Goal: Information Seeking & Learning: Compare options

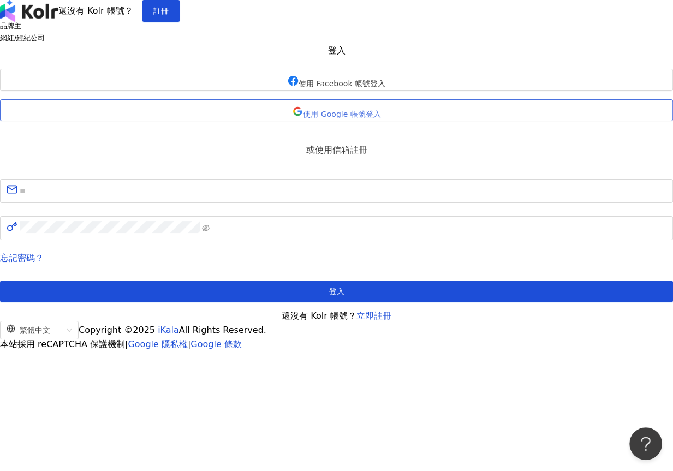
click at [339, 121] on button "使用 Google 帳號登入" at bounding box center [336, 110] width 673 height 22
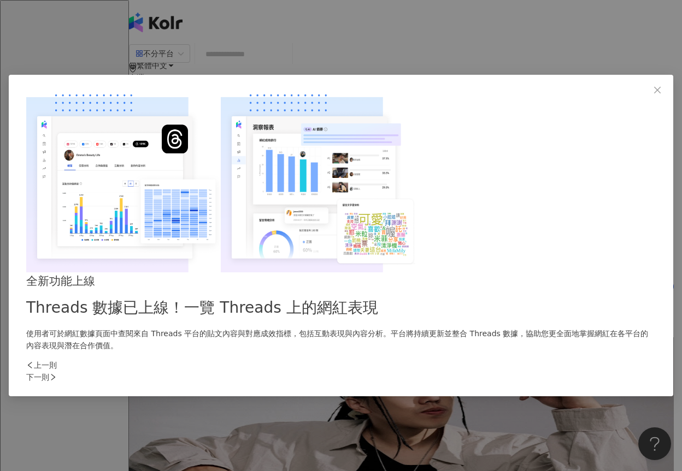
click at [125, 98] on div "全新功能上線 Threads 數據已上線！一覽 Threads 上的網紅表現 使用者可於網紅數據頁面中查閱來自 Threads 平台的貼文內容與對應成效指標，…" at bounding box center [341, 235] width 682 height 471
click at [520, 371] on div "下一則" at bounding box center [340, 377] width 629 height 12
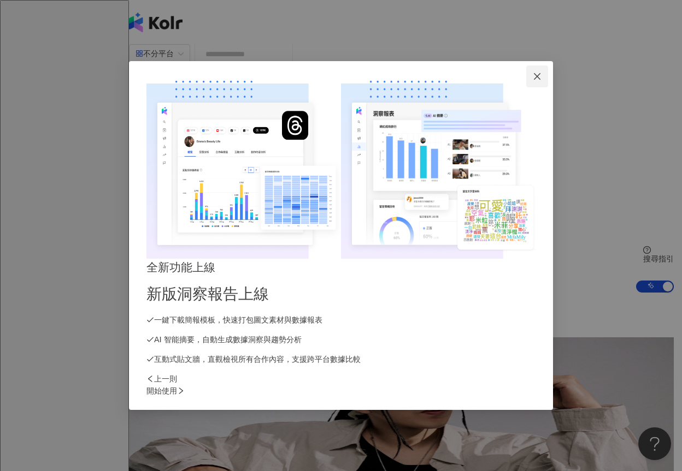
click at [540, 80] on icon "close" at bounding box center [537, 76] width 7 height 7
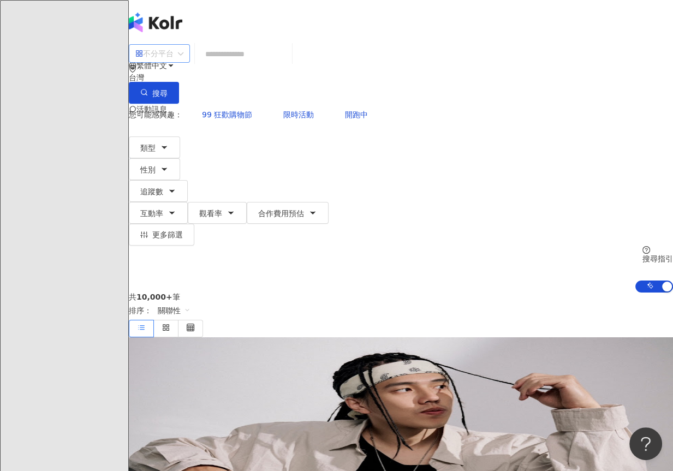
click at [184, 62] on span "不分平台" at bounding box center [159, 53] width 48 height 17
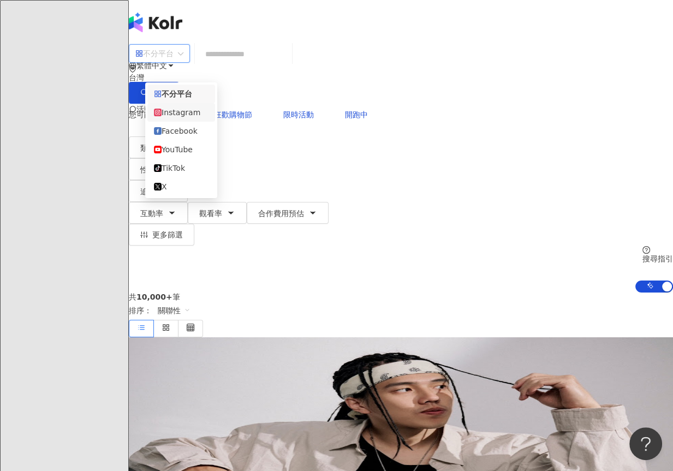
click at [198, 116] on div "Instagram" at bounding box center [181, 113] width 55 height 12
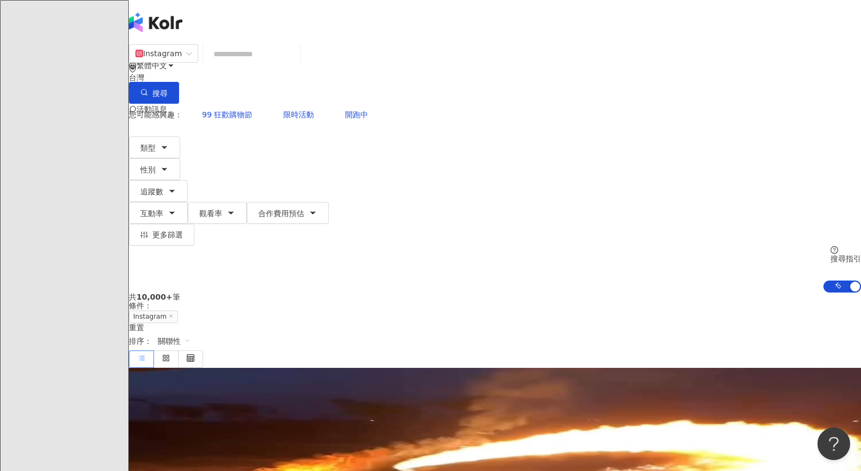
click at [673, 73] on div "台灣" at bounding box center [495, 77] width 732 height 9
click at [673, 103] on div "日本" at bounding box center [747, 97] width 15 height 12
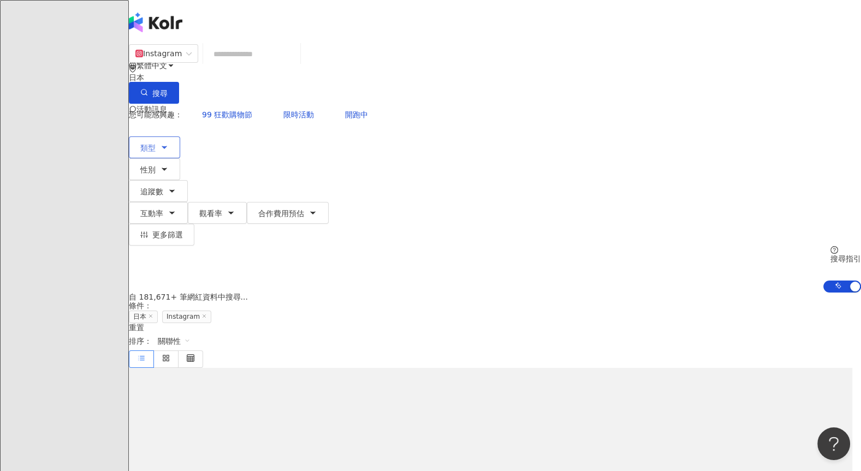
click at [169, 143] on icon "button" at bounding box center [164, 147] width 9 height 9
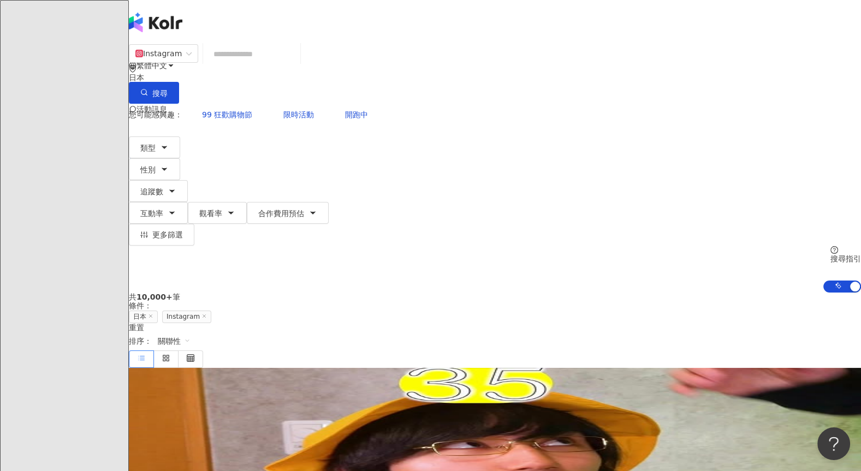
click at [642, 104] on div "您可能感興趣： 99 狂歡購物節 限時活動 開跑中 類型 搜尋或選擇您想要的類型： 搜尋 藝術與娛樂 美妝時尚 氣候和環境 日常話題 教育與學習 家庭 財經 …" at bounding box center [495, 198] width 732 height 189
click at [163, 187] on span "追蹤數" at bounding box center [151, 191] width 23 height 9
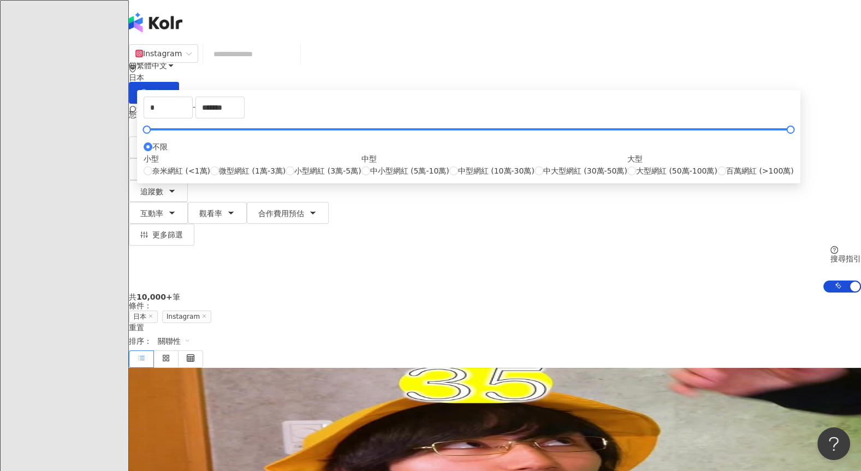
type input "*****"
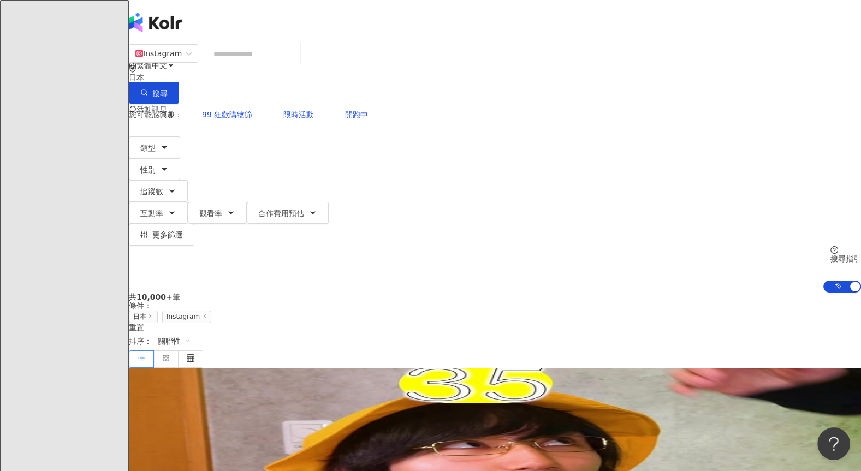
click at [660, 293] on div "共 10,000+ 筆 條件 ： 日本 Instagram 重置 排序： 關聯性" at bounding box center [495, 330] width 732 height 75
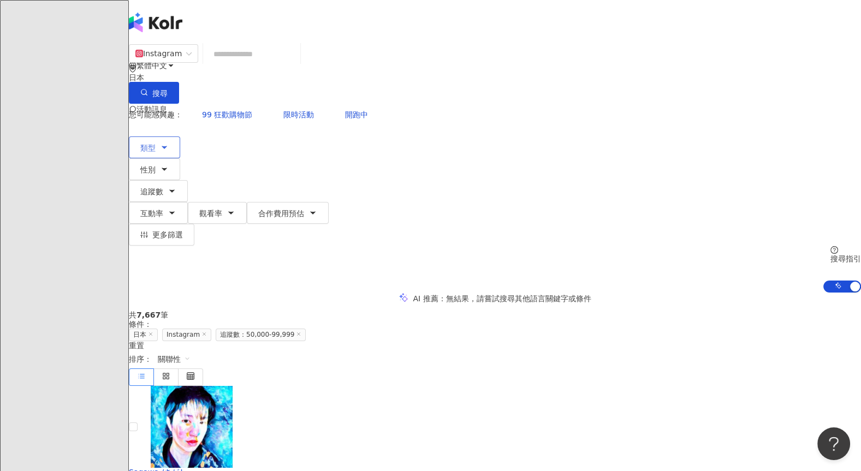
click at [169, 143] on icon "button" at bounding box center [164, 147] width 9 height 9
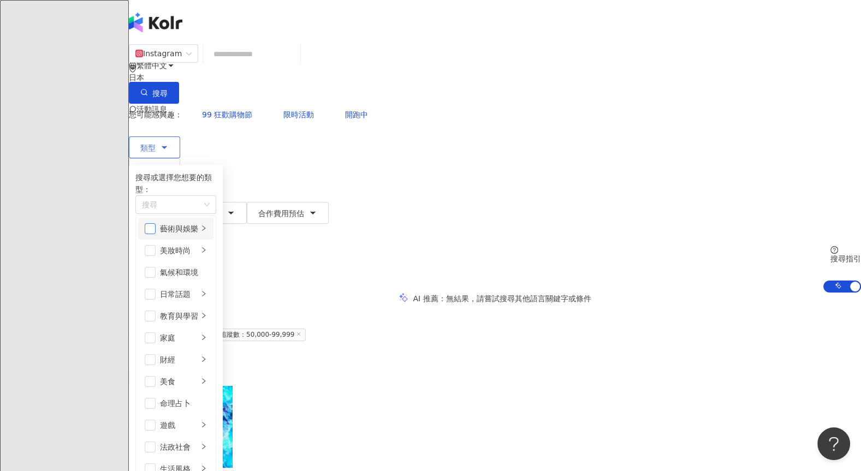
click at [156, 223] on span "button" at bounding box center [150, 228] width 11 height 11
click at [156, 245] on span "button" at bounding box center [150, 250] width 11 height 11
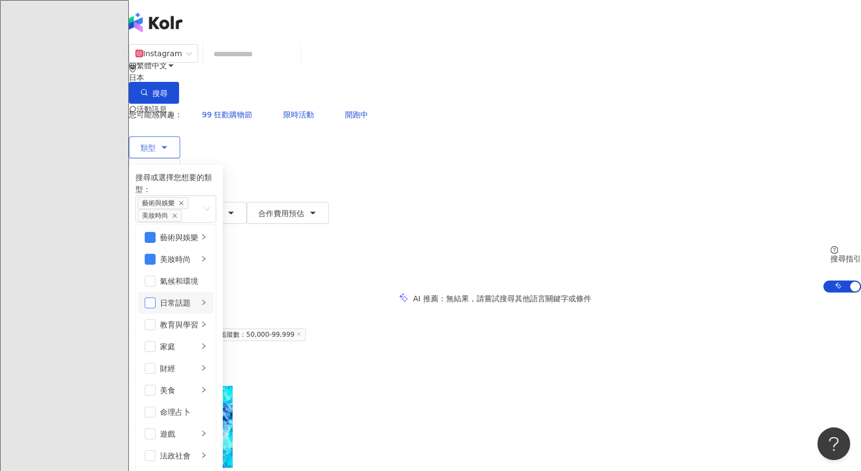
click at [156, 298] on span "button" at bounding box center [150, 303] width 11 height 11
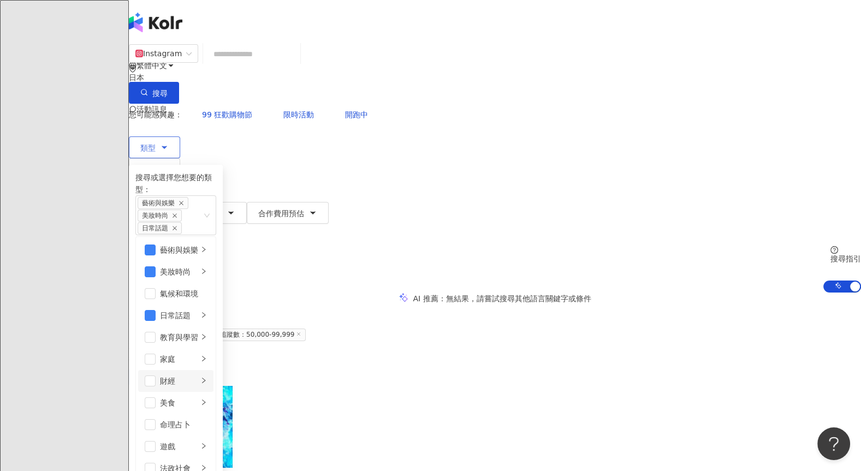
scroll to position [109, 0]
click at [156, 398] on span "button" at bounding box center [150, 403] width 11 height 11
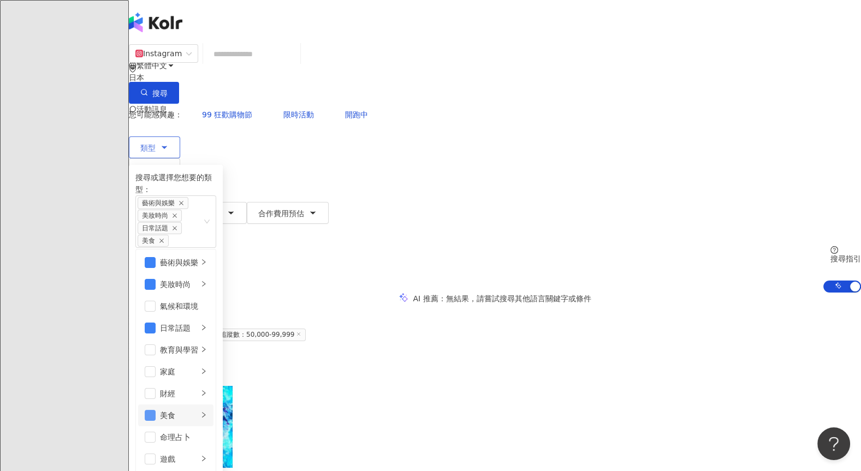
scroll to position [164, 0]
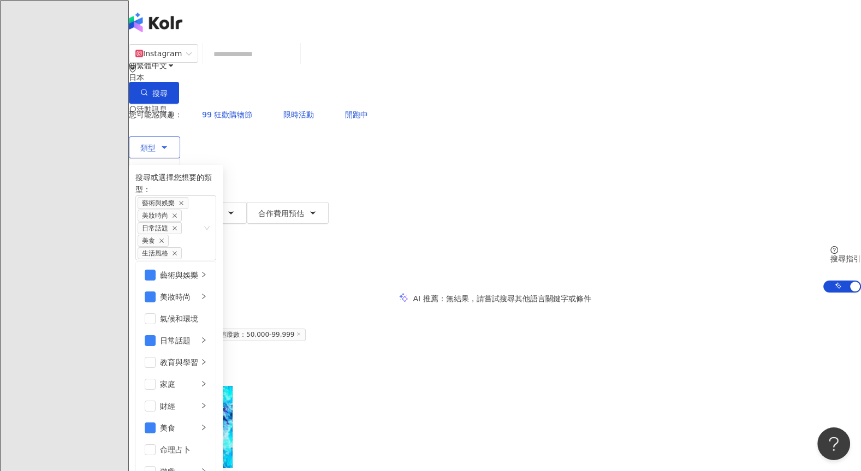
scroll to position [273, 0]
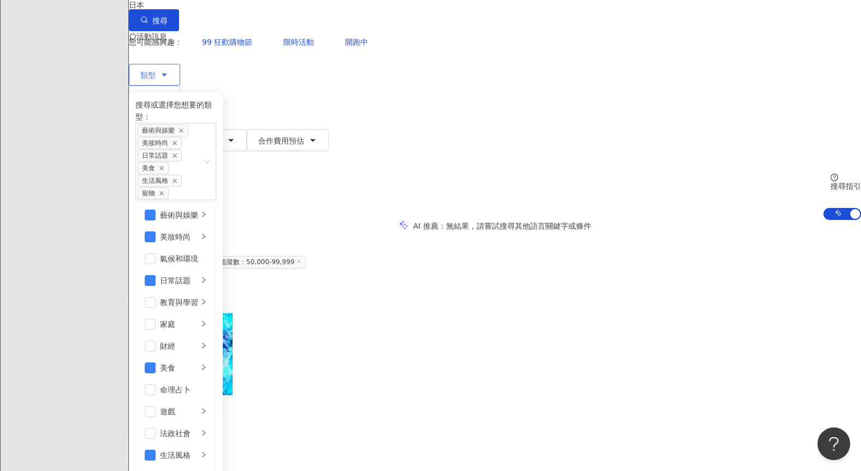
scroll to position [164, 0]
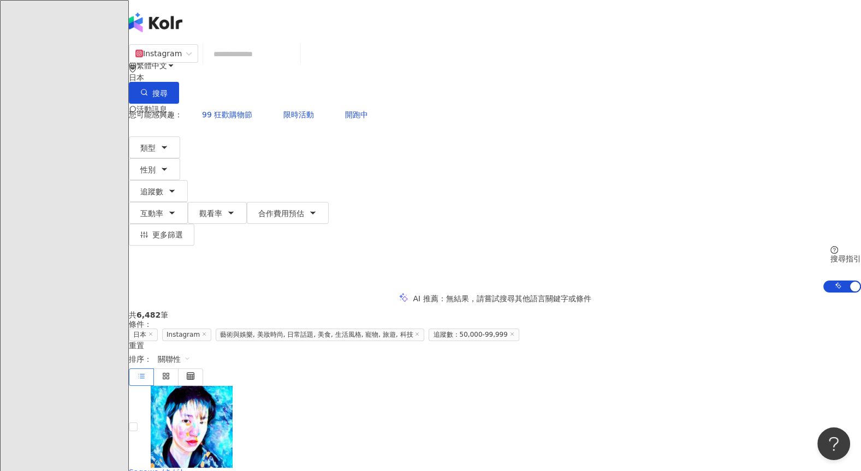
click at [187, 463] on span "Sagawa /さがわ" at bounding box center [158, 472] width 58 height 9
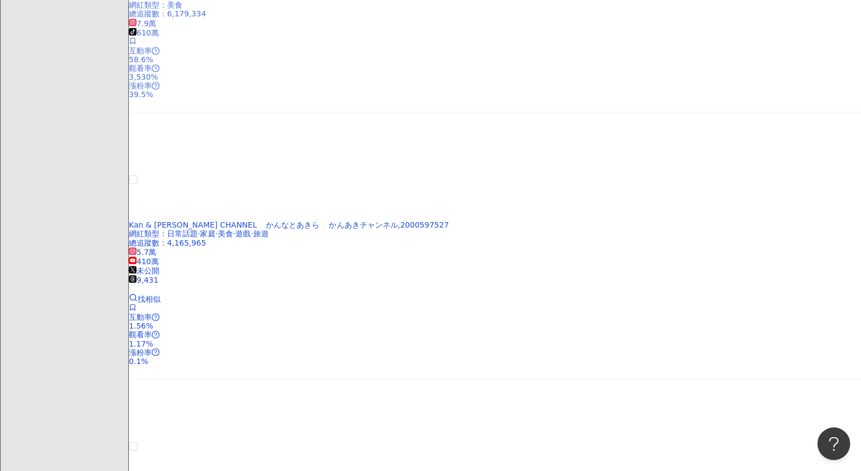
scroll to position [929, 0]
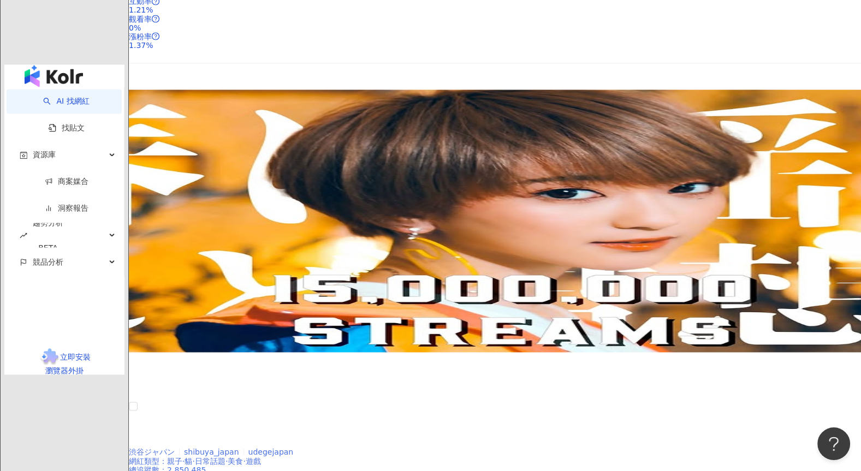
scroll to position [1912, 0]
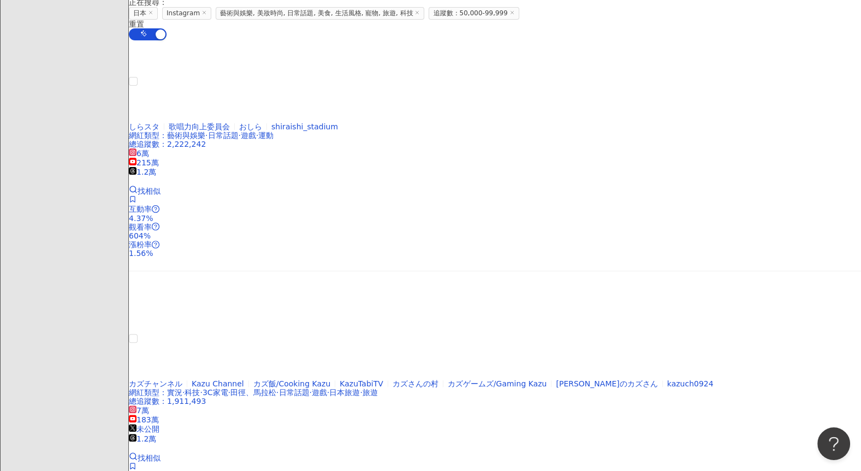
scroll to position [323, 0]
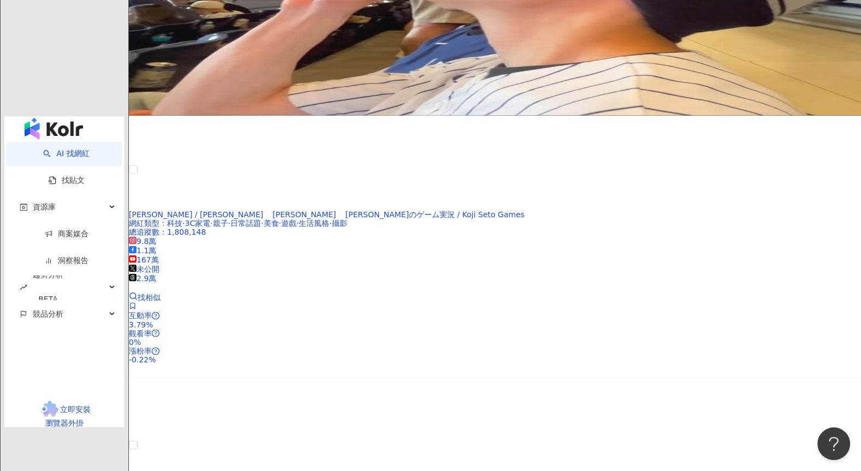
scroll to position [1907, 0]
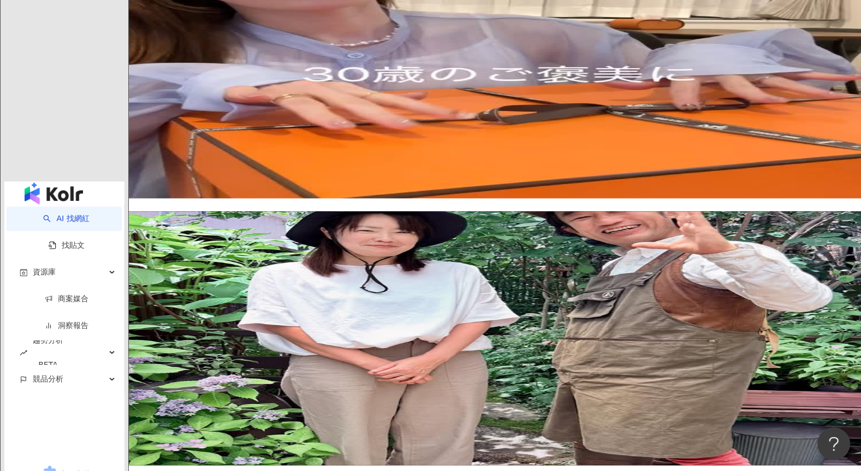
scroll to position [1857, 0]
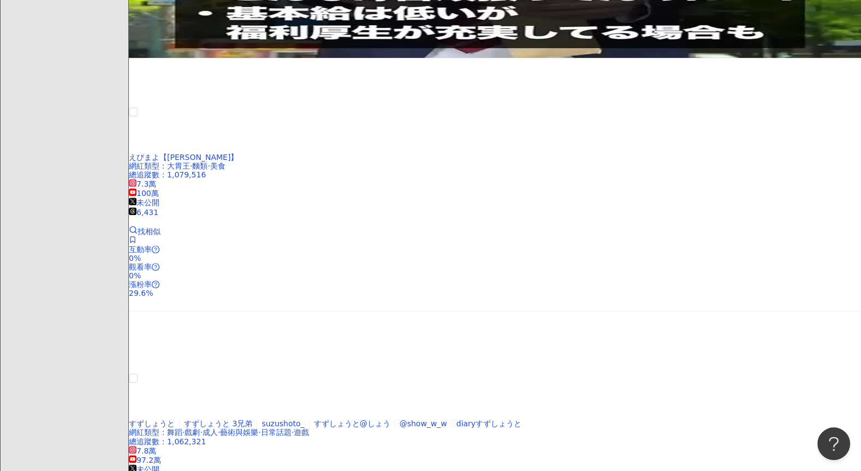
scroll to position [1753, 0]
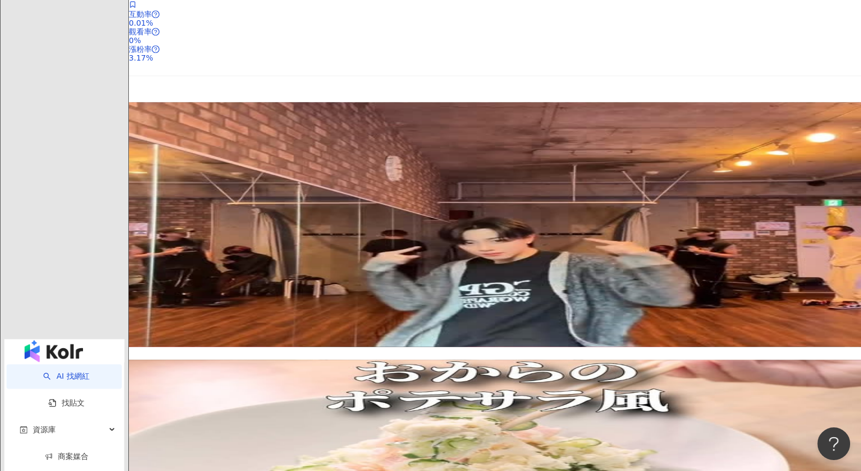
scroll to position [1426, 0]
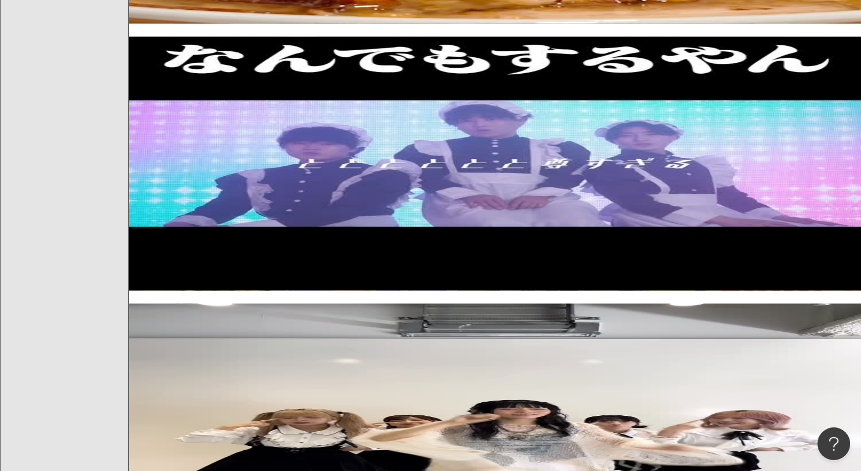
scroll to position [770, 0]
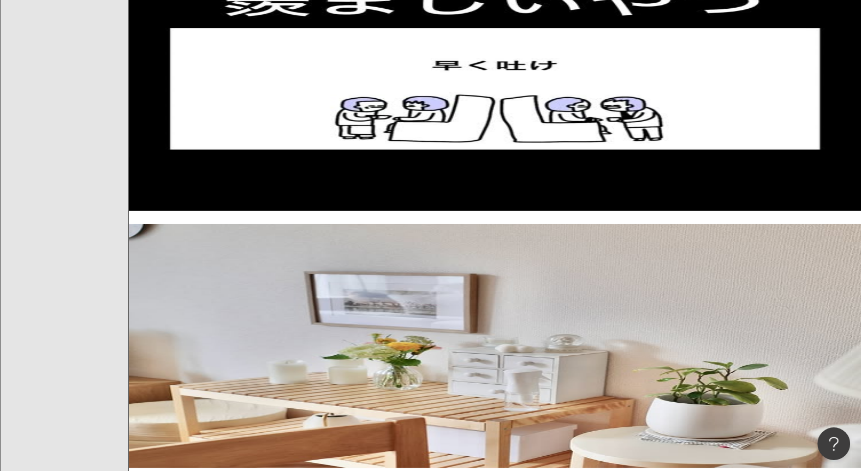
scroll to position [327, 0]
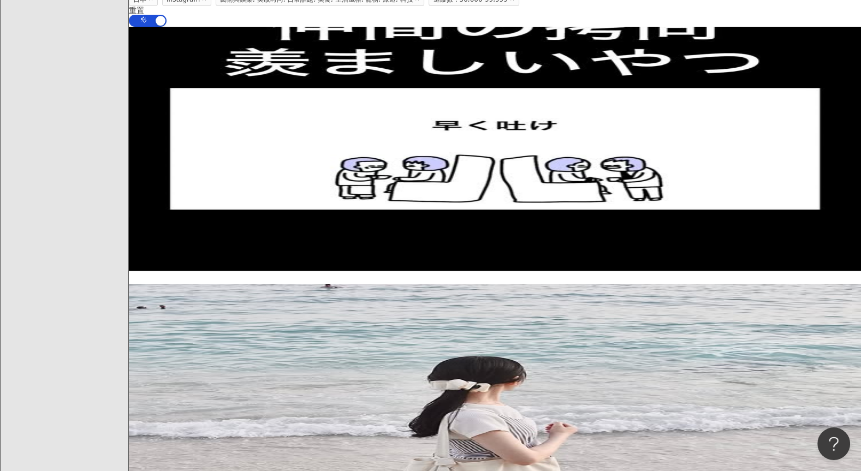
click at [156, 366] on span "em iffy" at bounding box center [142, 370] width 27 height 9
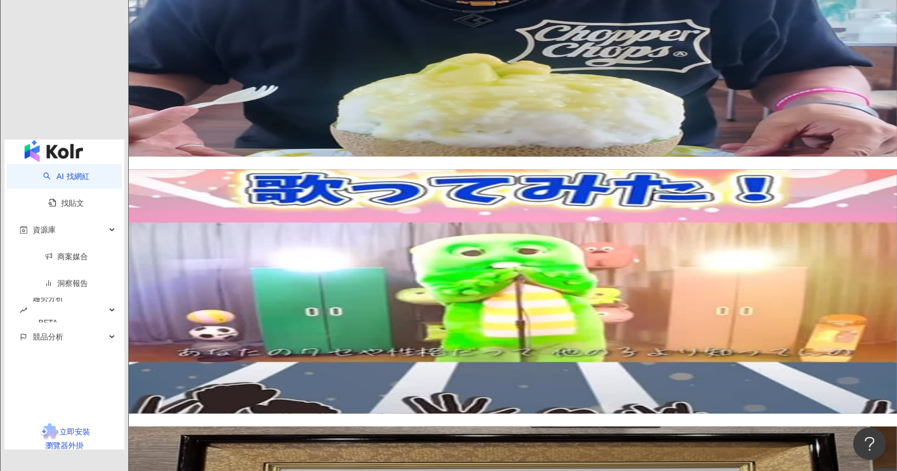
scroll to position [1801, 0]
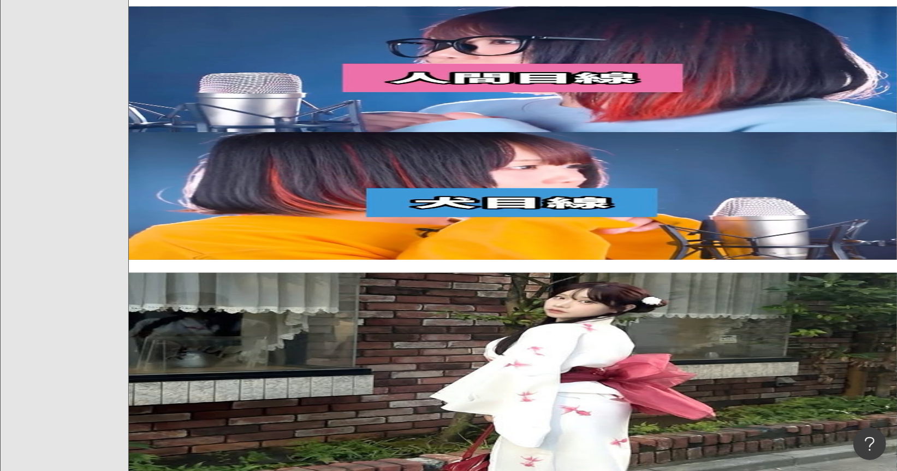
scroll to position [1909, 0]
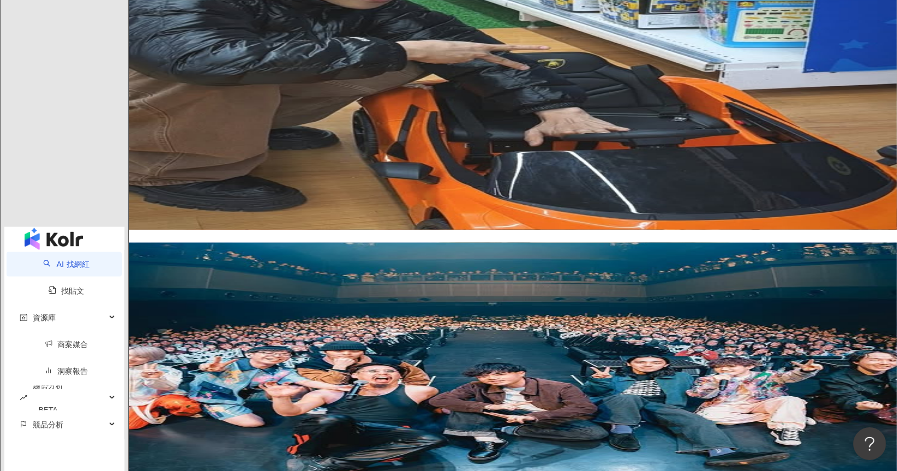
scroll to position [1792, 0]
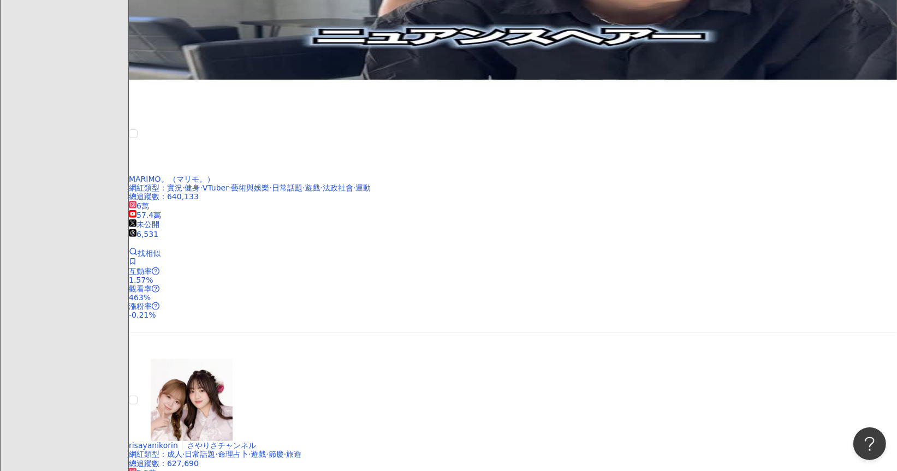
scroll to position [544, 0]
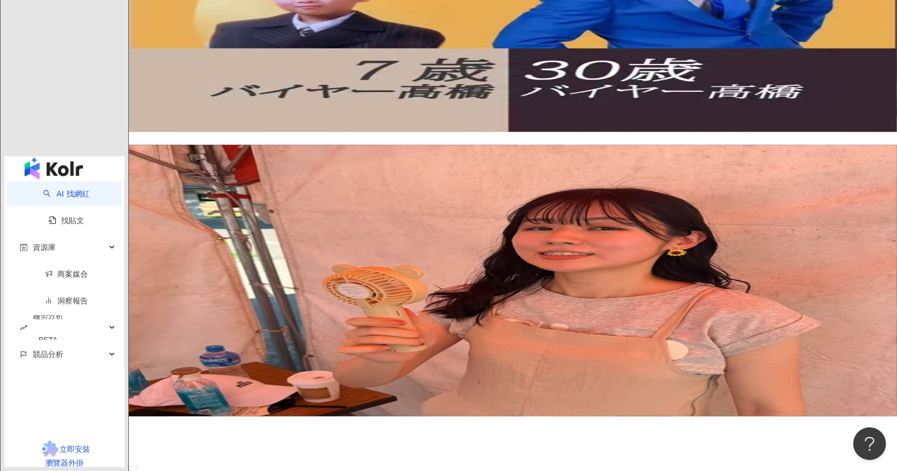
scroll to position [1800, 0]
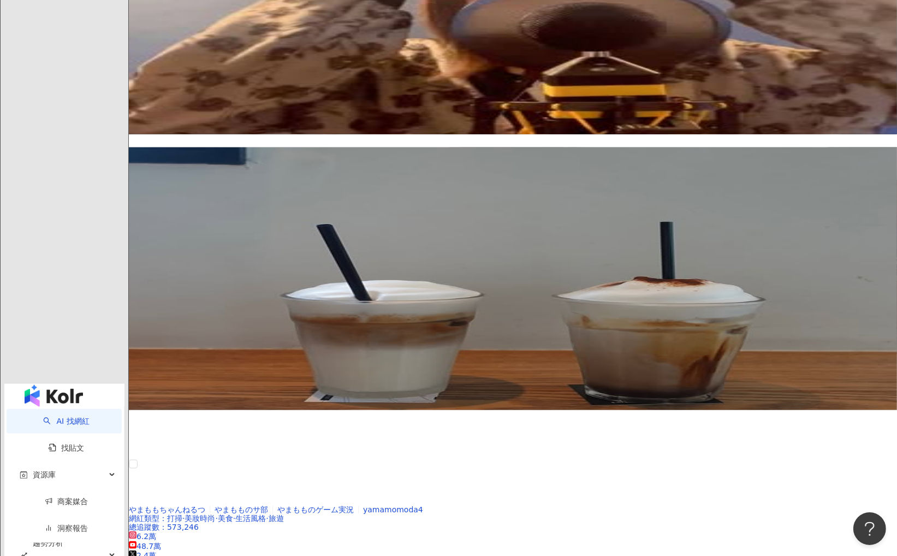
scroll to position [1695, 0]
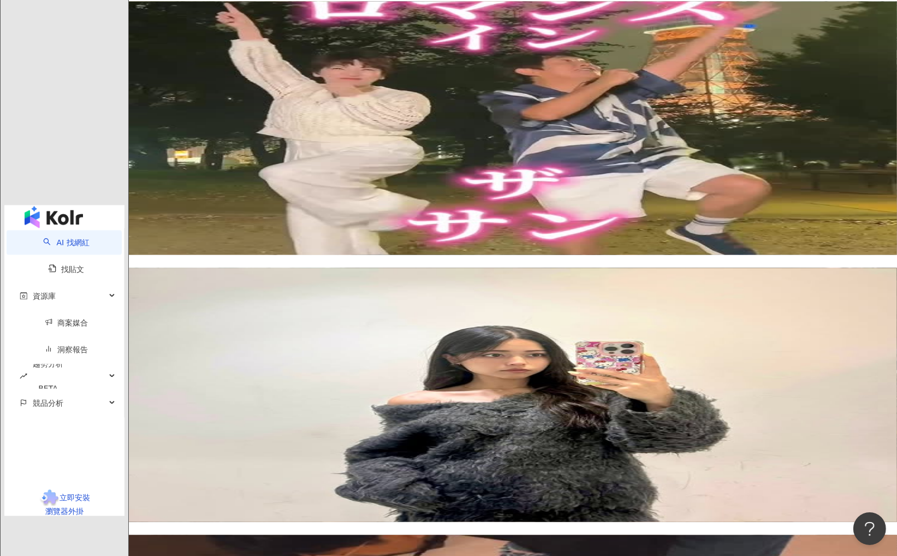
scroll to position [1912, 0]
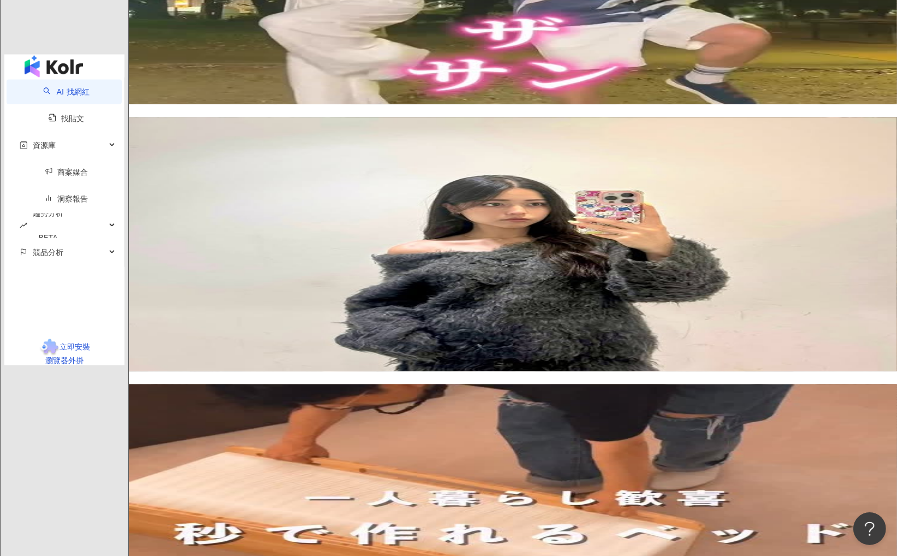
drag, startPoint x: 548, startPoint y: 280, endPoint x: 504, endPoint y: 139, distance: 147.9
click at [577, 224] on div "Mondo 網紅類型 ： 日常話題 · 遊戲 總追蹤數 ： 566,423 9.6萬 47萬 找相似 互動率 0% 觀看率 0% 漲粉率 1.19% 近期無貼…" at bounding box center [513, 98] width 768 height 3312
drag, startPoint x: 483, startPoint y: 129, endPoint x: 708, endPoint y: 313, distance: 290.4
drag, startPoint x: 557, startPoint y: 269, endPoint x: 531, endPoint y: 187, distance: 86.5
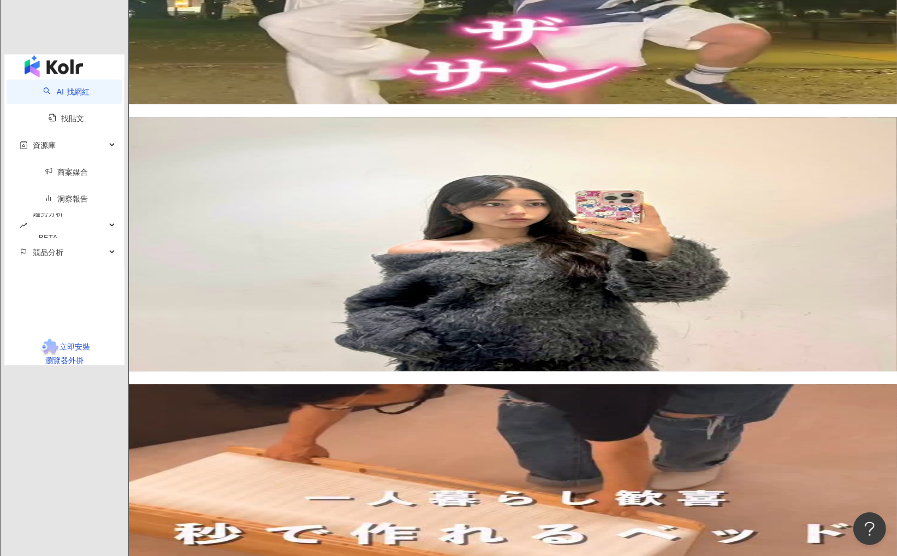
click at [531, 187] on div "Mondo 網紅類型 ： 日常話題 · 遊戲 總追蹤數 ： 566,423 9.6萬 47萬 找相似 互動率 0% 觀看率 0% 漲粉率 1.19% 近期無貼…" at bounding box center [513, 98] width 768 height 3312
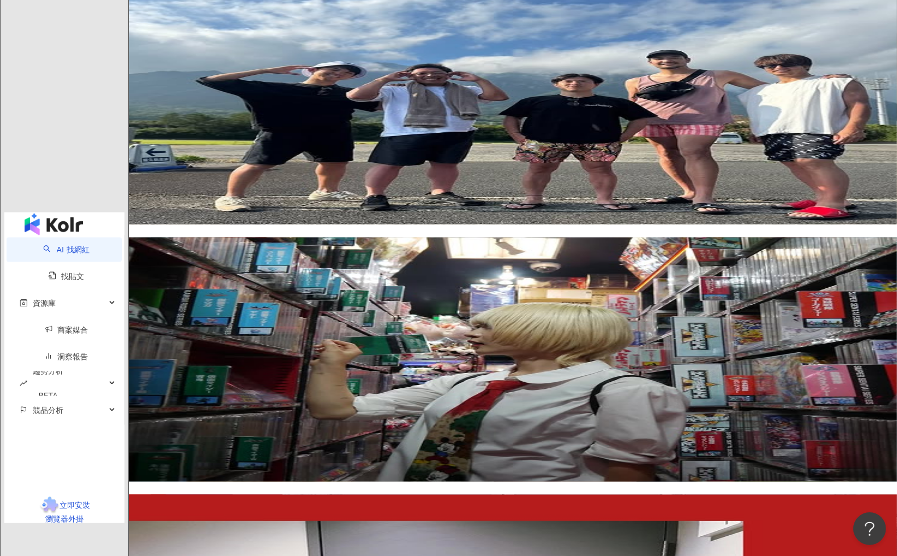
scroll to position [1716, 0]
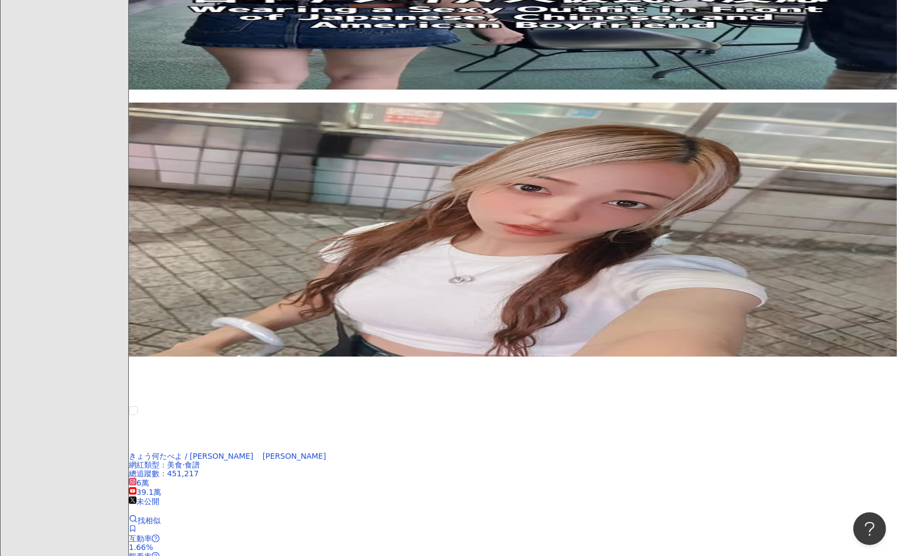
scroll to position [1808, 0]
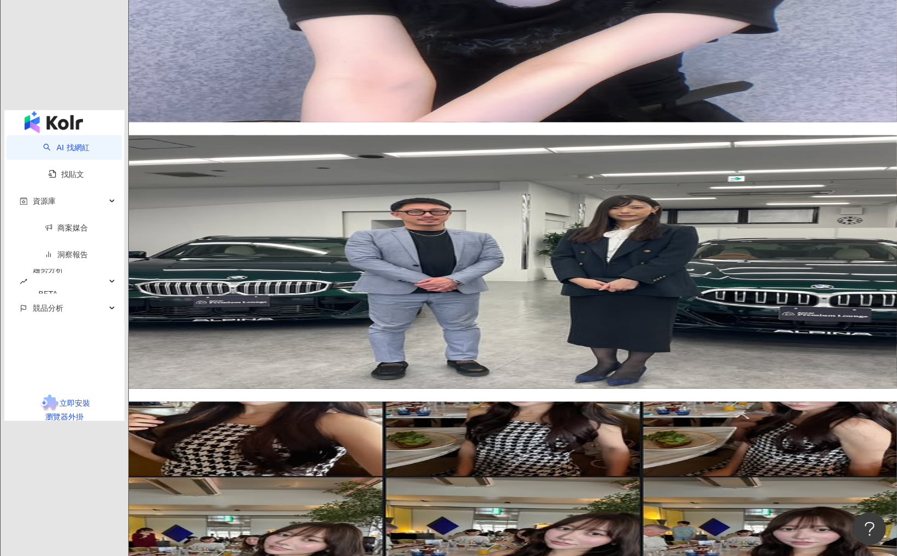
click at [673, 417] on main "Instagram 日本 搜尋 您可能感興趣： 99 狂歡購物節 限時活動 開跑中 類型 性別 追蹤數 互動率 觀看率 合作費用預估 更多篩選 ***** -…" at bounding box center [513, 239] width 768 height 4009
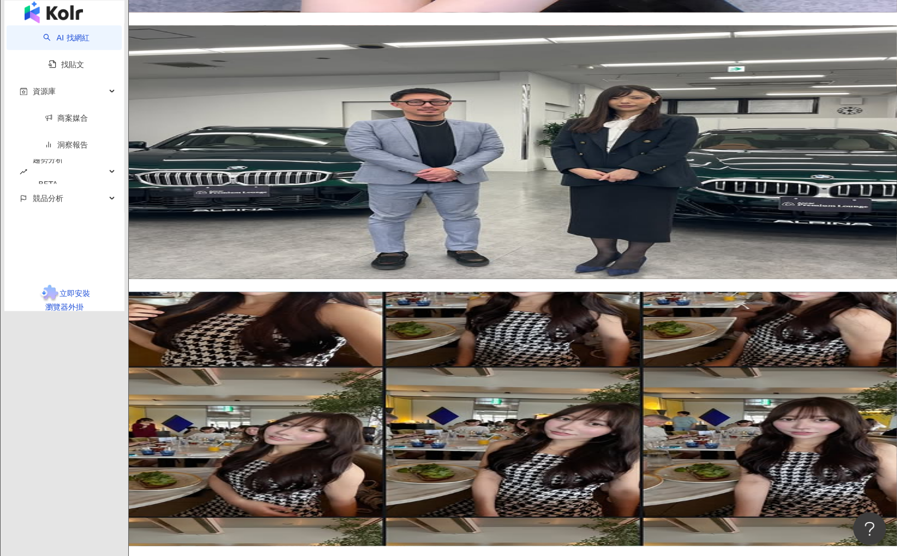
scroll to position [1988, 0]
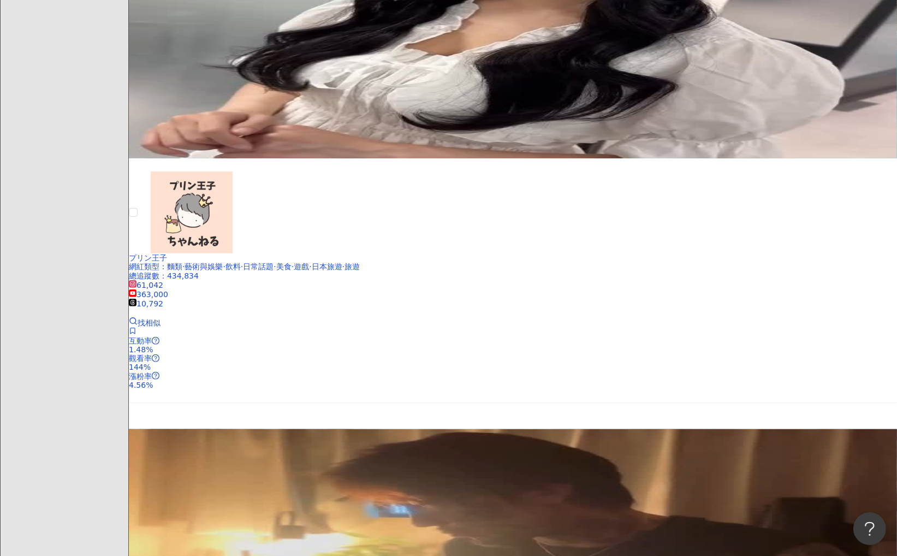
scroll to position [1907, 0]
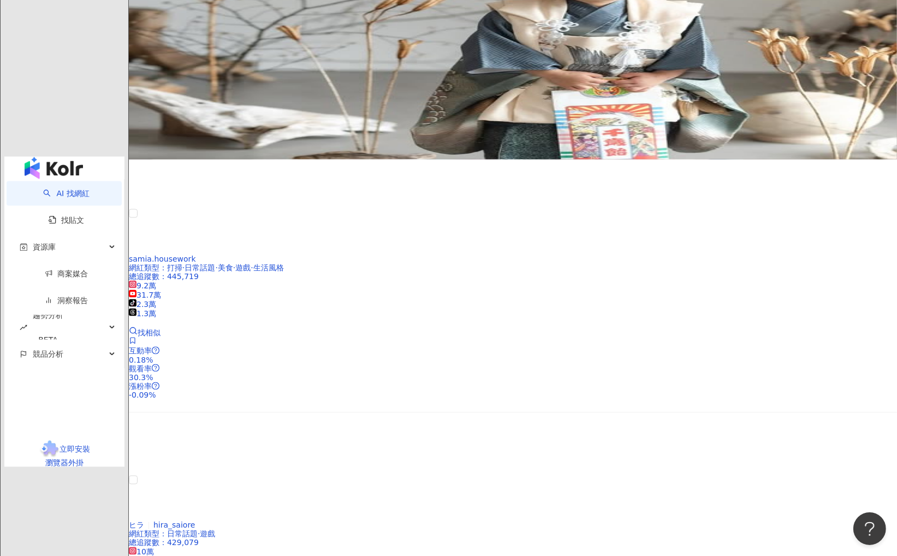
scroll to position [1731, 0]
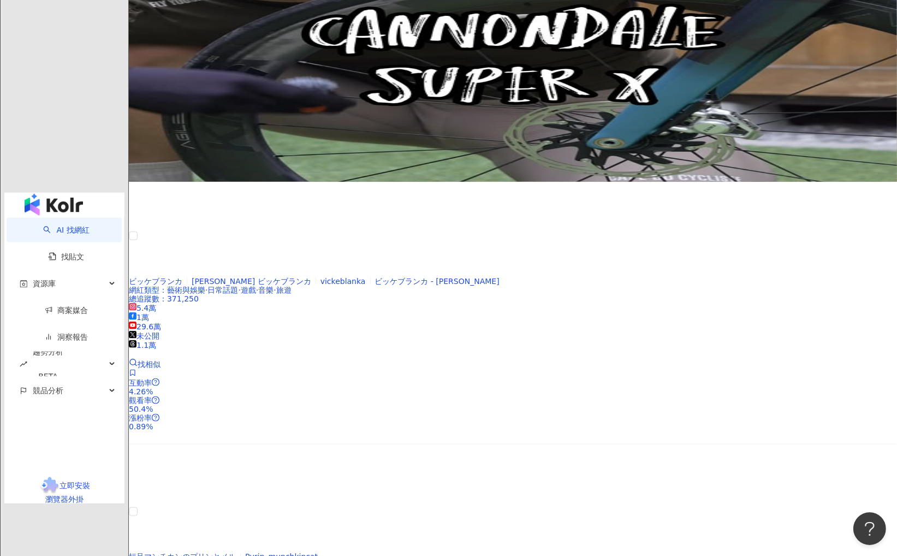
scroll to position [1748, 0]
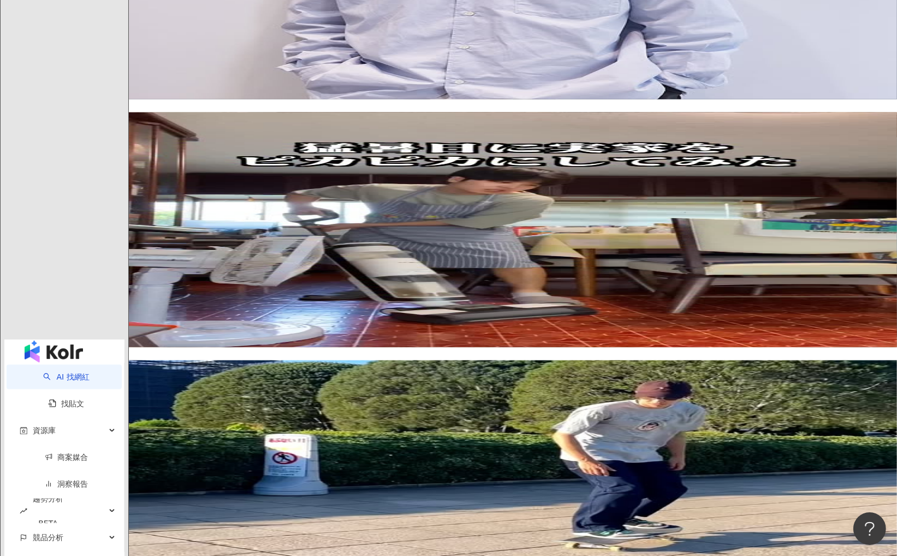
scroll to position [1639, 0]
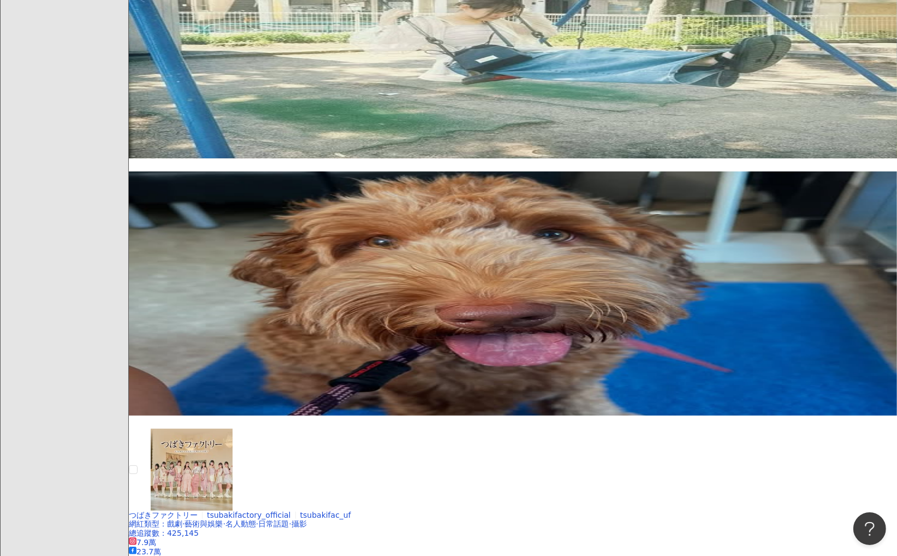
scroll to position [1650, 0]
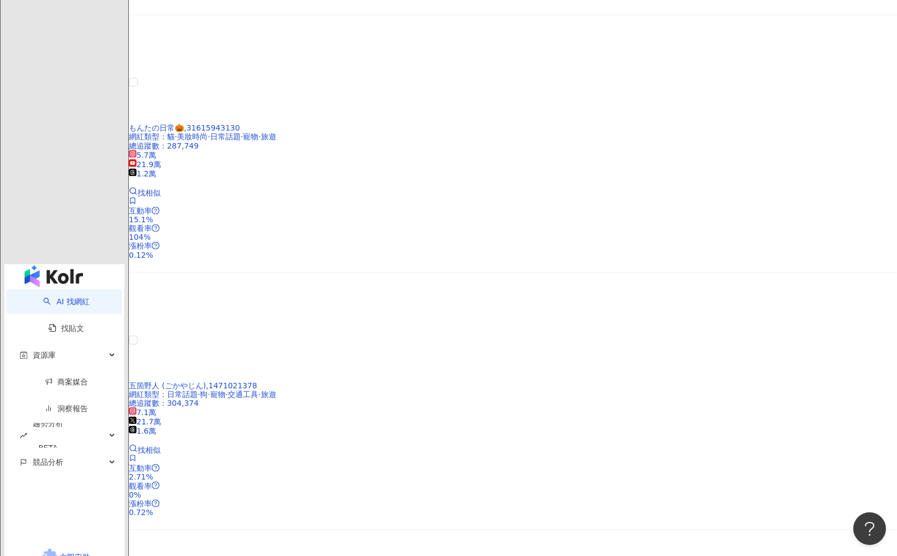
scroll to position [1617, 0]
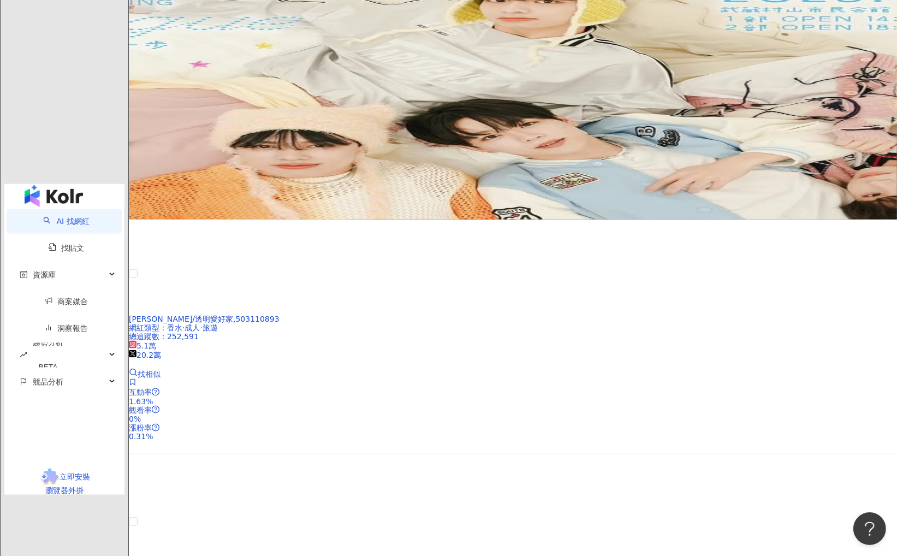
scroll to position [1802, 0]
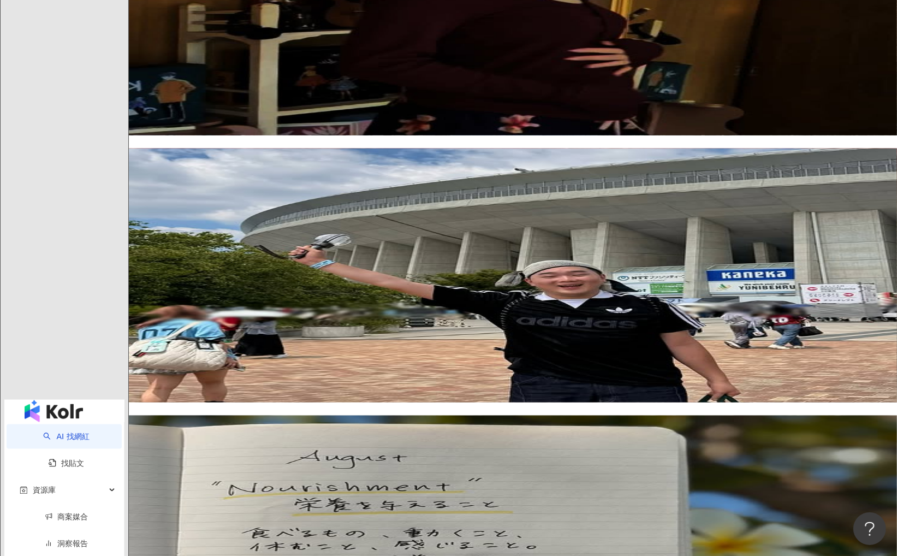
scroll to position [1705, 0]
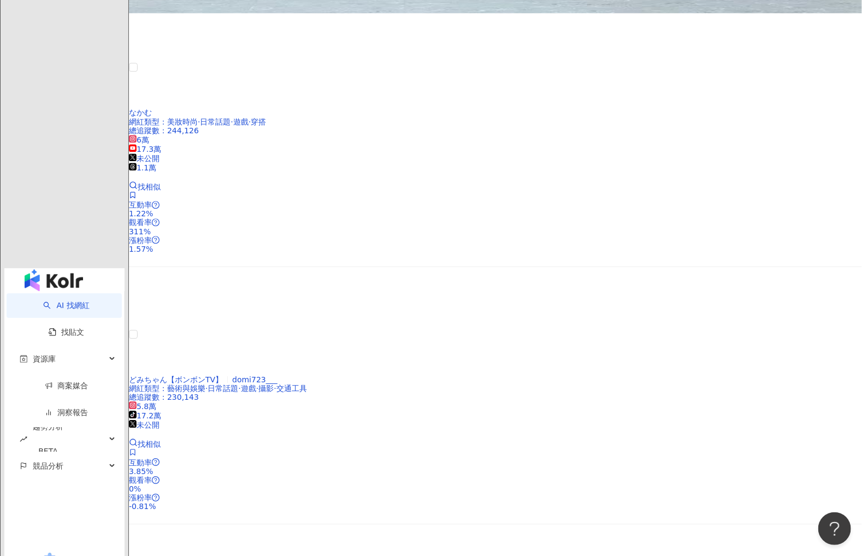
scroll to position [1639, 0]
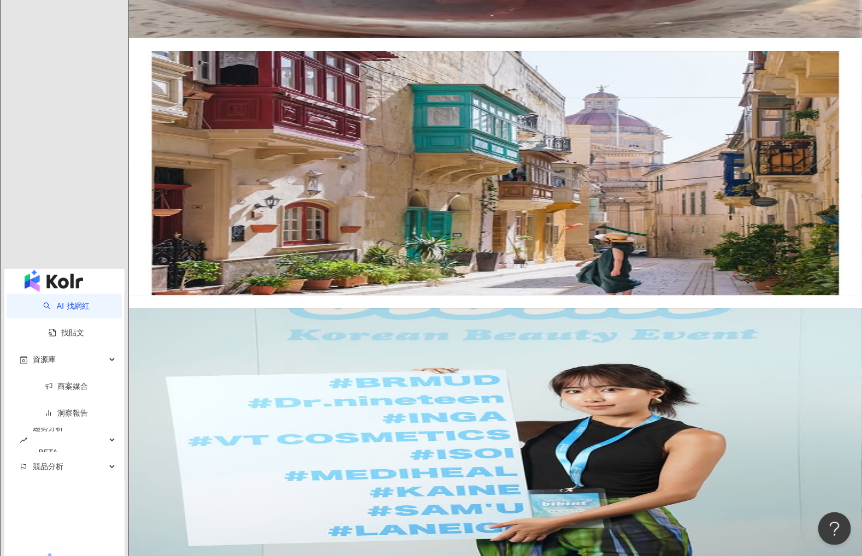
scroll to position [1748, 0]
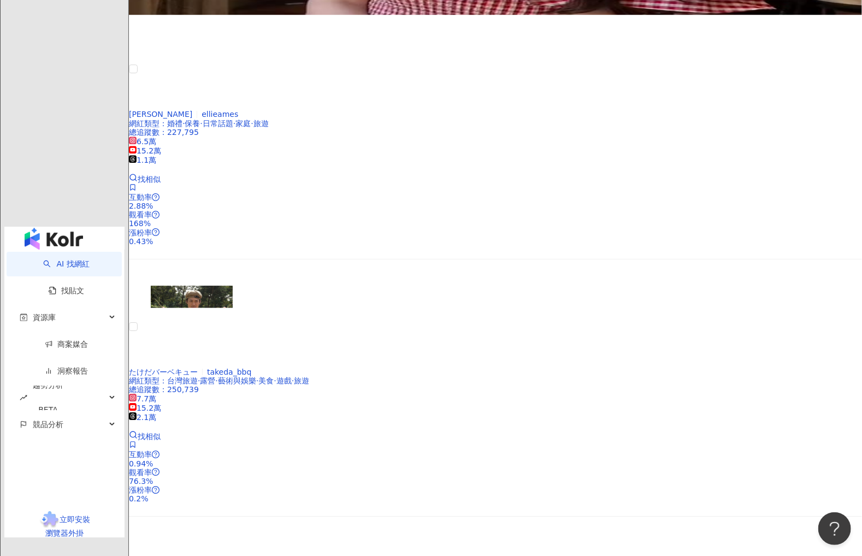
scroll to position [1779, 0]
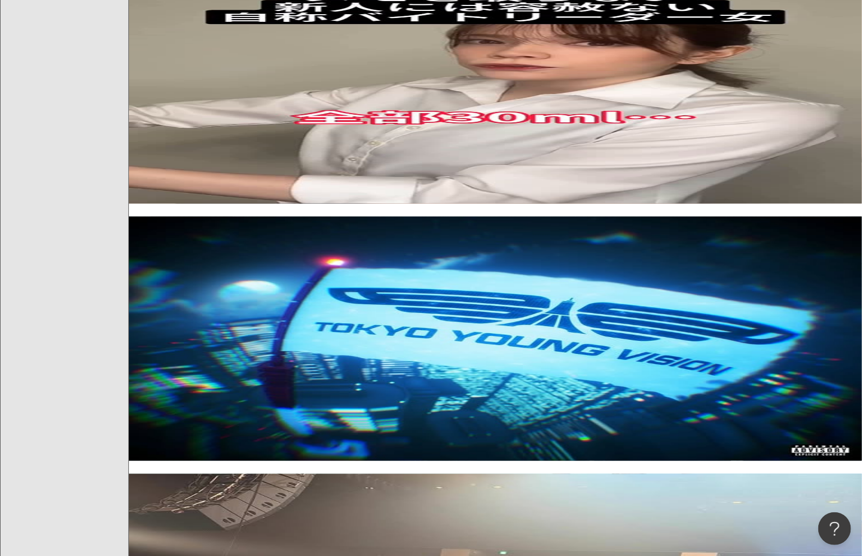
scroll to position [1038, 0]
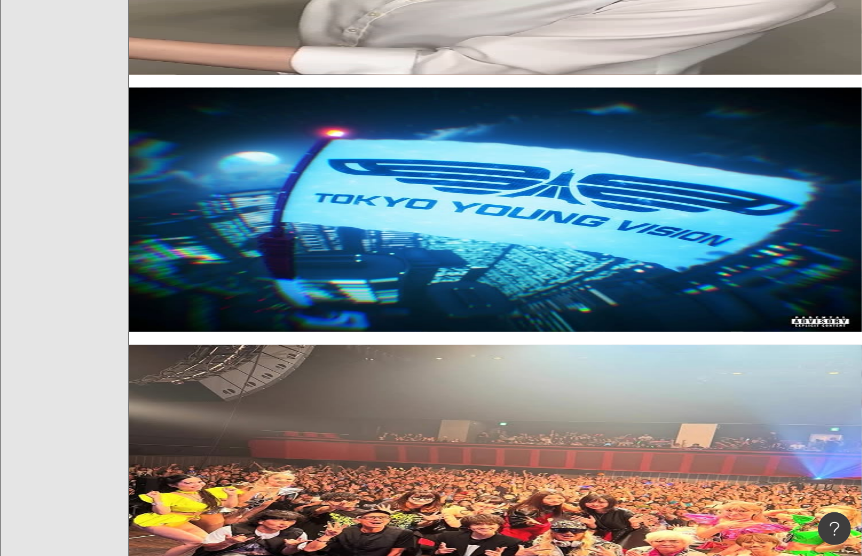
drag, startPoint x: 437, startPoint y: 160, endPoint x: 450, endPoint y: 167, distance: 14.7
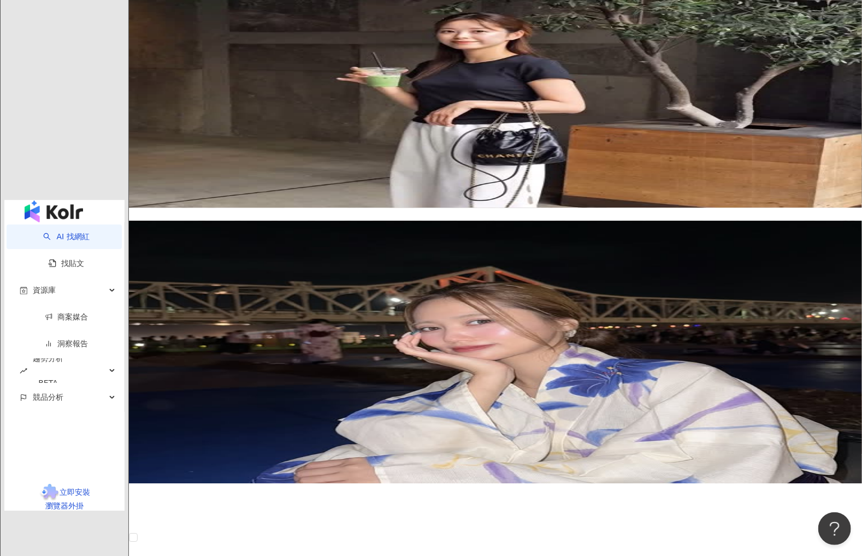
scroll to position [1748, 0]
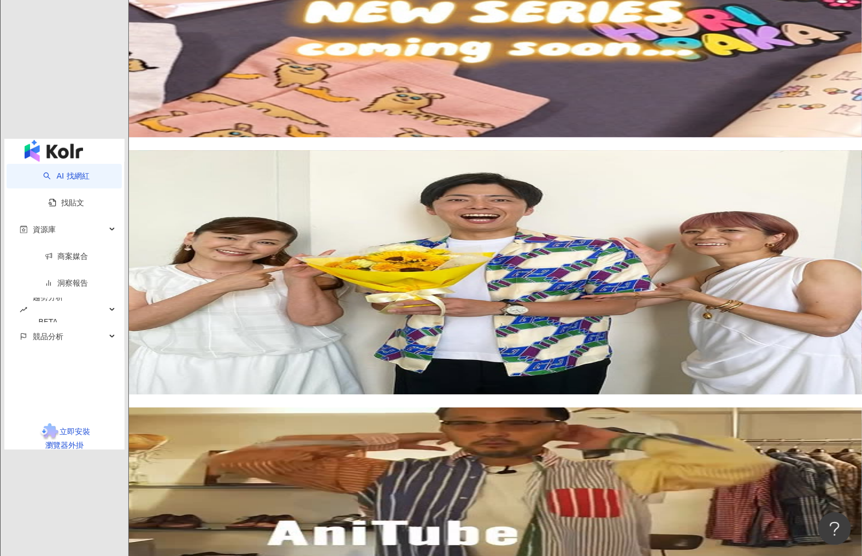
drag, startPoint x: 671, startPoint y: 475, endPoint x: 596, endPoint y: 406, distance: 101.3
click at [671, 463] on div "mizuki_osako 網紅類型 ： 醫美 · 日常話題 · 美食 · 遊戲 · 日本旅遊 · 旅遊 總追蹤數 ： 248,143 7.9萬 2.4萬 ti…" at bounding box center [495, 182] width 733 height 3152
drag, startPoint x: 554, startPoint y: 390, endPoint x: 552, endPoint y: 381, distance: 9.7
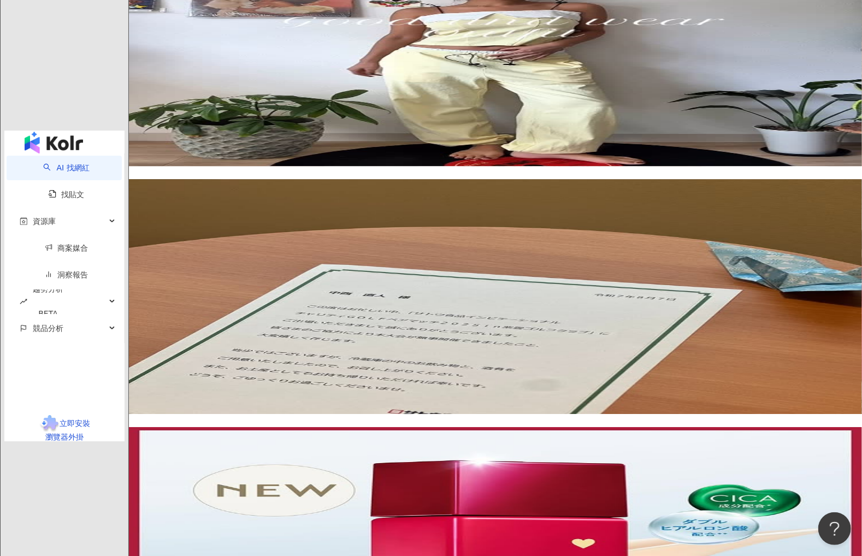
scroll to position [1802, 0]
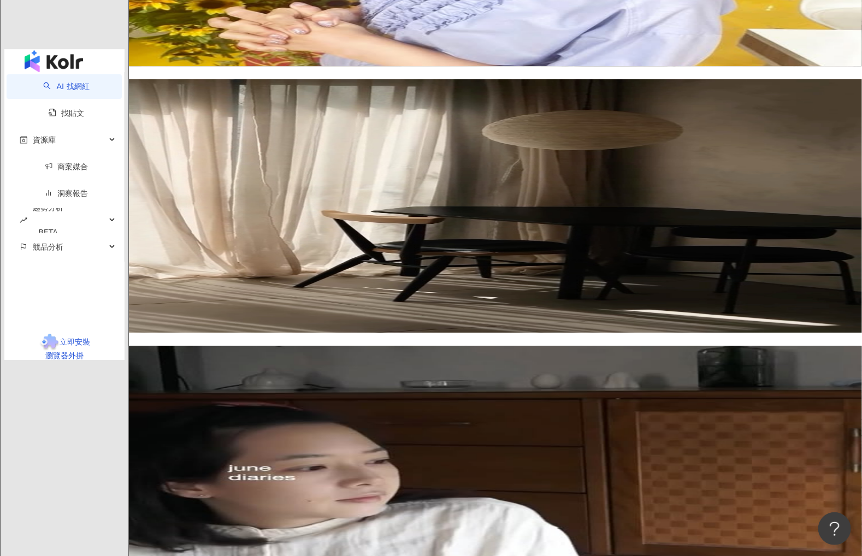
scroll to position [1857, 0]
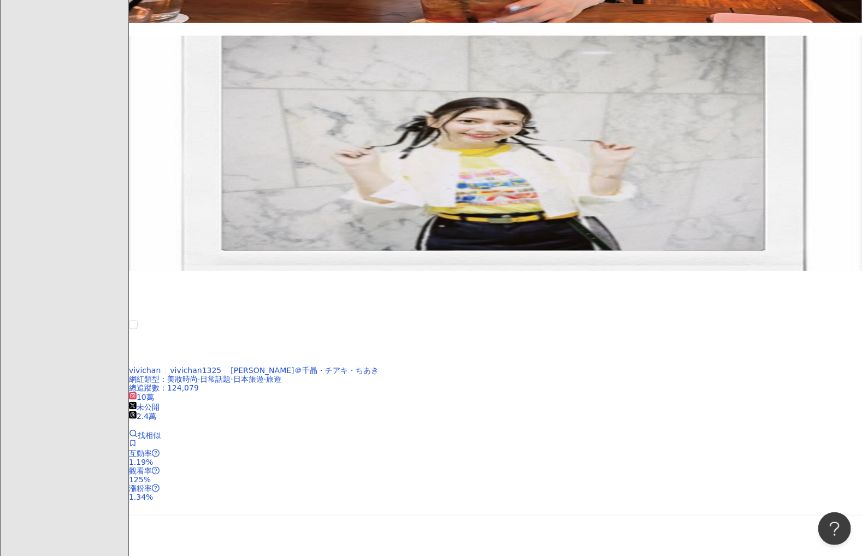
scroll to position [1772, 0]
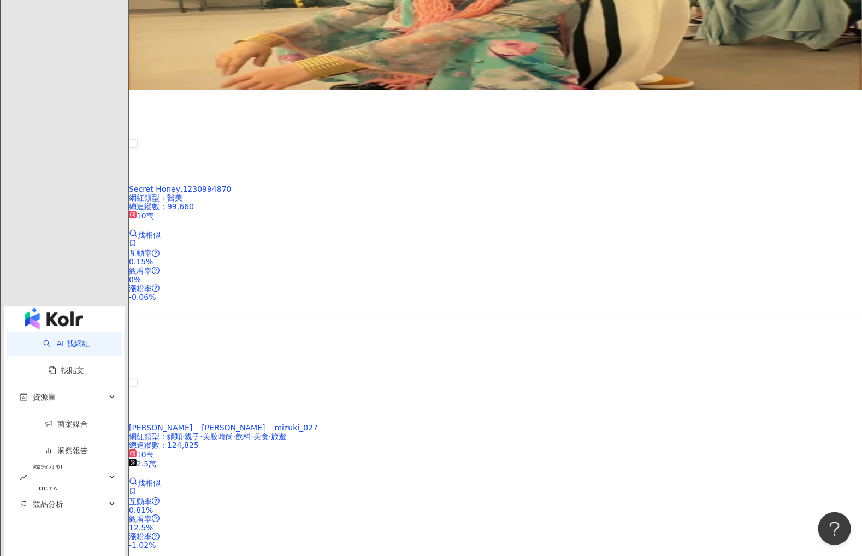
scroll to position [1710, 0]
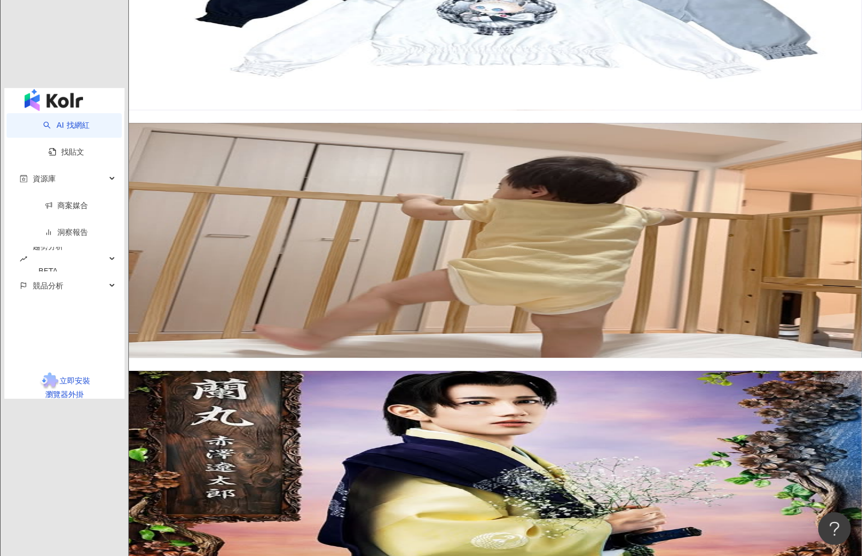
drag, startPoint x: 561, startPoint y: 420, endPoint x: 548, endPoint y: 418, distance: 13.3
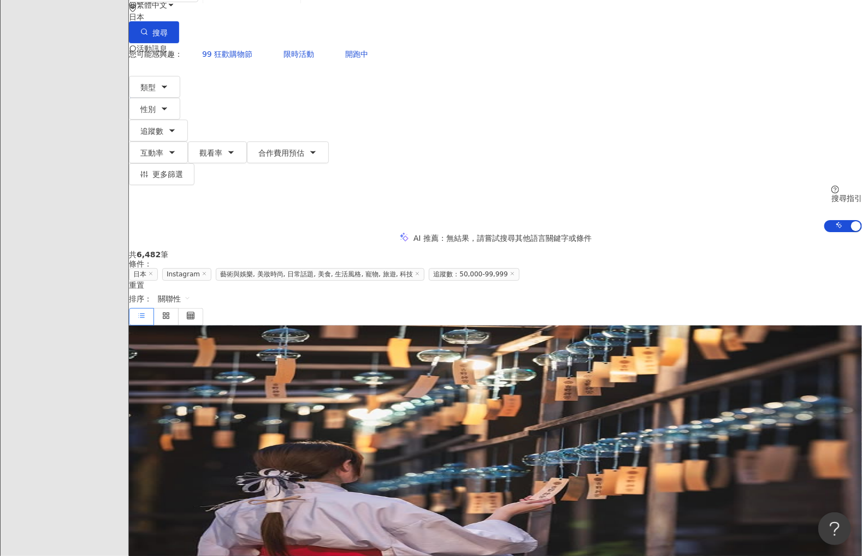
scroll to position [0, 0]
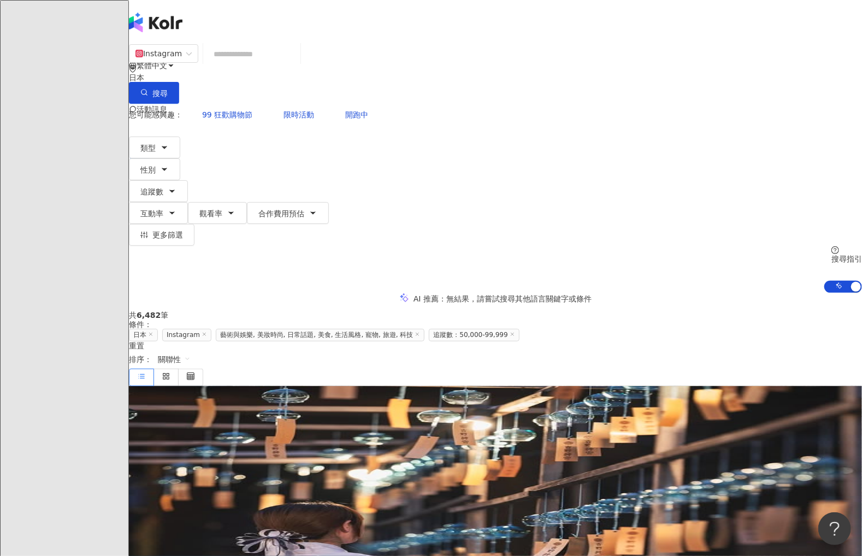
drag, startPoint x: 417, startPoint y: 271, endPoint x: 559, endPoint y: 320, distance: 150.6
click at [559, 463] on div "網紅類型 ： 氣候和環境 · 藝術與娛樂 · 日常話題 · 命理占卜 · 日本旅遊 · 法政社會 · 旅遊 總追蹤數 ： 116,952" at bounding box center [495, 485] width 733 height 17
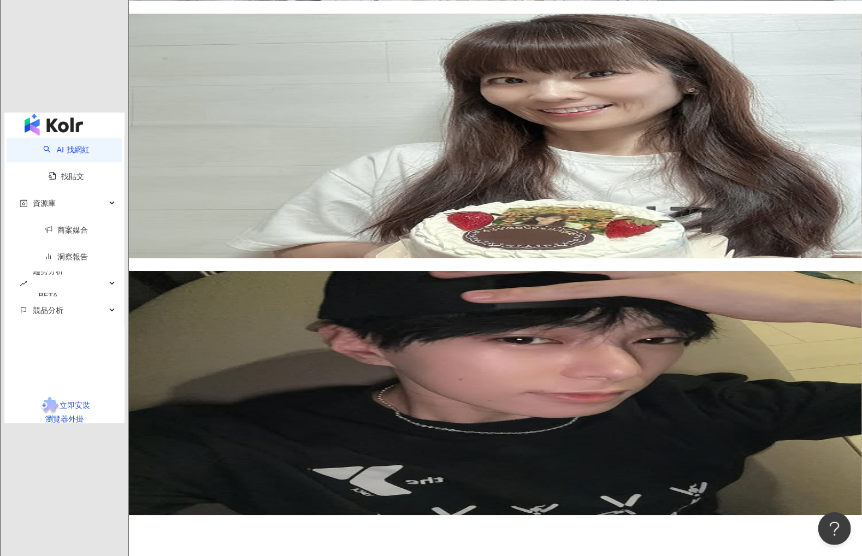
scroll to position [1584, 0]
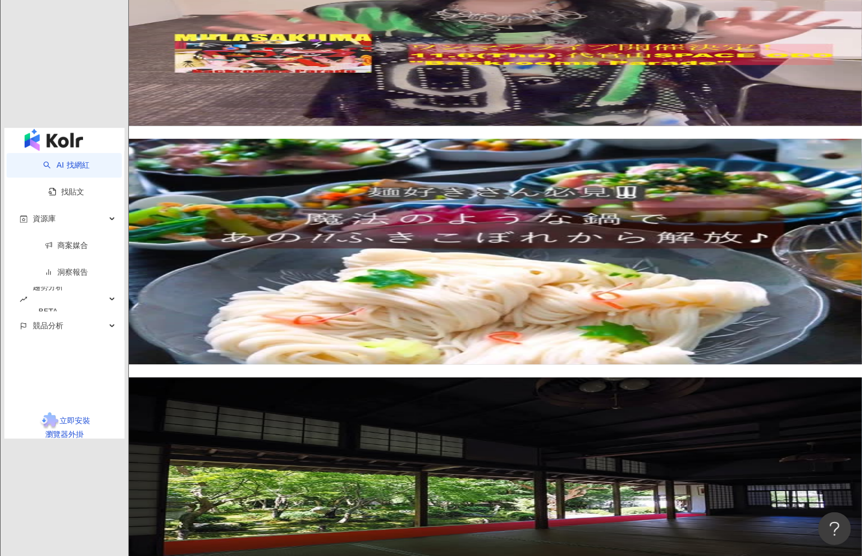
scroll to position [1802, 0]
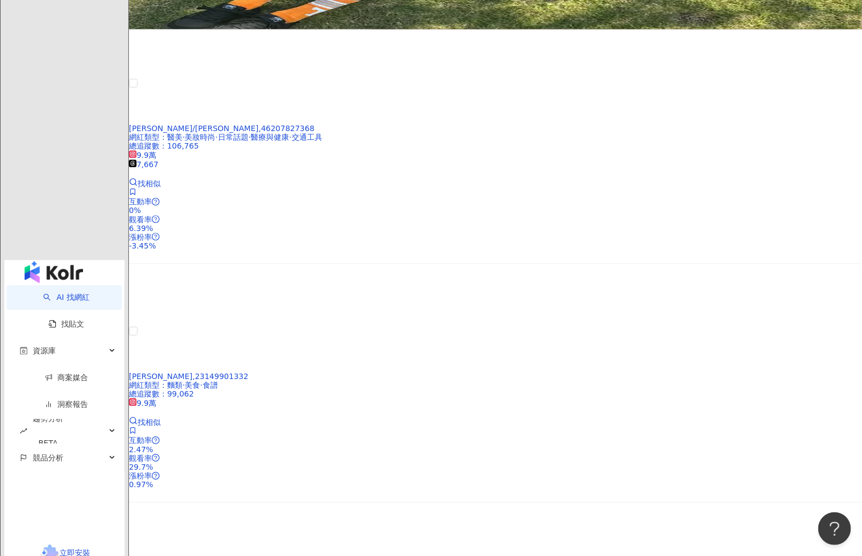
scroll to position [1639, 0]
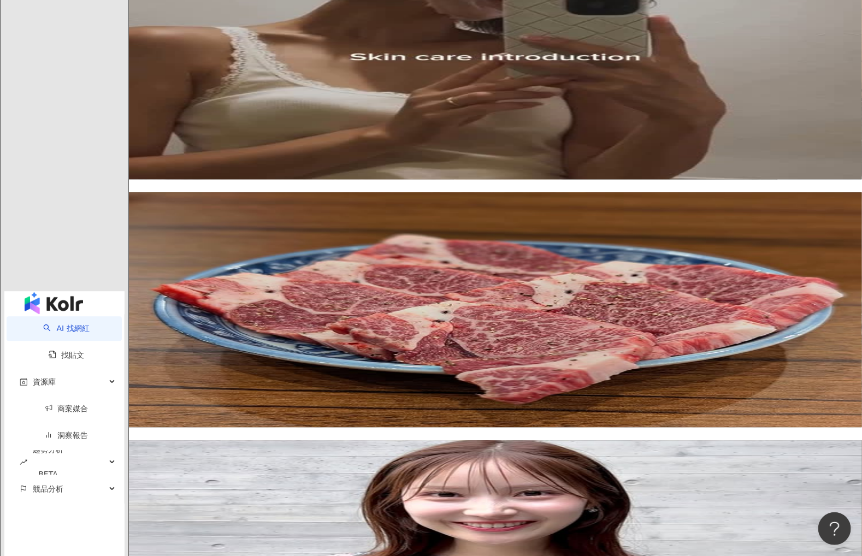
scroll to position [1529, 0]
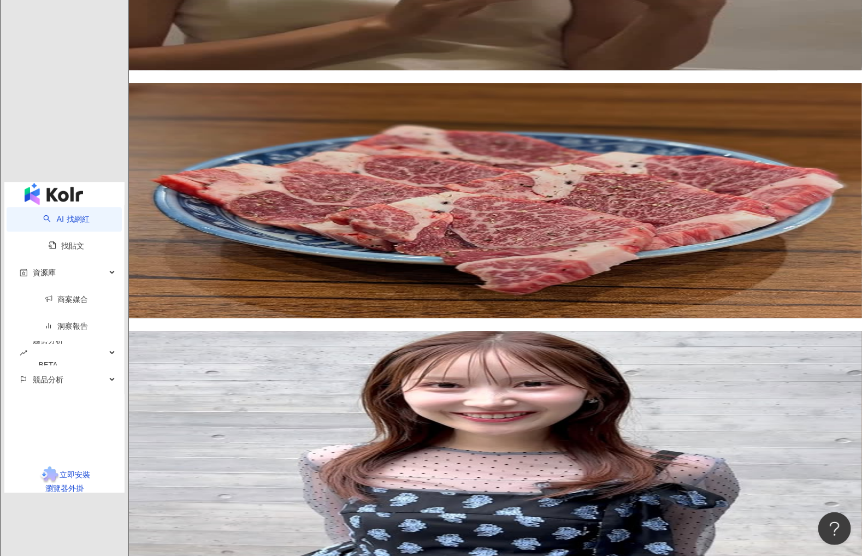
drag, startPoint x: 543, startPoint y: 440, endPoint x: 419, endPoint y: 178, distance: 290.0
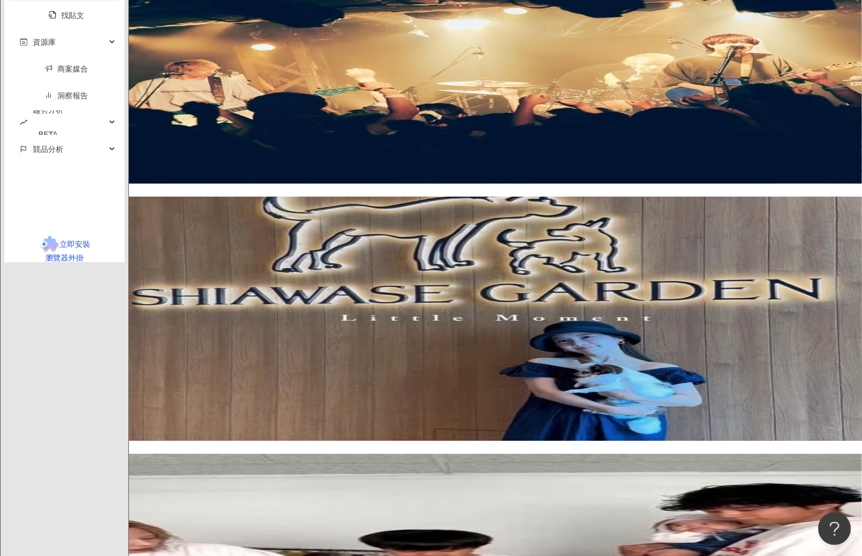
scroll to position [1857, 0]
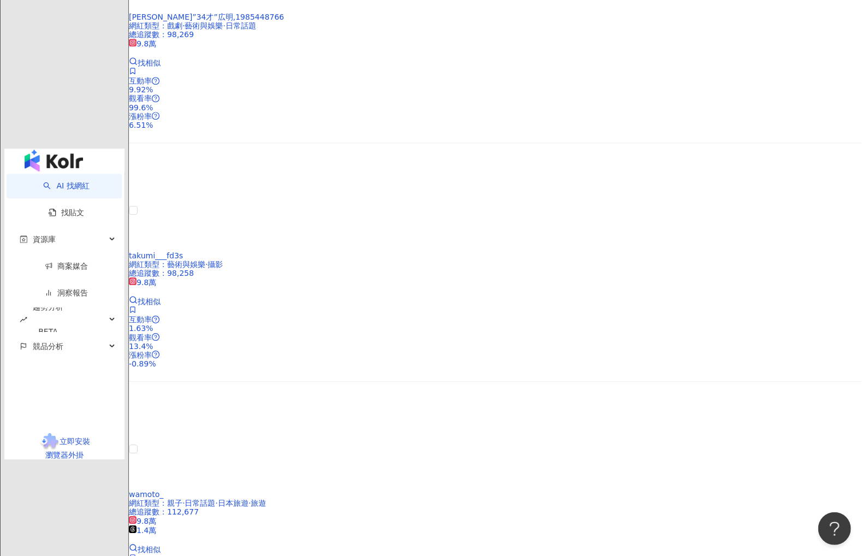
scroll to position [1748, 0]
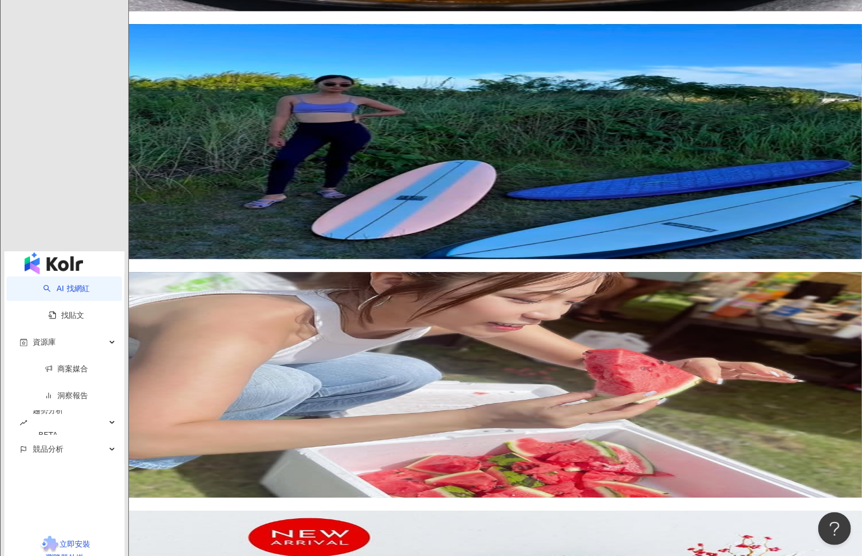
scroll to position [1779, 0]
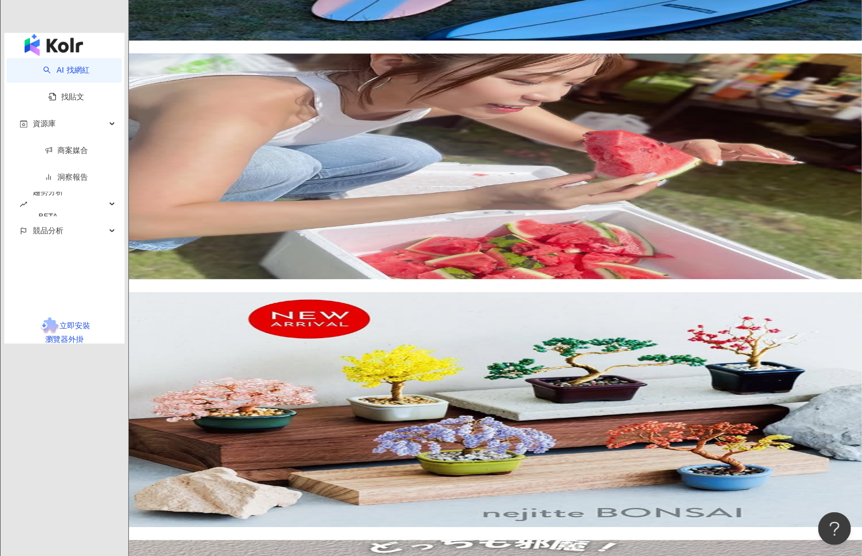
drag, startPoint x: 552, startPoint y: 339, endPoint x: 557, endPoint y: 337, distance: 5.9
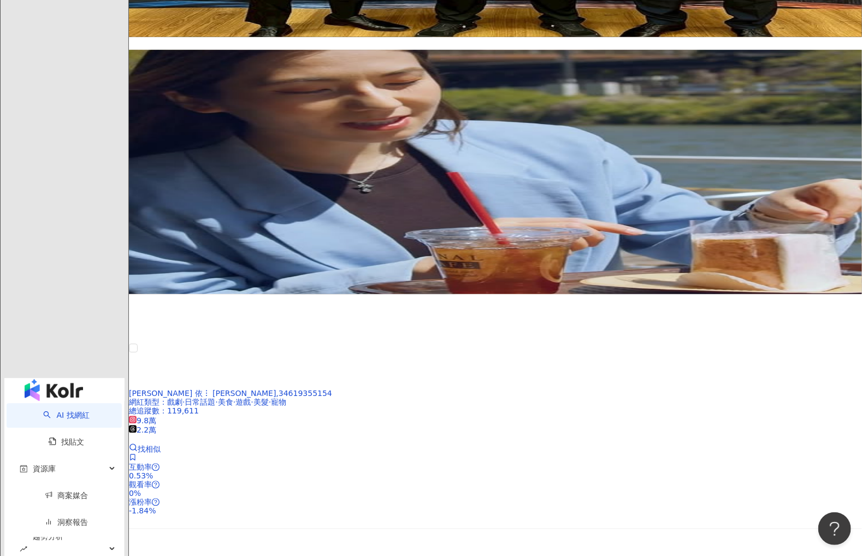
scroll to position [1188, 0]
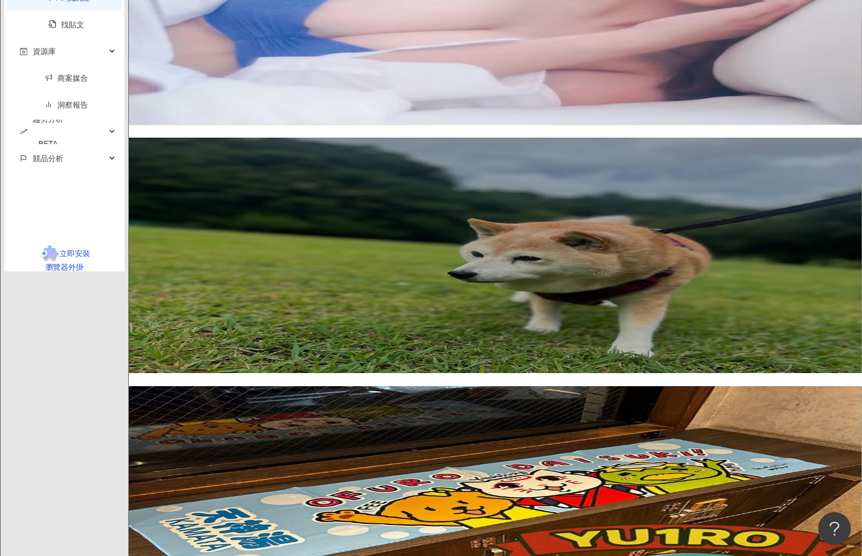
scroll to position [1767, 0]
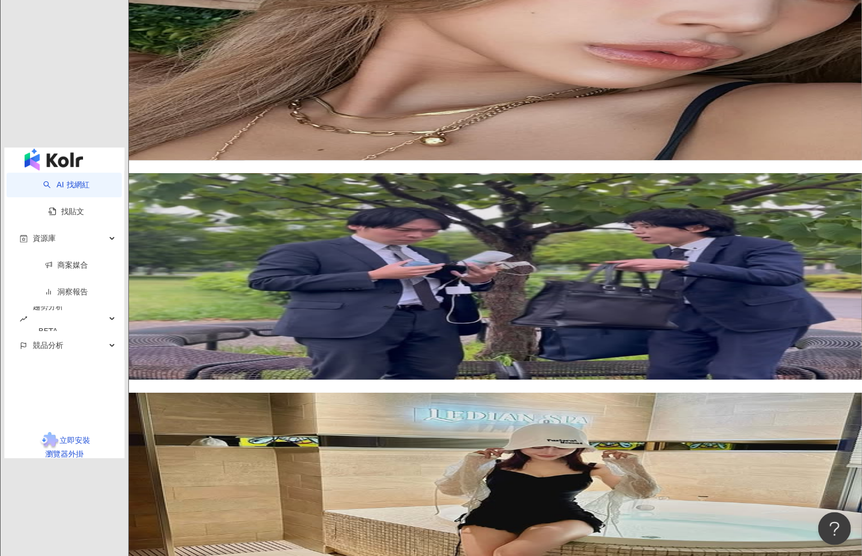
scroll to position [1770, 0]
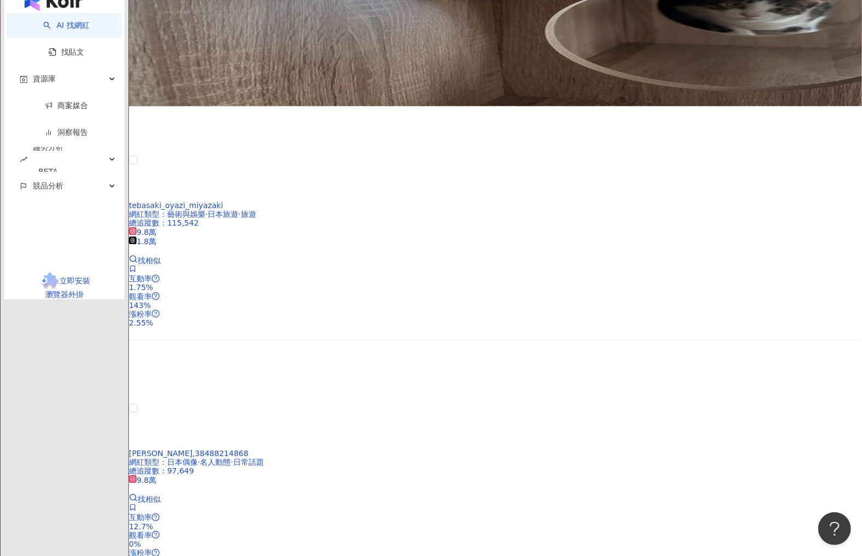
scroll to position [1767, 0]
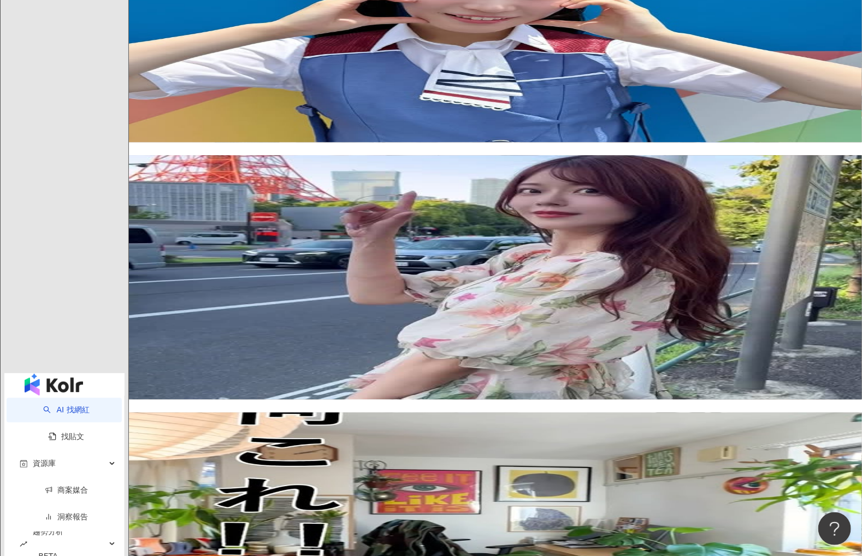
scroll to position [1693, 0]
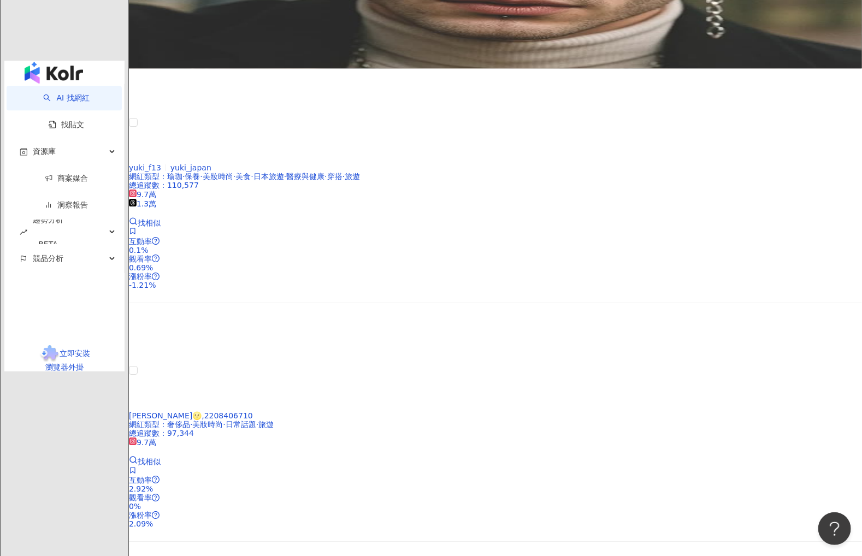
scroll to position [1922, 0]
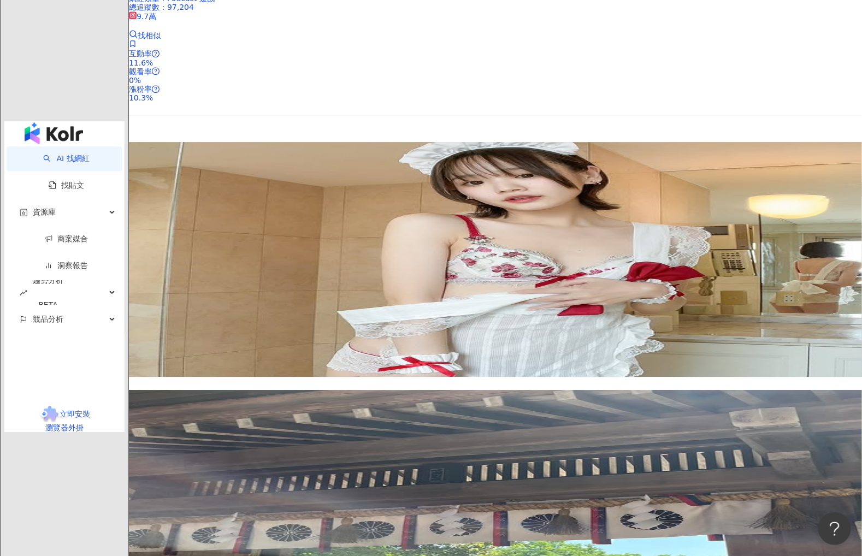
scroll to position [1753, 0]
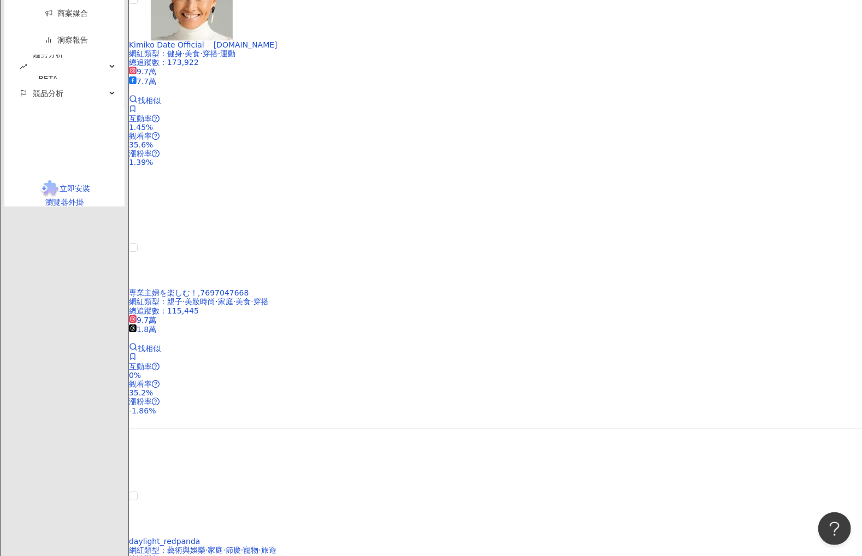
scroll to position [1917, 0]
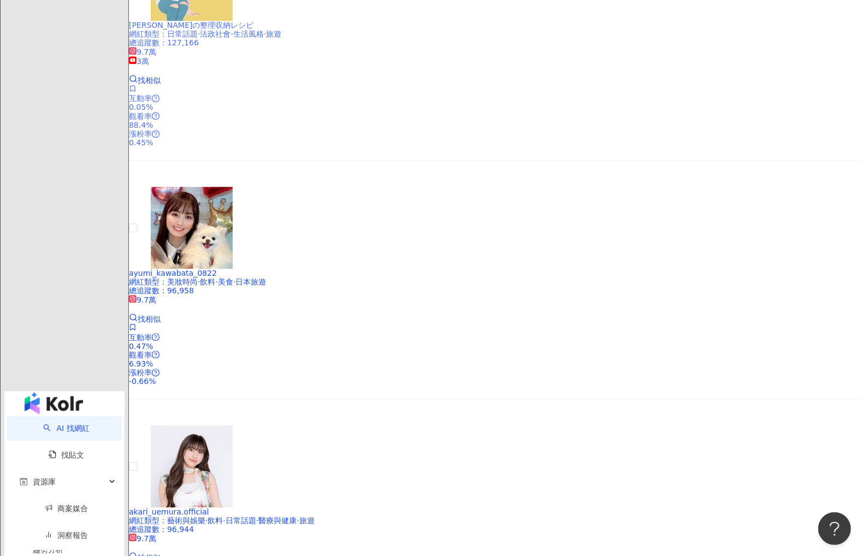
scroll to position [1753, 0]
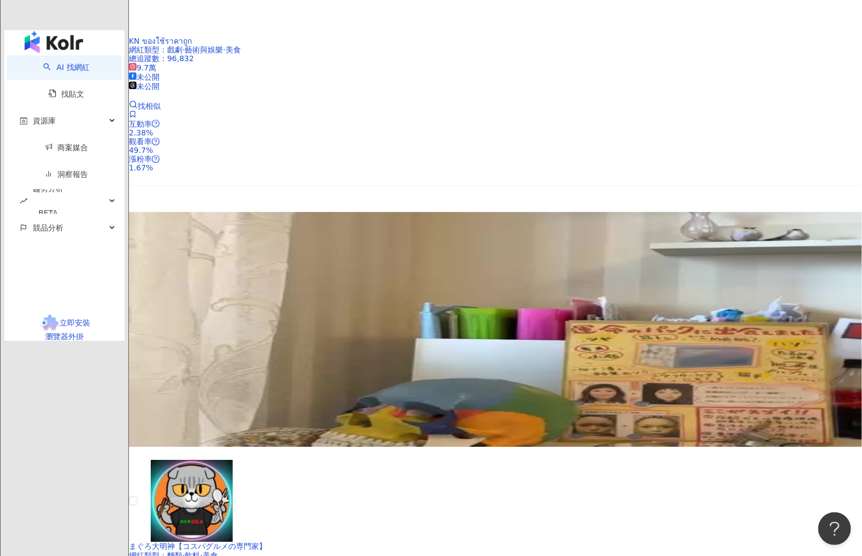
scroll to position [1639, 0]
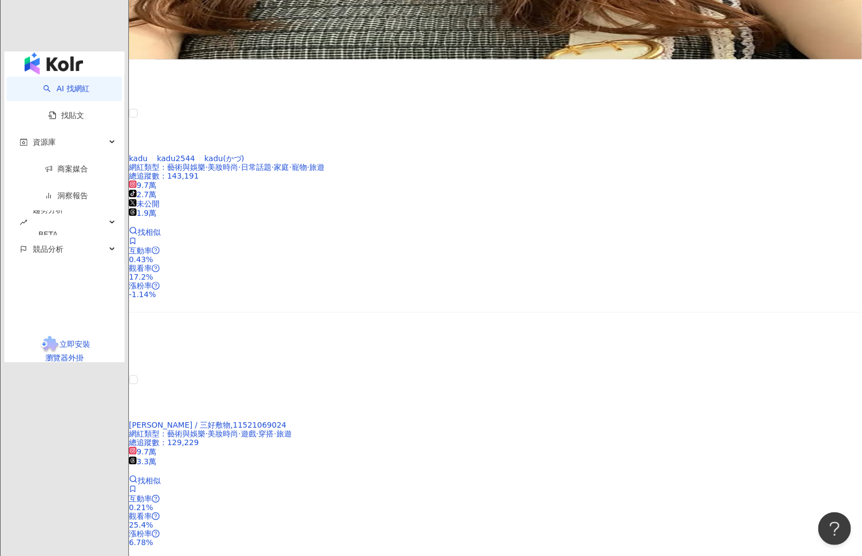
scroll to position [1584, 0]
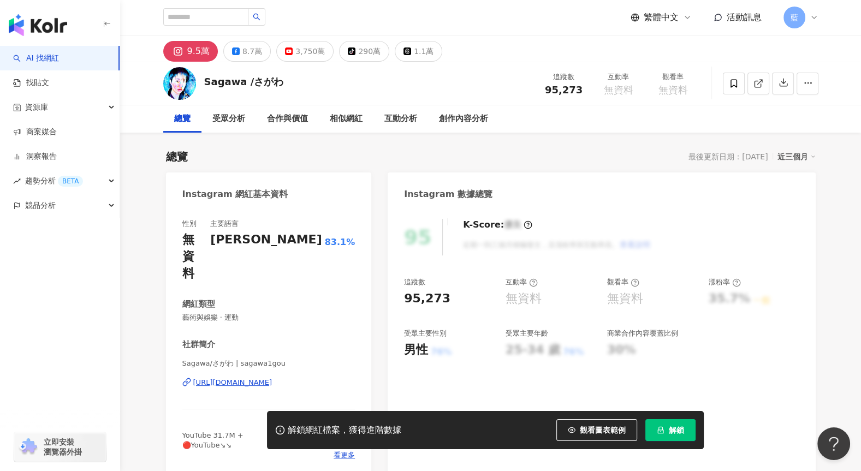
click at [273, 378] on div "https://www.instagram.com/sagawa1gou/" at bounding box center [232, 383] width 79 height 10
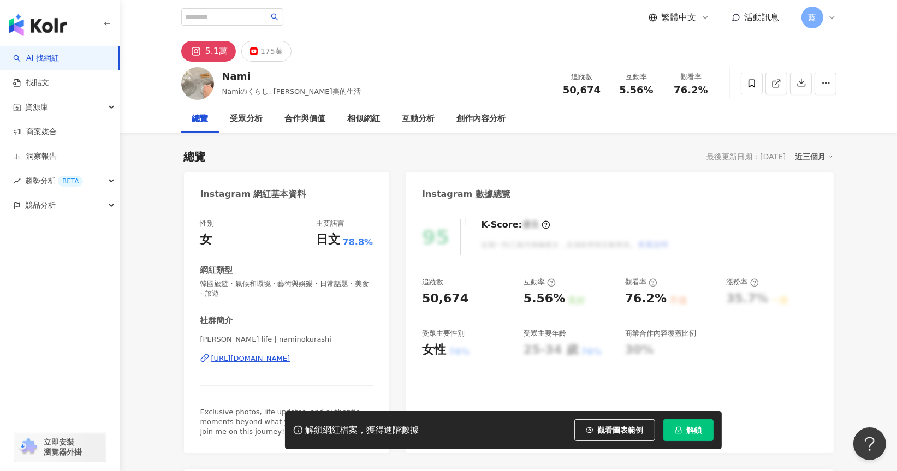
click at [268, 357] on div "https://www.instagram.com/naminokurashi/" at bounding box center [250, 359] width 79 height 10
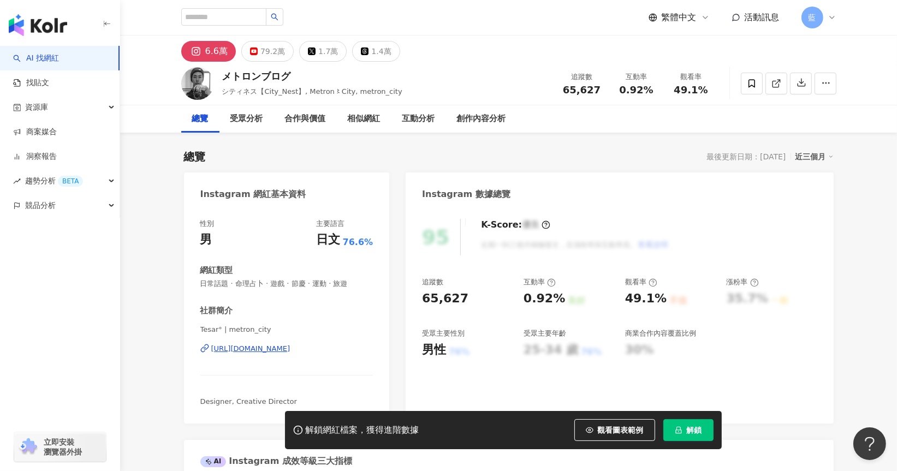
click at [241, 350] on div "https://www.instagram.com/metron_city/" at bounding box center [250, 349] width 79 height 10
click at [828, 88] on span "button" at bounding box center [826, 82] width 10 height 11
click at [824, 79] on icon "button" at bounding box center [826, 83] width 10 height 10
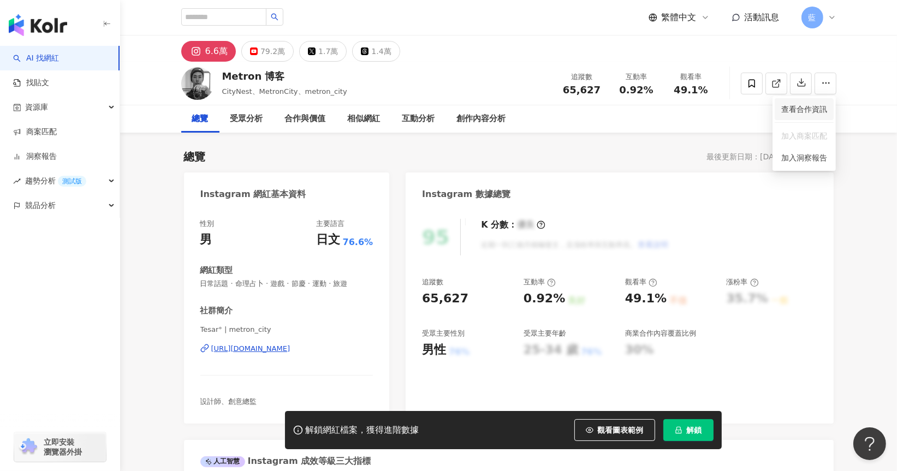
click at [802, 110] on span "查看合作資訊" at bounding box center [805, 109] width 46 height 12
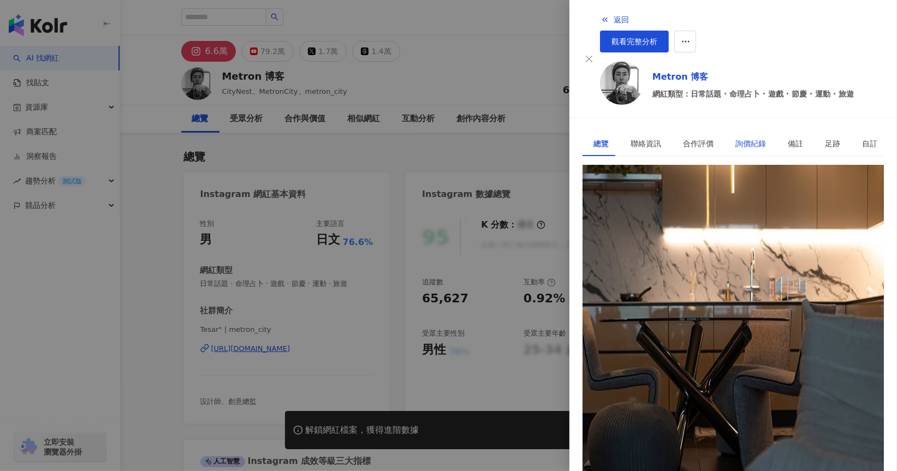
click at [737, 138] on div "詢價紀錄" at bounding box center [751, 144] width 31 height 12
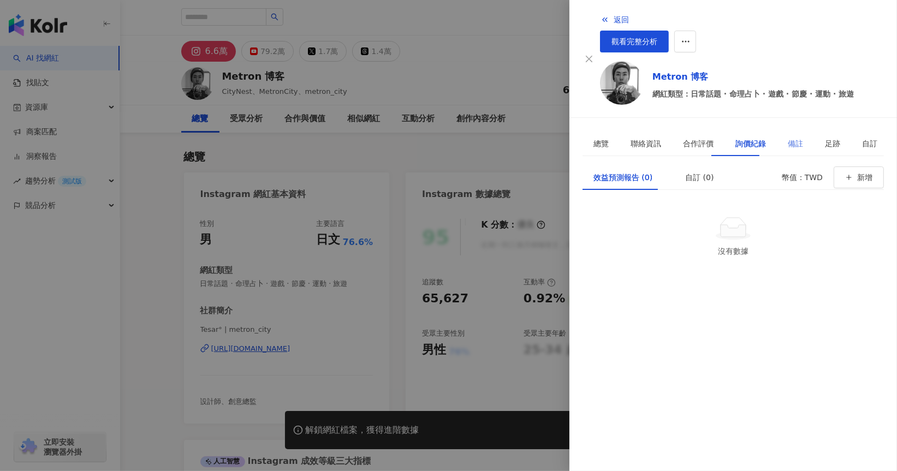
click at [777, 131] on div "備註" at bounding box center [795, 143] width 37 height 25
click at [696, 138] on div "合作評價" at bounding box center [698, 144] width 31 height 12
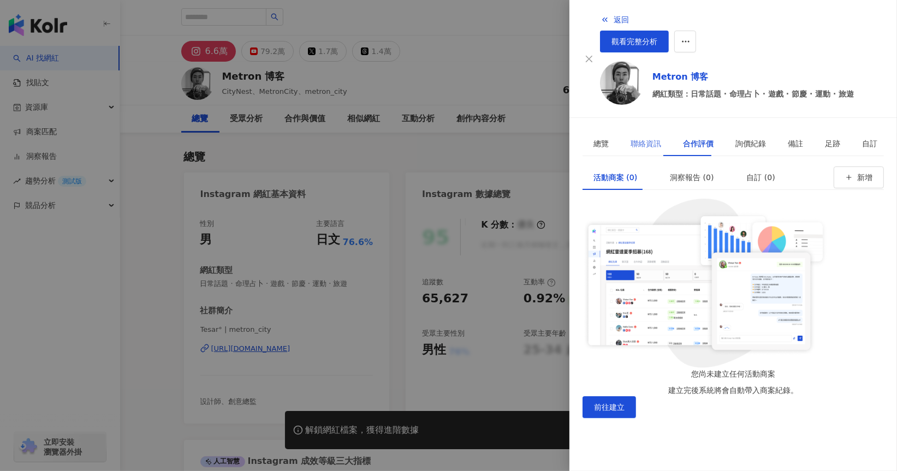
click at [658, 131] on div "聯絡資訊" at bounding box center [646, 143] width 52 height 25
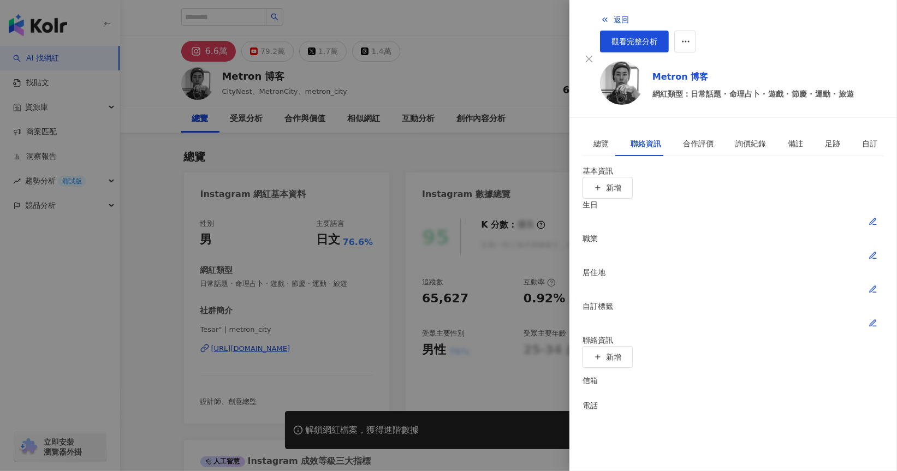
click at [137, 264] on div at bounding box center [448, 235] width 897 height 471
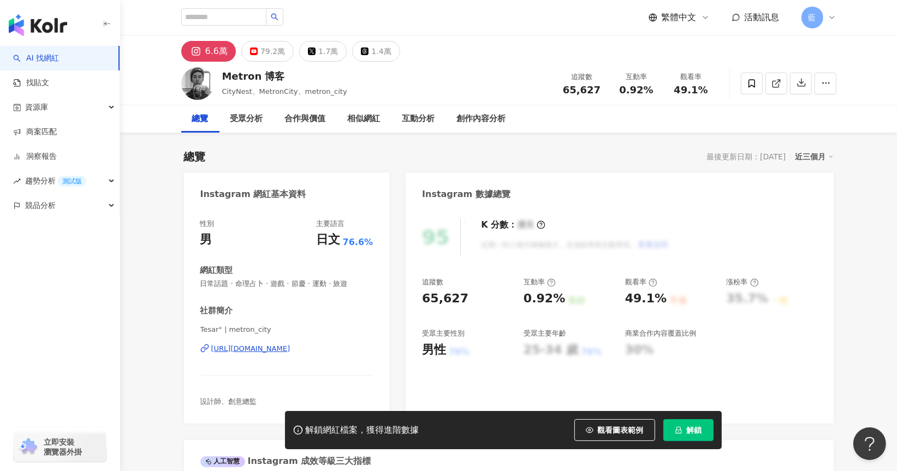
click at [273, 347] on font "https://www.instagram.com/metron_city/" at bounding box center [250, 349] width 79 height 8
click at [275, 347] on font "https://www.instagram.com/metron_city/" at bounding box center [250, 349] width 79 height 8
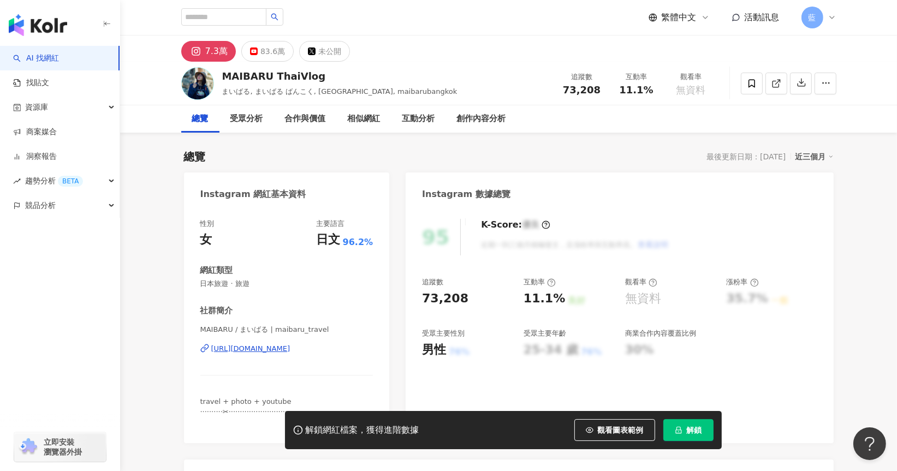
click at [291, 345] on div "[URL][DOMAIN_NAME]" at bounding box center [250, 349] width 79 height 10
click at [287, 348] on div "[URL][DOMAIN_NAME]" at bounding box center [250, 349] width 79 height 10
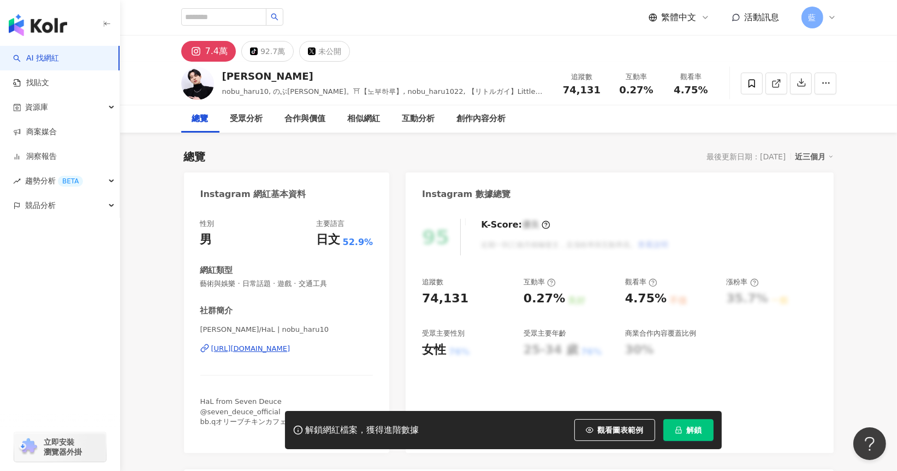
click at [265, 347] on div "https://www.instagram.com/nobu_haru10/" at bounding box center [250, 349] width 79 height 10
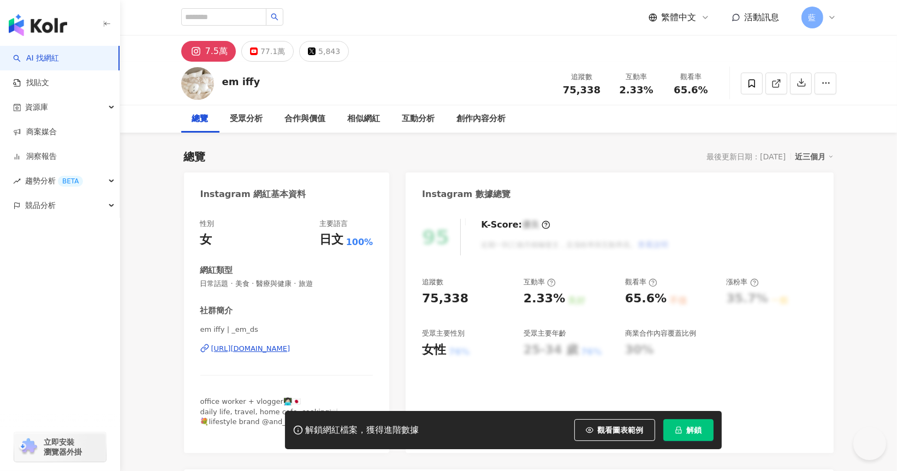
click at [287, 350] on div "[URL][DOMAIN_NAME]" at bounding box center [250, 349] width 79 height 10
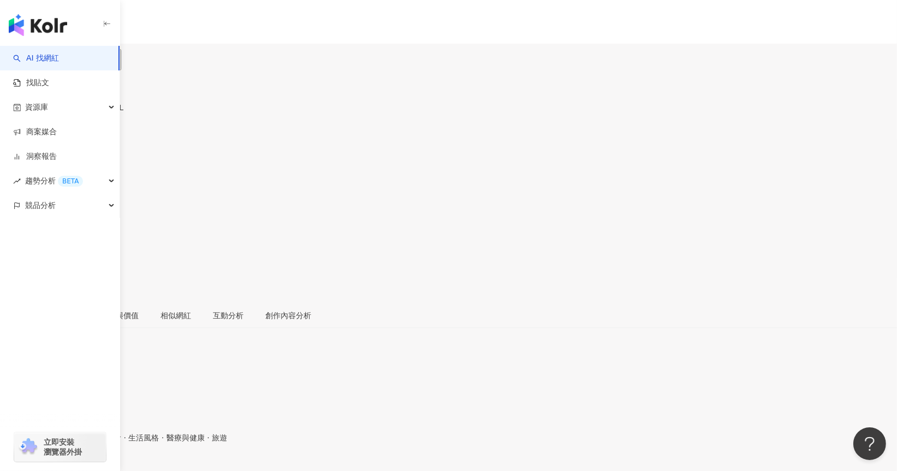
click at [96, 469] on div "[URL][DOMAIN_NAME]" at bounding box center [53, 473] width 85 height 9
drag, startPoint x: 197, startPoint y: 187, endPoint x: 359, endPoint y: 364, distance: 240.1
click at [359, 372] on div "Instagram 網紅基本資料 性別 女 主要語言 日文 100% 網紅類型 藝術與娛樂 · 保養 · 日常話題 · 美食 · 生活風格 · 醫療與健康 ·…" at bounding box center [448, 469] width 897 height 194
copy div "Instagram 網紅基本資料 性別 女 主要語言 日文 100% 網紅類型 藝術與娛樂 · 保養 · 日常話題 · 美食 · 生活風格 · 醫療與健康 ·…"
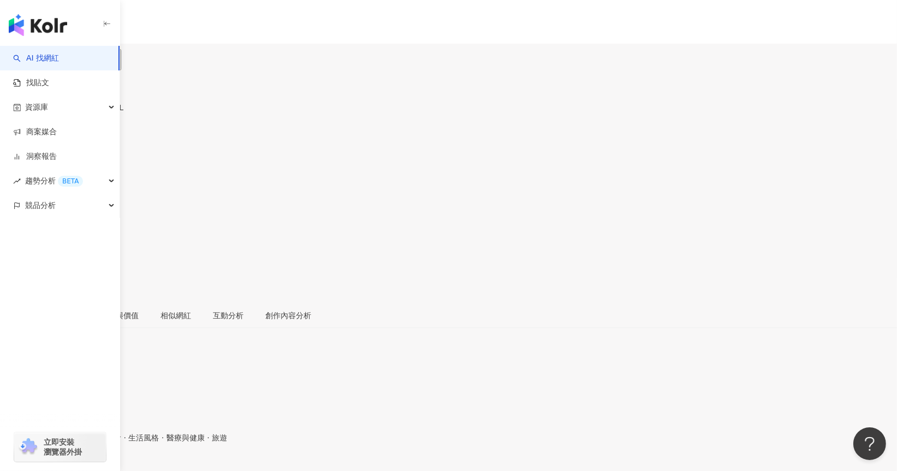
click at [96, 469] on div "https://www.instagram.com/niko_lifework/" at bounding box center [53, 473] width 85 height 9
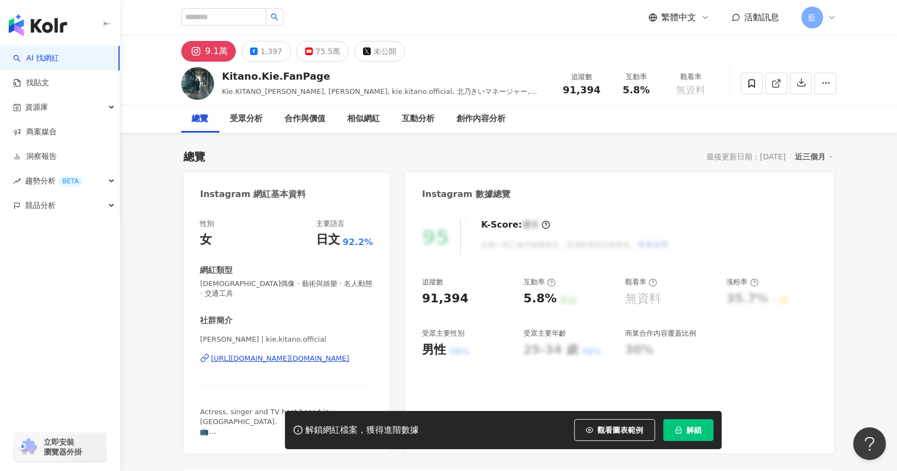
click at [251, 354] on div "https://www.instagram.com/kie.kitano.official/" at bounding box center [280, 359] width 138 height 10
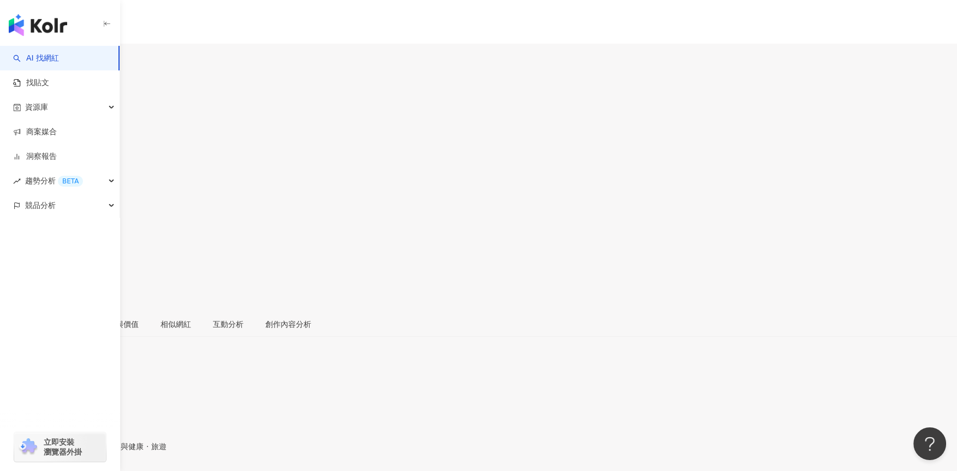
click at [228, 381] on div "Instagram 網紅基本資料" at bounding box center [478, 385] width 957 height 9
drag, startPoint x: 227, startPoint y: 191, endPoint x: 402, endPoint y: 349, distance: 235.5
copy div "Instagram 網紅基本資料 性別 女 主要語言 日文 62.5% 網紅類型 飲料 · 日常話題 · 美食 · 節慶 · 醫療與健康 · 旅遊 社群簡介 …"
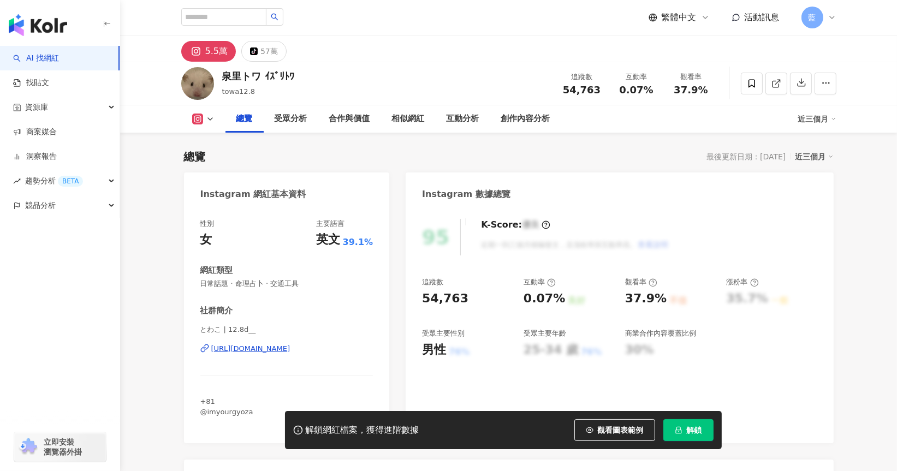
click at [238, 348] on div "[URL][DOMAIN_NAME]" at bounding box center [250, 349] width 79 height 10
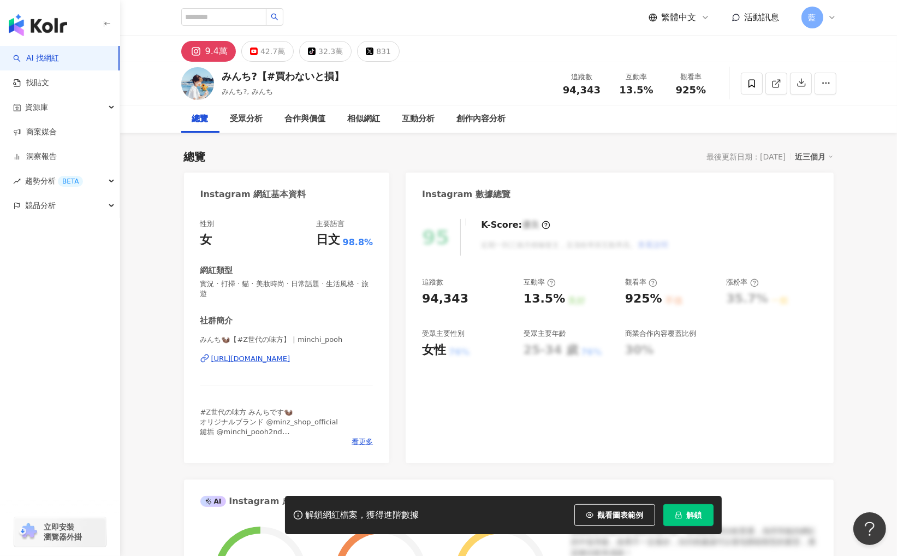
click at [288, 354] on div "[URL][DOMAIN_NAME]" at bounding box center [250, 359] width 79 height 10
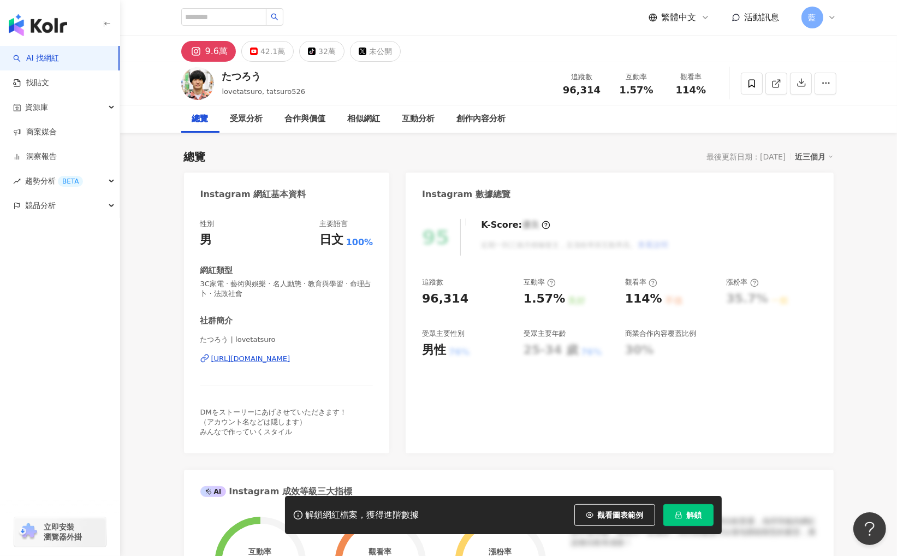
click at [282, 363] on div "[URL][DOMAIN_NAME]" at bounding box center [250, 359] width 79 height 10
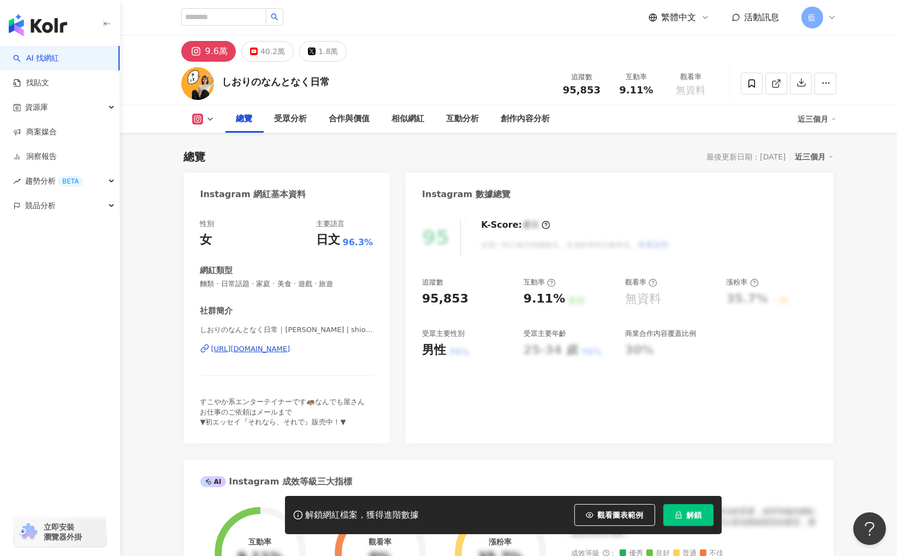
click at [291, 350] on div "https://www.instagram.com/shiorimmm_/" at bounding box center [250, 349] width 79 height 10
drag, startPoint x: 199, startPoint y: 190, endPoint x: 369, endPoint y: 346, distance: 231.2
click at [369, 346] on div "Instagram 網紅基本資料 性別 女 主要語言 日文 96.3% 網紅類型 麵類 · 日常話題 · 家庭 · 美食 · 遊戲 · 旅遊 社群簡介 しおり…" at bounding box center [287, 308] width 206 height 271
copy div "Instagram 網紅基本資料 性別 女 主要語言 日文 96.3% 網紅類型 麵類 · 日常話題 · 家庭 · 美食 · 遊戲 · 旅遊 社群簡介 しおり…"
click at [357, 358] on div "しおりのなんとなく日常｜詩織 | shiorimmm_ https://www.instagram.com/shiorimmm_/" at bounding box center [286, 357] width 173 height 64
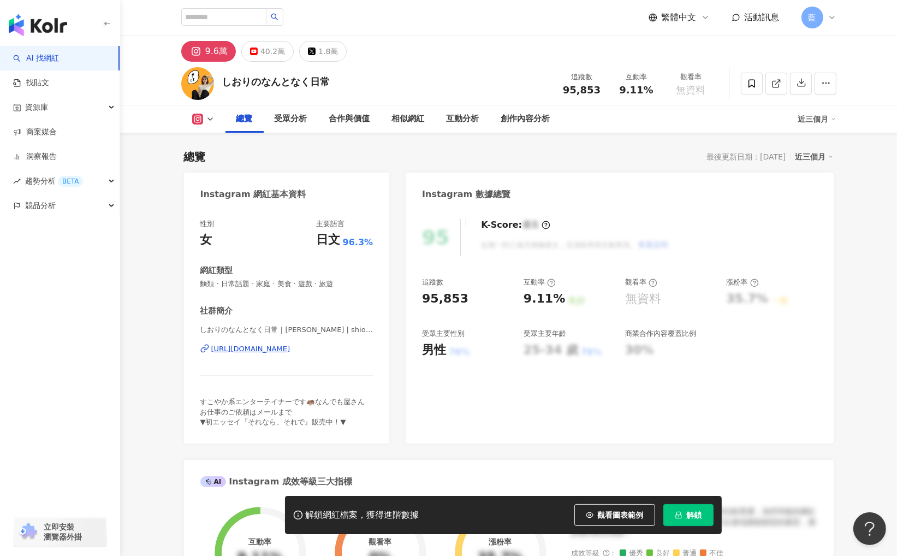
click at [291, 353] on div "https://www.instagram.com/shiorimmm_/" at bounding box center [250, 349] width 79 height 10
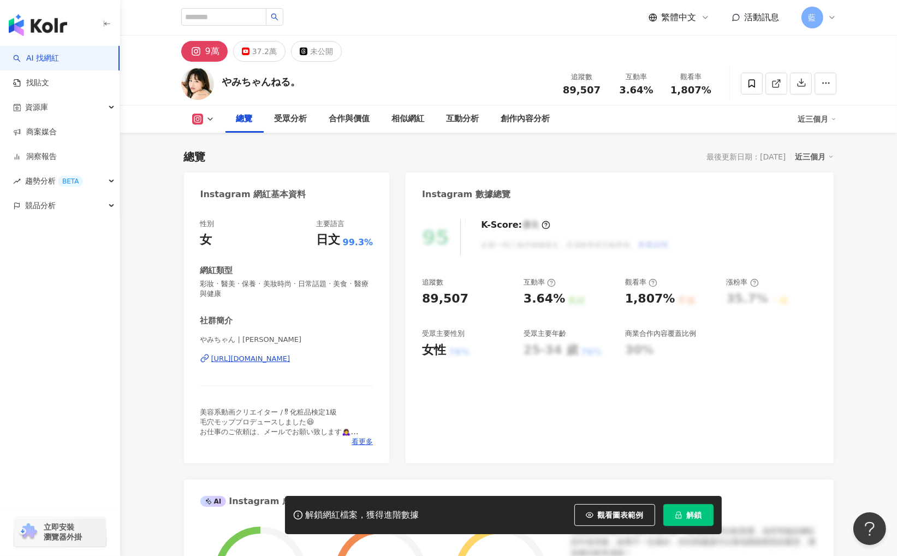
click at [291, 363] on div "[URL][DOMAIN_NAME]" at bounding box center [250, 359] width 79 height 10
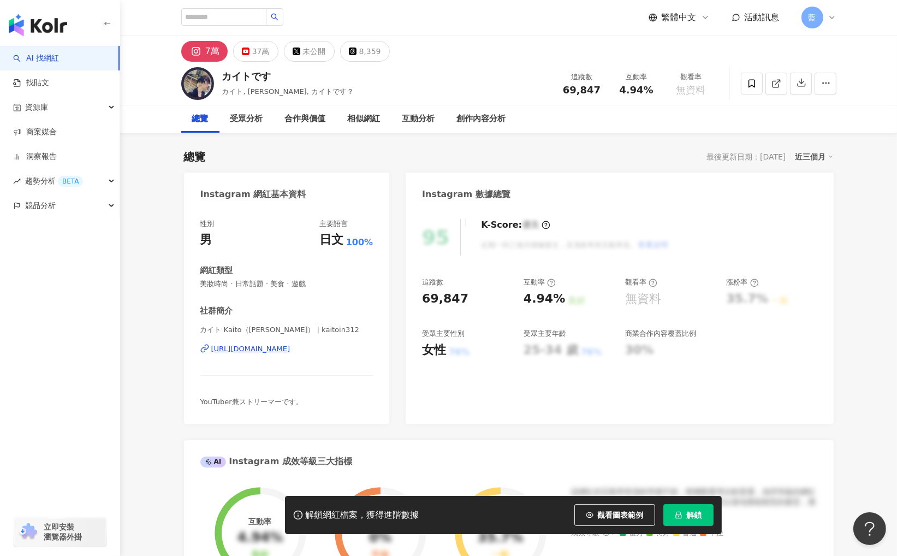
click at [291, 349] on div "https://www.instagram.com/kaitoin312/" at bounding box center [250, 349] width 79 height 10
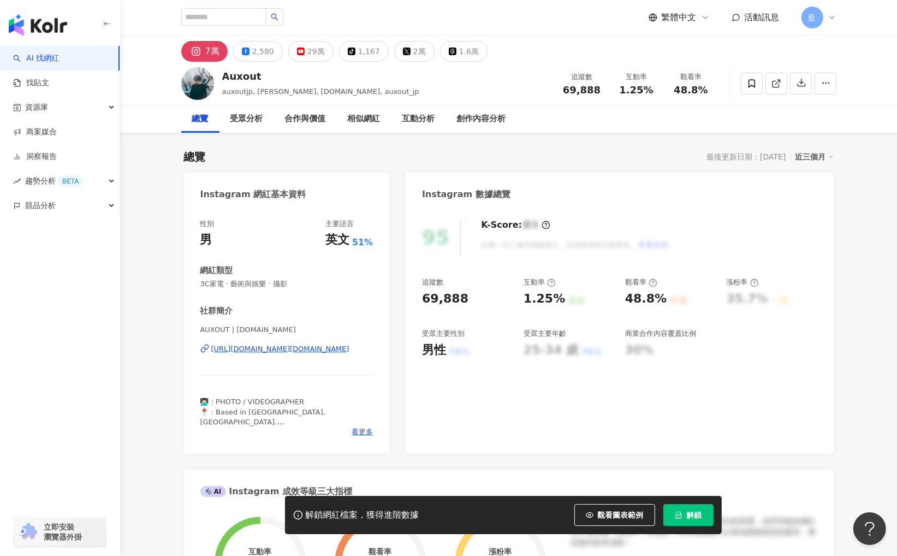
click at [295, 351] on div "https://www.instagram.com/auxout.jp/" at bounding box center [280, 349] width 138 height 10
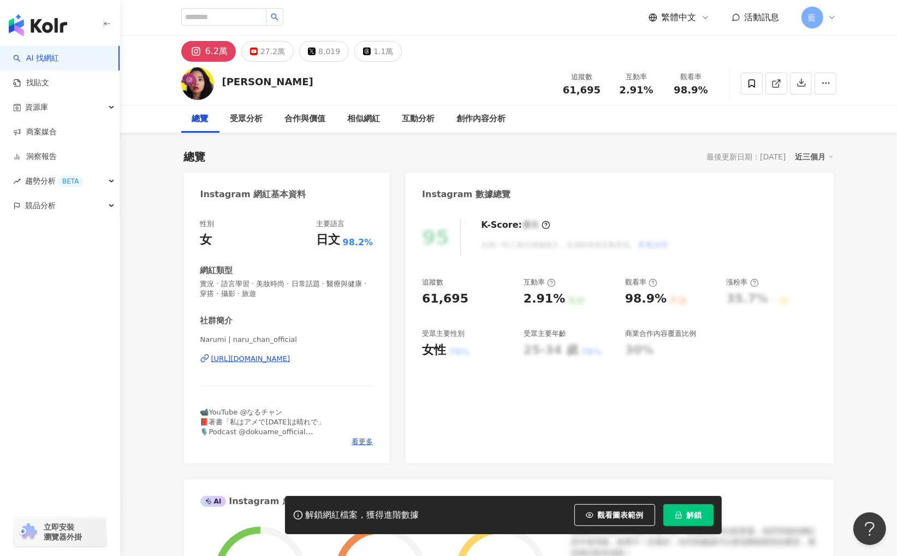
click at [291, 358] on div "https://www.instagram.com/naru_chan_official/" at bounding box center [250, 359] width 79 height 10
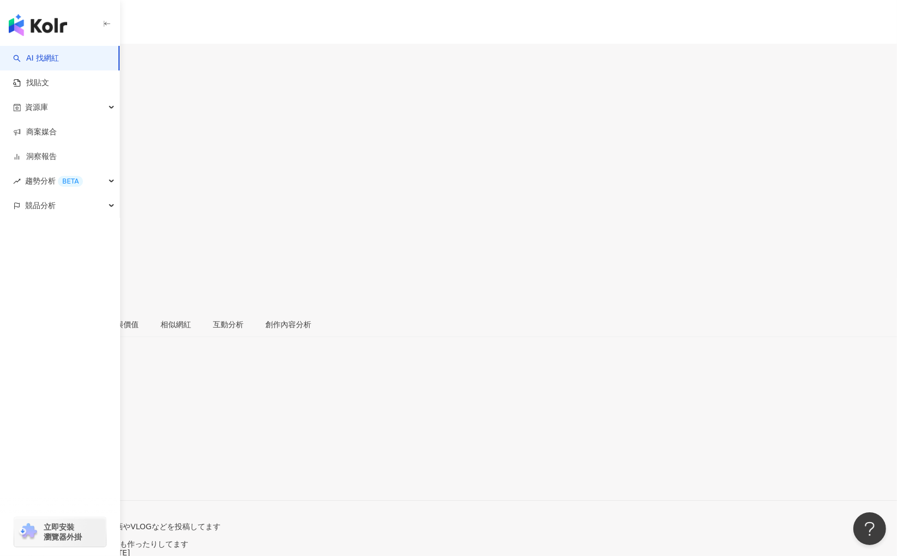
click at [96, 477] on div "[URL][DOMAIN_NAME]" at bounding box center [53, 481] width 85 height 9
drag, startPoint x: 199, startPoint y: 192, endPoint x: 370, endPoint y: 347, distance: 231.6
click at [370, 381] on div "Instagram 網紅基本資料 性別 男 主要語言 日文 95.6% 網紅類型 美妝時尚 · 日常話題 · 遊戲 社群簡介 宮永えいと| Eito Miya…" at bounding box center [448, 504] width 897 height 246
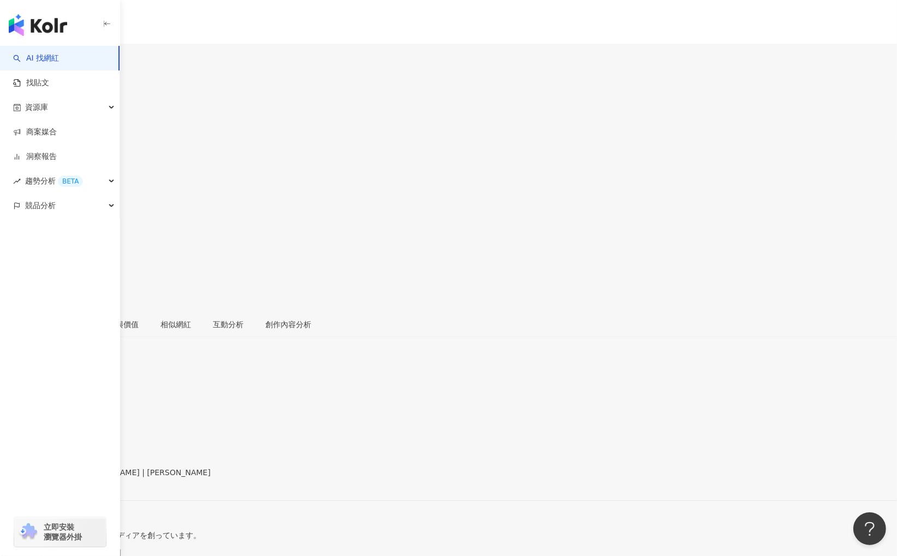
copy div "Instagram 網紅基本資料 性別 男 主要語言 日文 95.6% 網紅類型 美妝時尚 · 日常話題 · 遊戲 社群簡介 宮永えいと| Eito Miya…"
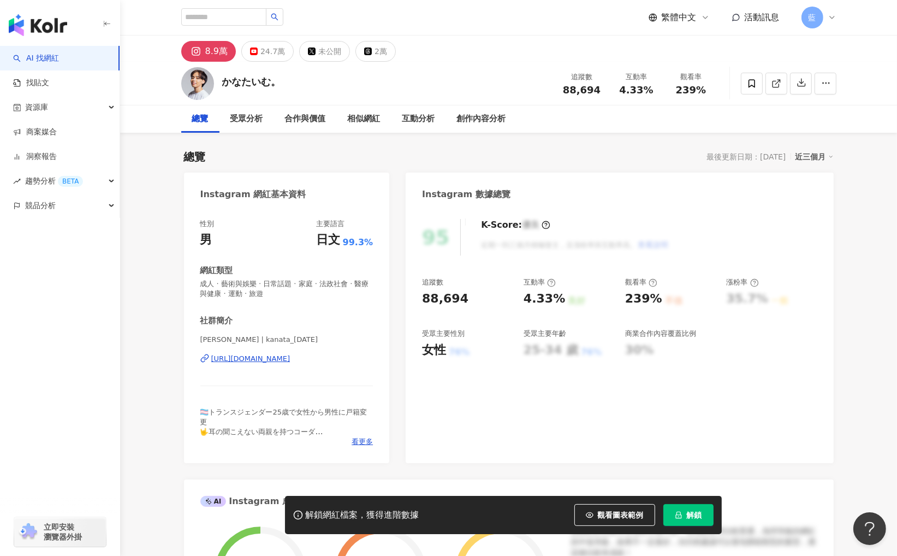
click at [280, 357] on div "https://www.instagram.com/kanata_1023/" at bounding box center [250, 359] width 79 height 10
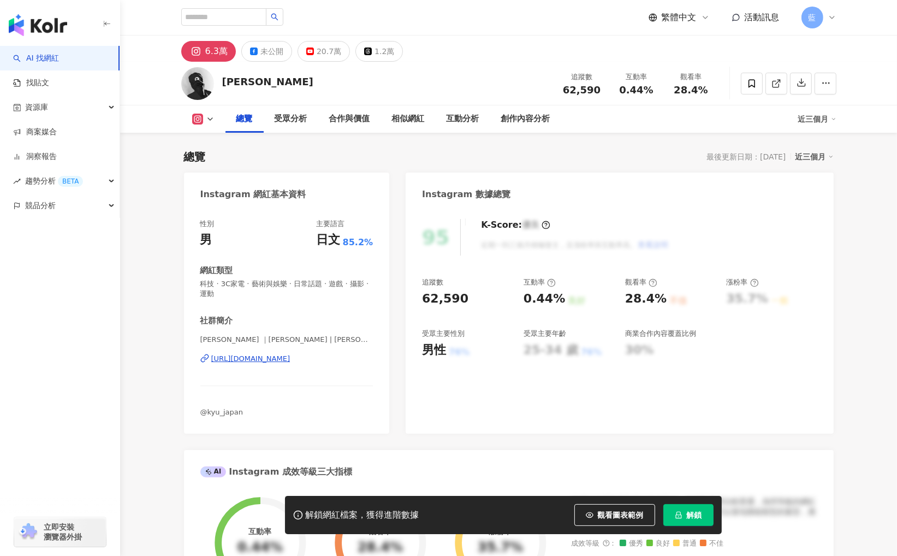
click at [288, 361] on div "https://www.instagram.com/yusukeokawa/" at bounding box center [250, 359] width 79 height 10
click at [277, 359] on div "https://www.instagram.com/yusukeokawa/" at bounding box center [250, 359] width 79 height 10
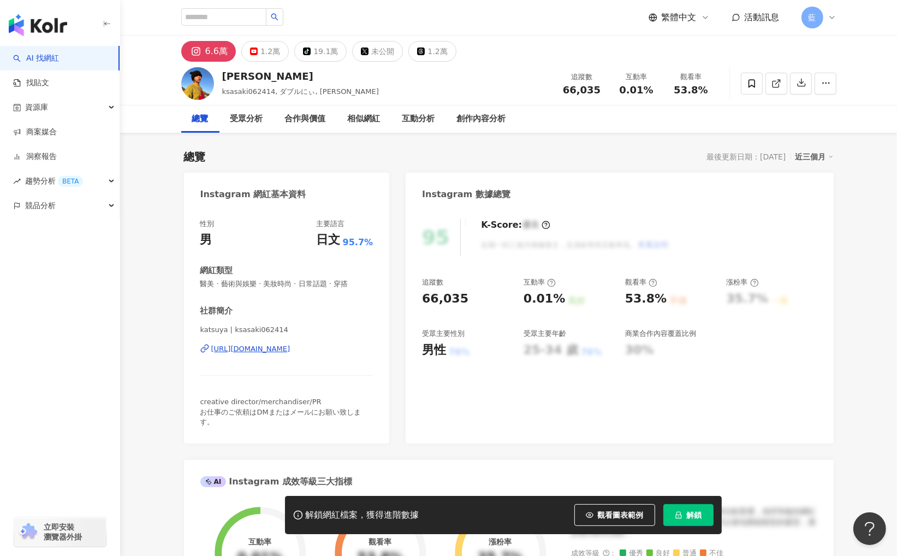
click at [278, 350] on div "https://www.instagram.com/ksasaki062414/" at bounding box center [250, 349] width 79 height 10
drag, startPoint x: 203, startPoint y: 204, endPoint x: 372, endPoint y: 354, distance: 226.3
click at [372, 354] on div "Instagram 網紅基本資料 性別 男 主要語言 日文 95.7% 網紅類型 醫美 · 藝術與娛樂 · 美妝時尚 · 日常話題 · 穿搭 社群簡介 kat…" at bounding box center [287, 308] width 206 height 271
copy div "Instagram 網紅基本資料 性別 男 主要語言 日文 95.7% 網紅類型 醫美 · 藝術與娛樂 · 美妝時尚 · 日常話題 · 穿搭 社群簡介 kat…"
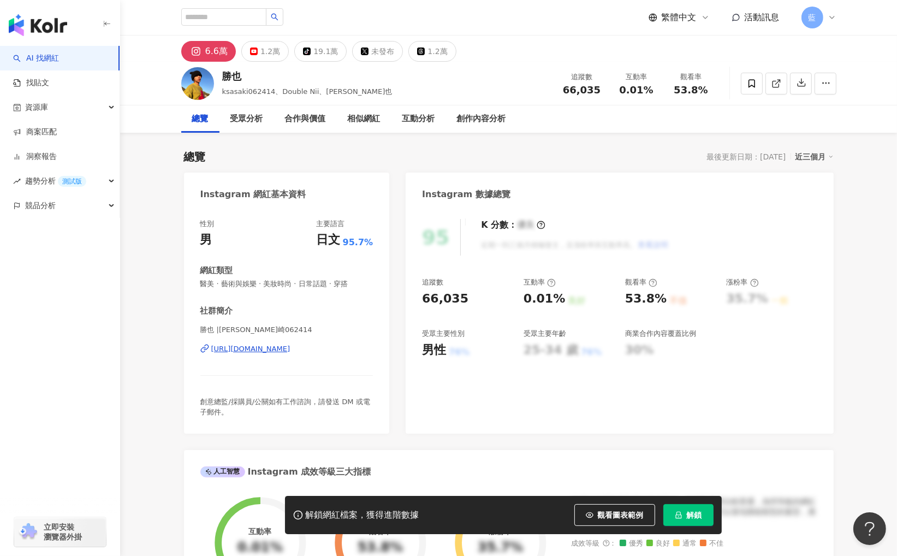
click at [291, 345] on font "https://www.instagram.com/ksasaki062414/" at bounding box center [250, 349] width 79 height 8
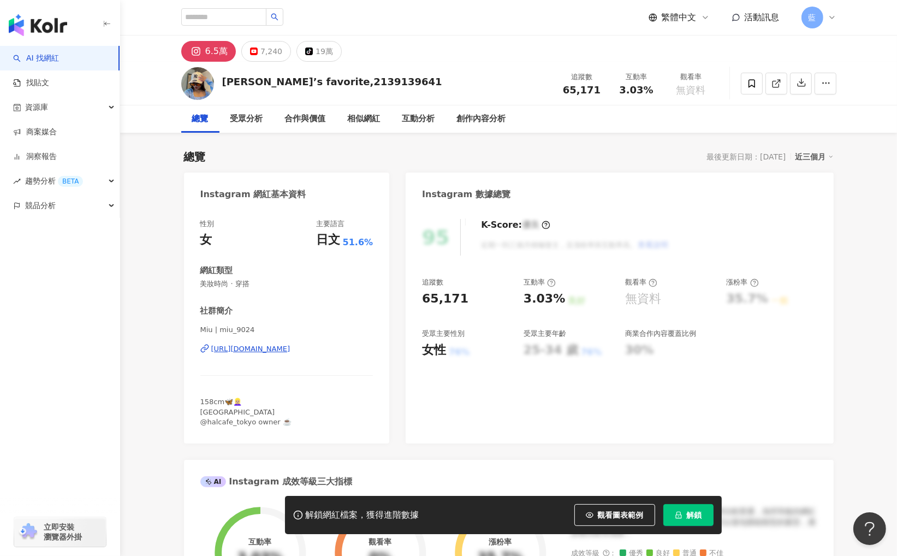
click at [286, 347] on div "[URL][DOMAIN_NAME]" at bounding box center [250, 349] width 79 height 10
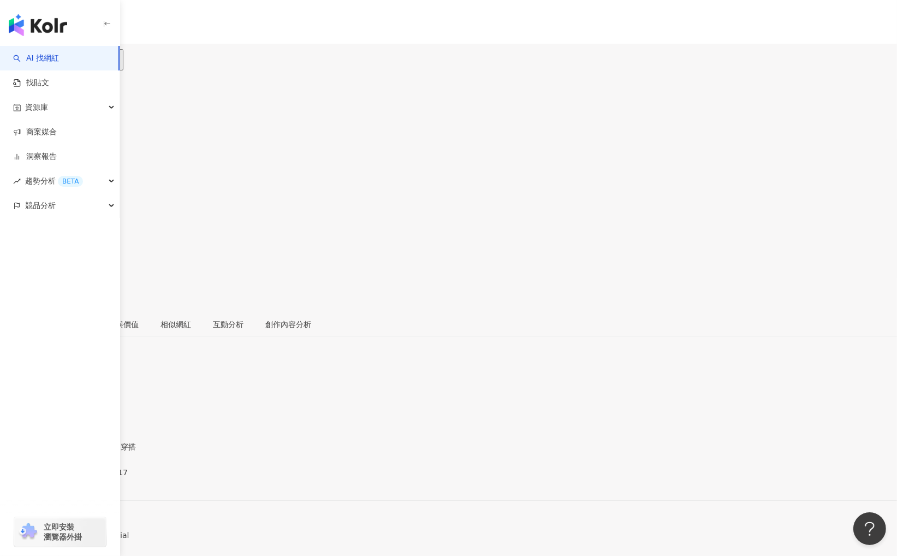
click at [96, 477] on div "[URL][DOMAIN_NAME]" at bounding box center [53, 481] width 85 height 9
click at [96, 477] on div "https://www.instagram.com/hinap_17/" at bounding box center [53, 481] width 85 height 9
drag, startPoint x: 195, startPoint y: 193, endPoint x: 348, endPoint y: 356, distance: 223.3
click at [348, 381] on div "Instagram 網紅基本資料 性別 女 主要語言 日文 93.3% 網紅類型 醫美 · 美妝時尚 · 日常話題 · 美髮 · 穿搭 社群簡介 𝘏𝘐𝘕𝘈 /…" at bounding box center [448, 478] width 897 height 194
copy div "Instagram 網紅基本資料 性別 女 主要語言 日文 93.3% 網紅類型 醫美 · 美妝時尚 · 日常話題 · 美髮 · 穿搭 社群簡介 𝘏𝘐𝘕𝘈 /…"
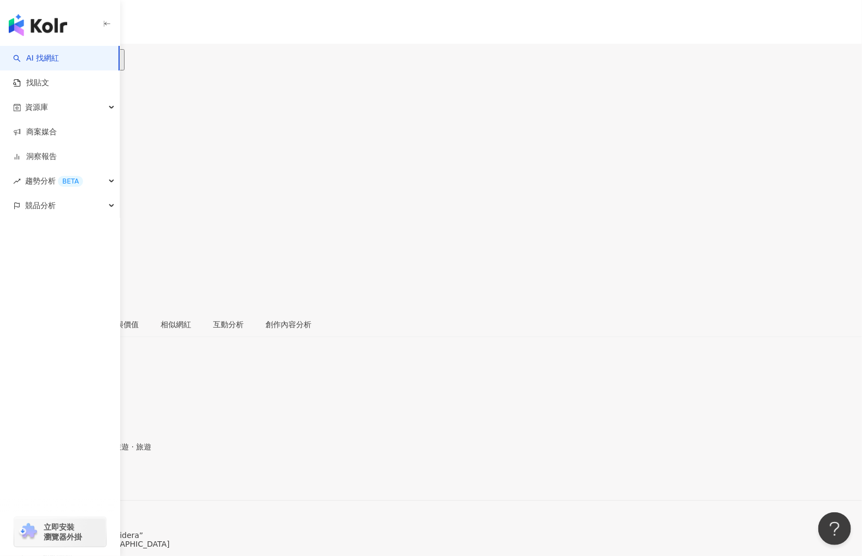
click at [96, 477] on div "[URL][DOMAIN_NAME]" at bounding box center [53, 481] width 85 height 9
click at [96, 469] on div "https://www.instagram.com/fuji_amii/" at bounding box center [53, 473] width 85 height 9
drag, startPoint x: 178, startPoint y: 194, endPoint x: 339, endPoint y: 356, distance: 228.3
click at [339, 372] on div "Instagram 網紅基本資料 性別 女 主要語言 日文 91.2% 網紅類型 美妝時尚 · 日常話題 · 家庭 · 穿搭 · 交通工具 社群簡介 ふじあみ…" at bounding box center [431, 469] width 862 height 194
copy div "Instagram 網紅基本資料 性別 女 主要語言 日文 91.2% 網紅類型 美妝時尚 · 日常話題 · 家庭 · 穿搭 · 交通工具 社群簡介 ふじあみ…"
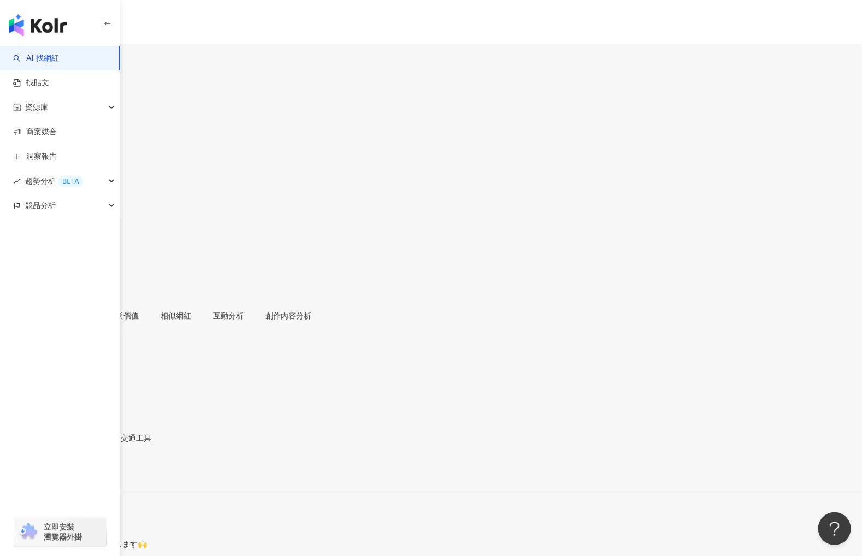
click at [96, 469] on div "https://www.instagram.com/fuji_amii/" at bounding box center [53, 473] width 85 height 9
drag, startPoint x: 519, startPoint y: 399, endPoint x: 505, endPoint y: 232, distance: 167.7
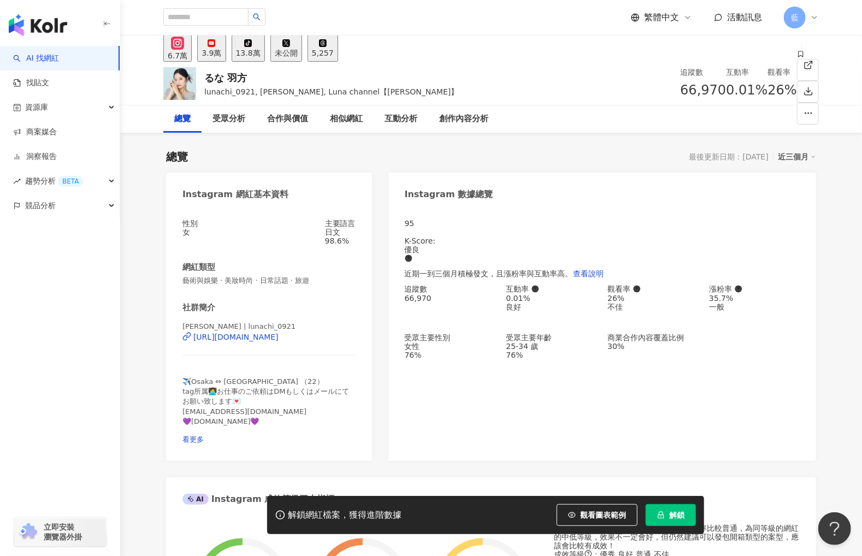
drag, startPoint x: 311, startPoint y: 324, endPoint x: 354, endPoint y: 358, distance: 54.4
click at [354, 358] on div "Instagram 網紅基本資料 性別 女 主要語言 日文 98.6% 網紅類型 藝術與娛樂 · 美妝時尚 · 日常話題 · 旅遊 社群簡介 羽方　るな | …" at bounding box center [269, 317] width 206 height 288
click at [204, 435] on span "看更多" at bounding box center [192, 439] width 21 height 8
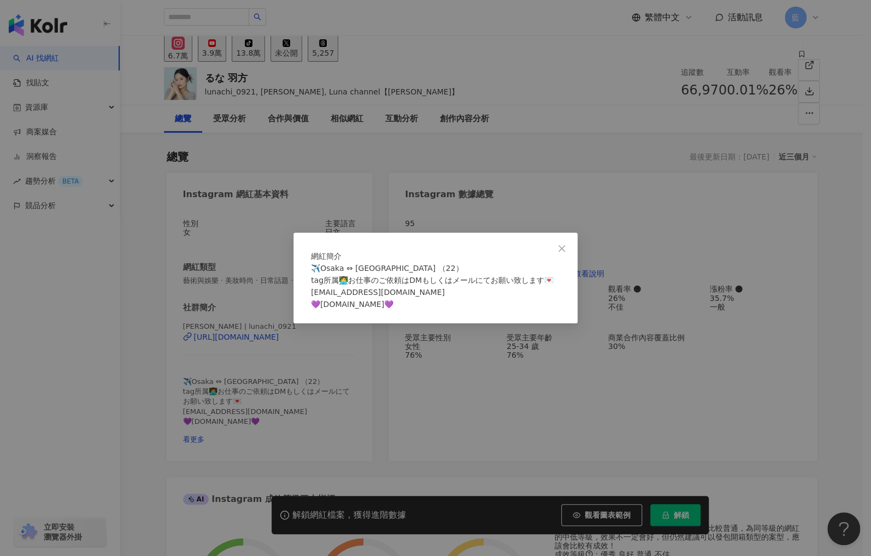
drag, startPoint x: 479, startPoint y: 296, endPoint x: 395, endPoint y: 339, distance: 94.5
click at [395, 323] on div "網紅簡介 ✈️Osaka ⇔ Tokyo （22） tag所属👩‍💻お仕事のご依頼はDMもしくはメールにてお願い致します💌 info@hachidream.c…" at bounding box center [435, 278] width 284 height 91
drag, startPoint x: 401, startPoint y: 303, endPoint x: 314, endPoint y: 305, distance: 86.9
click at [314, 305] on div "✈️Osaka ⇔ Tokyo （22） tag所属👩‍💻お仕事のご依頼はDMもしくはメールにてお願い致します💌 info@hachidream.com 💜D…" at bounding box center [435, 286] width 249 height 48
copy span "o@hachidream.com 💜D"
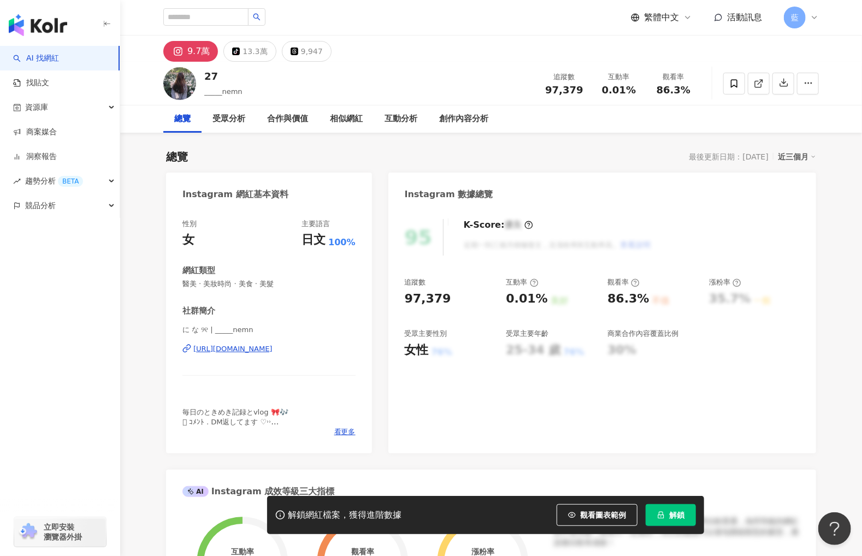
click at [273, 350] on div "https://www.instagram.com/_____nemn/" at bounding box center [232, 349] width 79 height 10
drag, startPoint x: 174, startPoint y: 192, endPoint x: 343, endPoint y: 346, distance: 228.5
click at [343, 346] on div "Instagram 網紅基本資料 性別 女 主要語言 日文 100% 網紅類型 醫美 · 美妝時尚 · 美食 · 美髮 社群簡介 に な ୨୧ | _____…" at bounding box center [269, 313] width 206 height 281
copy div "Instagram 網紅基本資料 性別 女 主要語言 日文 100% 網紅類型 醫美 · 美妝時尚 · 美食 · 美髮 社群簡介 に な ୨୧ | _____…"
click at [329, 87] on div "27 _____nemn 追蹤數 97,379 互動率 0.01% 觀看率 86.3%" at bounding box center [490, 83] width 699 height 43
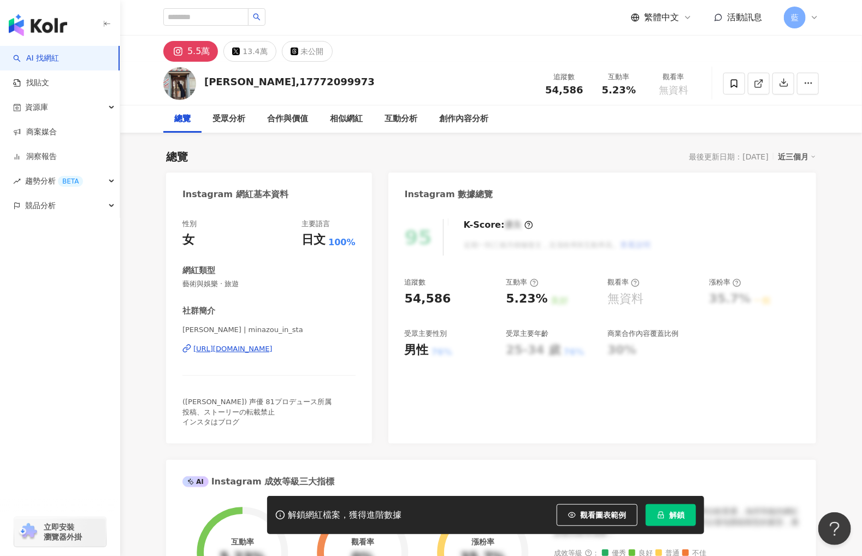
click at [273, 350] on div "[URL][DOMAIN_NAME]" at bounding box center [232, 349] width 79 height 10
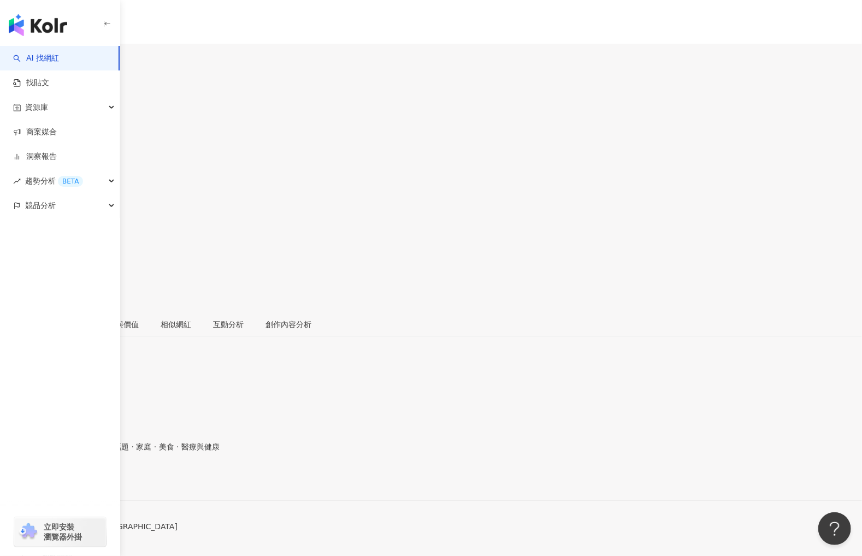
click at [389, 70] on div "涼佳 _ryoka_870, RYOKA channel 追蹤數 92,686 互動率 0.85% 觀看率 81.9%" at bounding box center [431, 190] width 862 height 241
click at [96, 477] on div "[URL][DOMAIN_NAME]" at bounding box center [53, 481] width 85 height 9
drag, startPoint x: 181, startPoint y: 220, endPoint x: 338, endPoint y: 361, distance: 210.8
click at [338, 389] on div "性別 女 主要語言 日文 92.1% 網紅類型 婦女醫學 · 保養 · 美妝時尚 · 日常話題 · 家庭 · 美食 · 醫療與健康 社群簡介 涼佳 | _ry…" at bounding box center [431, 468] width 862 height 159
copy div "性別 女 主要語言 日文 92.1% 網紅類型 婦女醫學 · 保養 · 美妝時尚 · 日常話題 · 家庭 · 美食 · 醫療與健康 社群簡介 涼佳 | _ry…"
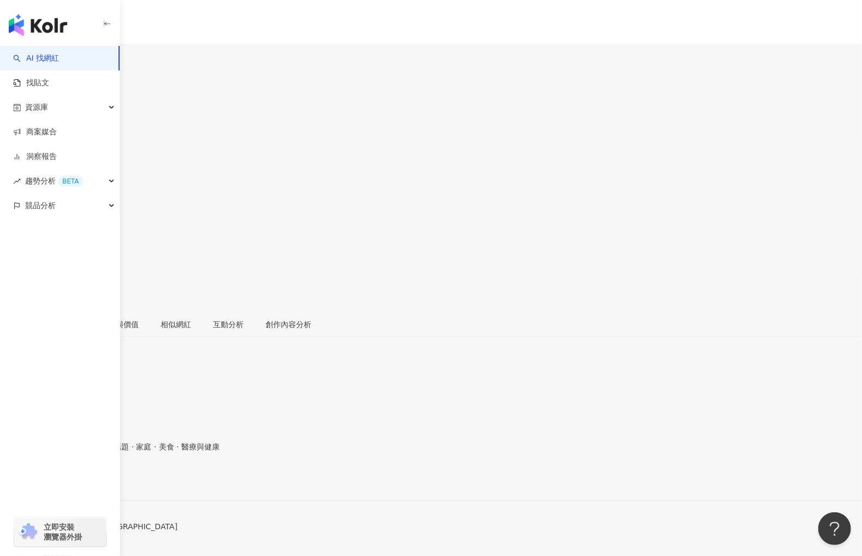
click at [178, 522] on span "📍Fukuoka / Tokyo @_few_official 👱🏻‍♂️Husband / @_ryota_106" at bounding box center [89, 535] width 178 height 26
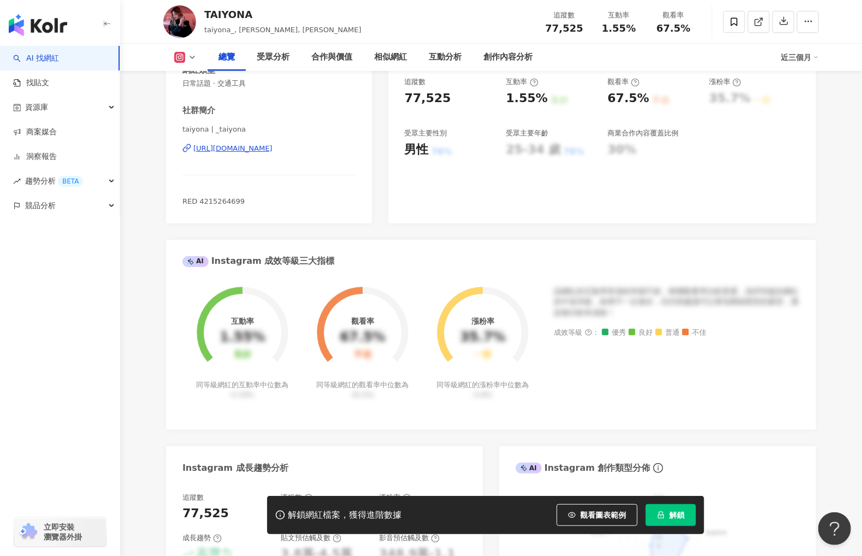
scroll to position [55, 0]
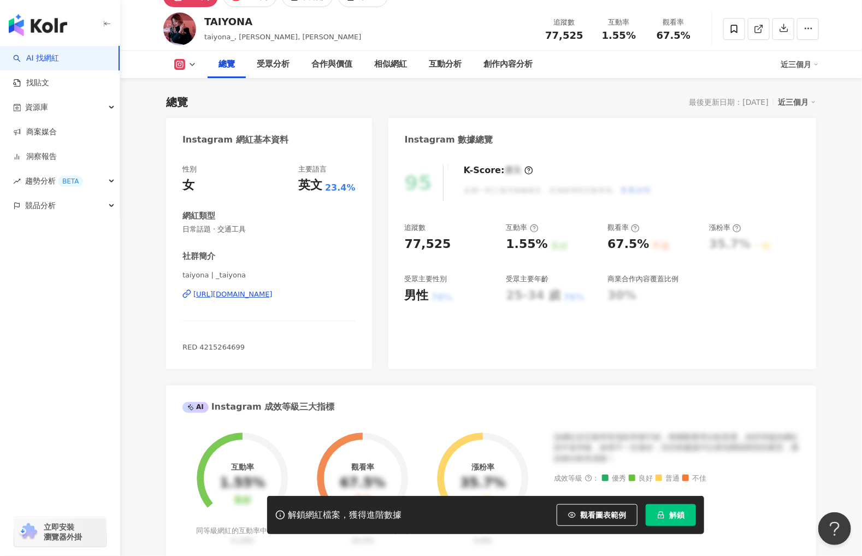
click at [265, 292] on div "https://www.instagram.com/_taiyona/" at bounding box center [232, 294] width 79 height 10
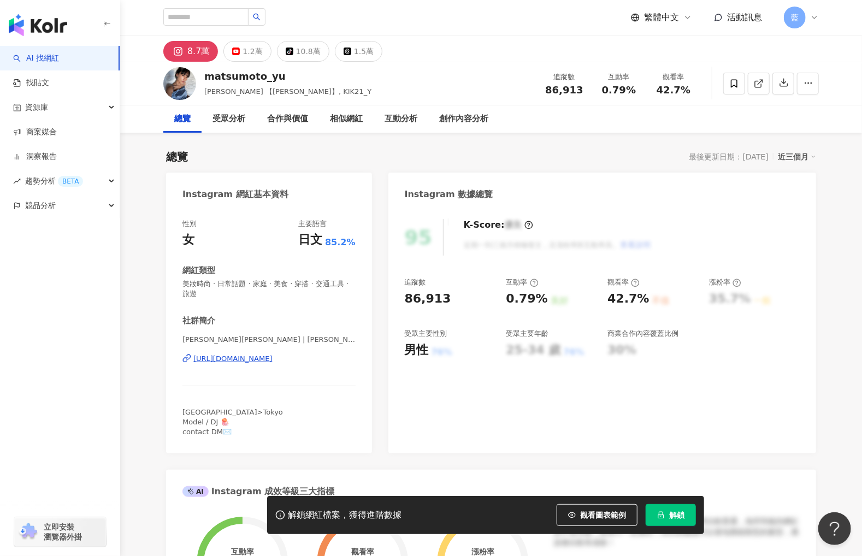
click at [273, 361] on div "https://www.instagram.com/matsumoto_yu/" at bounding box center [232, 359] width 79 height 10
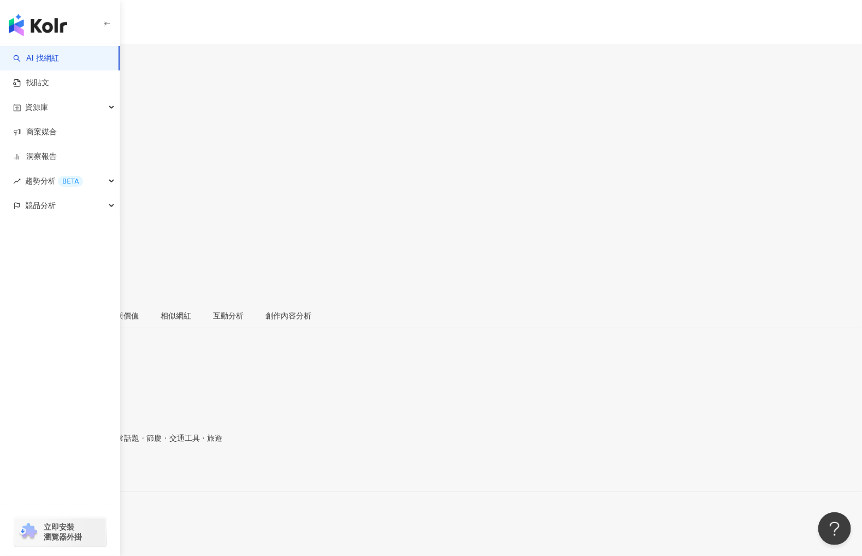
click at [96, 469] on div "[URL][DOMAIN_NAME]" at bounding box center [53, 473] width 85 height 9
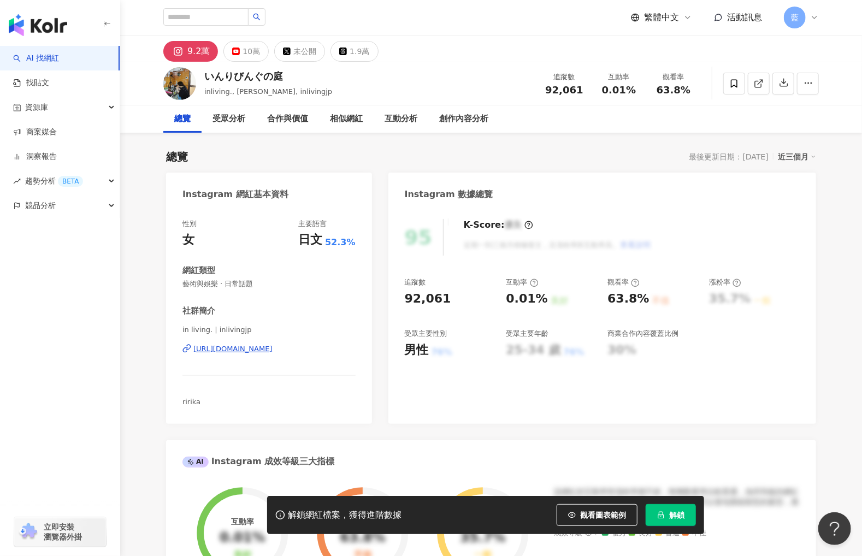
click at [273, 352] on div "[URL][DOMAIN_NAME]" at bounding box center [232, 349] width 79 height 10
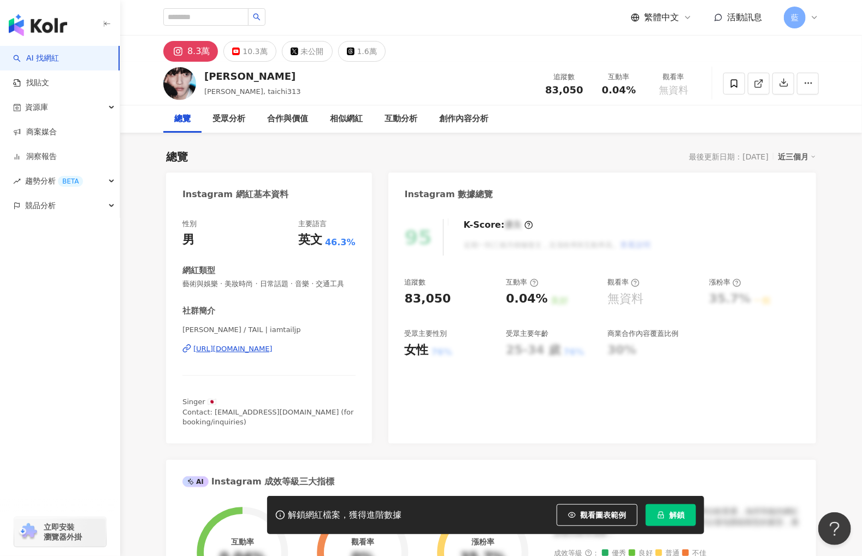
click at [238, 354] on div "https://www.instagram.com/iamtailjp/" at bounding box center [232, 349] width 79 height 10
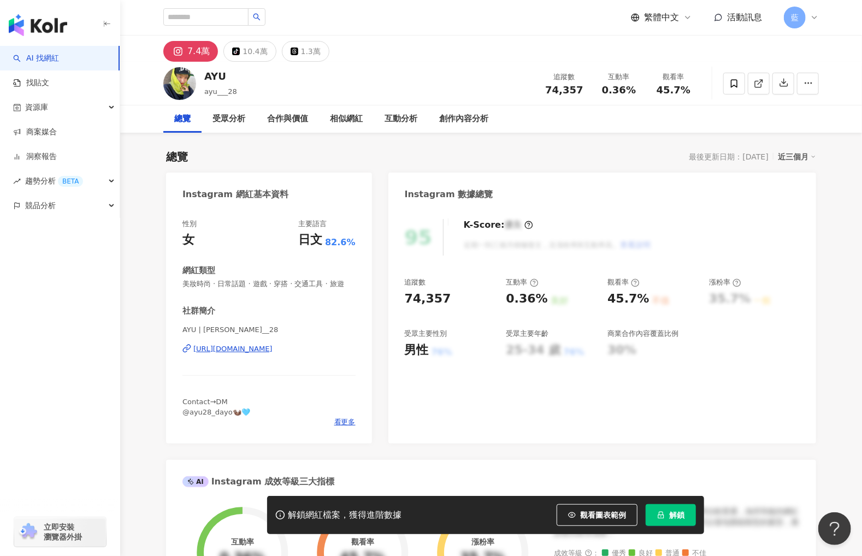
click at [273, 354] on div "https://www.instagram.com/ayu___28/" at bounding box center [232, 349] width 79 height 10
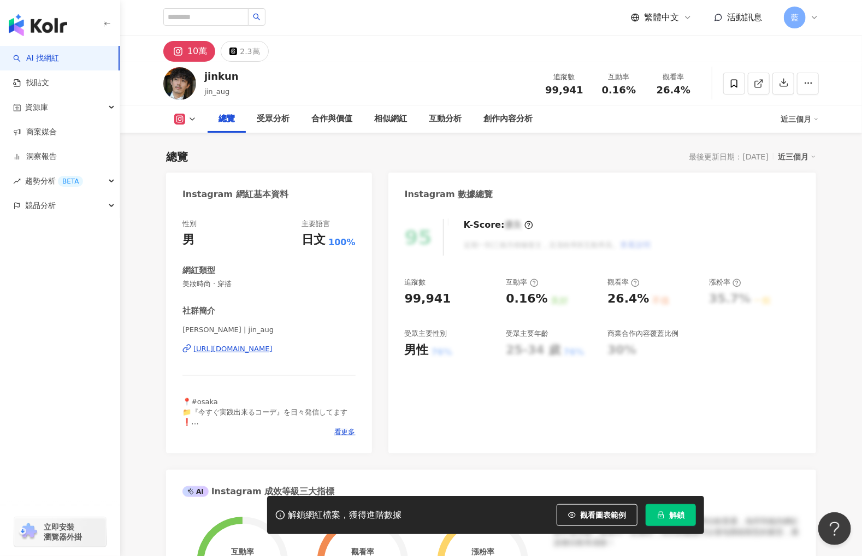
click at [273, 349] on div "[URL][DOMAIN_NAME]" at bounding box center [232, 349] width 79 height 10
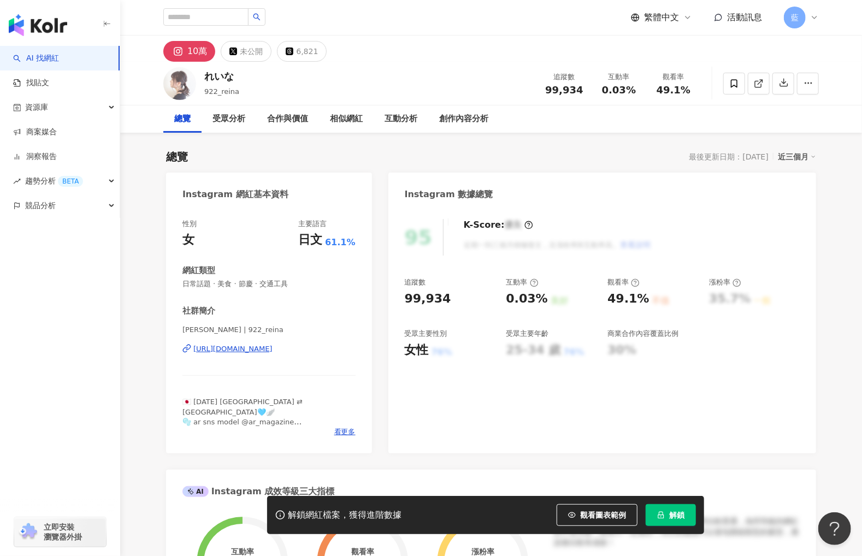
click at [273, 347] on div "[URL][DOMAIN_NAME]" at bounding box center [232, 349] width 79 height 10
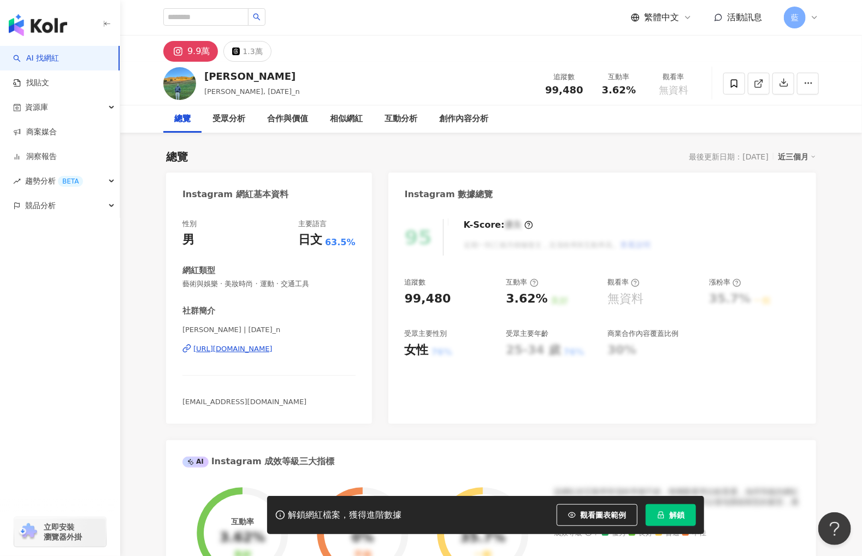
click at [260, 347] on div "[URL][DOMAIN_NAME]" at bounding box center [232, 349] width 79 height 10
drag, startPoint x: 184, startPoint y: 188, endPoint x: 319, endPoint y: 352, distance: 212.6
click at [319, 352] on div "Instagram 網紅基本資料 性別 男 主要語言 日文 63.5% 網紅類型 藝術與娛樂 · 美妝時尚 · 運動 · 交通工具 社群簡介 中田圭祐 | 1…" at bounding box center [269, 298] width 206 height 251
click at [339, 317] on div "社群簡介 中田圭祐 | 1127_n https://www.instagram.com/1127_n/ info.keisukenakata@gmail.c…" at bounding box center [268, 356] width 173 height 102
click at [273, 350] on div "https://www.instagram.com/1127_n/" at bounding box center [232, 349] width 79 height 10
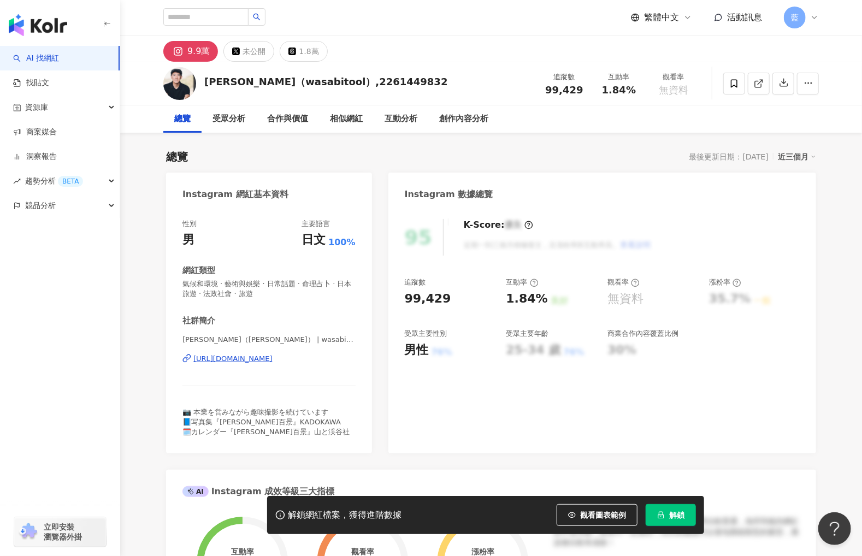
click at [273, 356] on div "https://www.instagram.com/wasabitool/" at bounding box center [232, 359] width 79 height 10
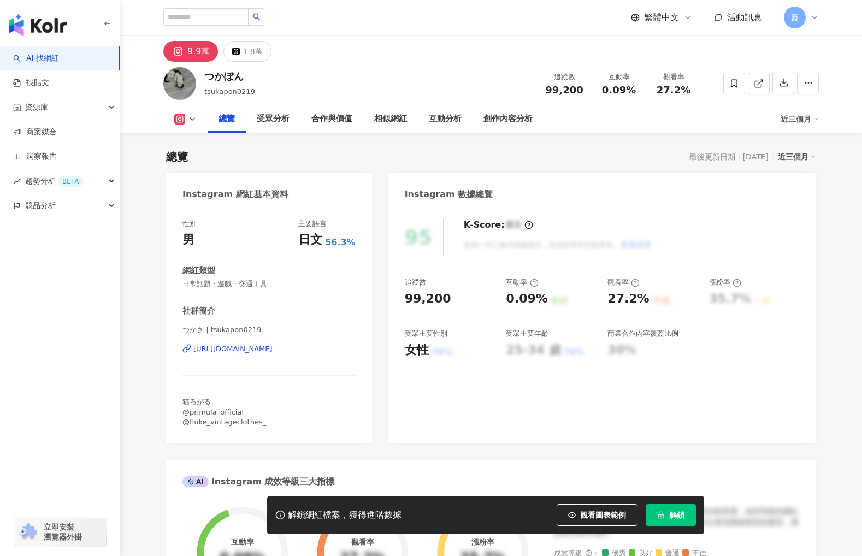
click at [273, 349] on div "[URL][DOMAIN_NAME]" at bounding box center [232, 349] width 79 height 10
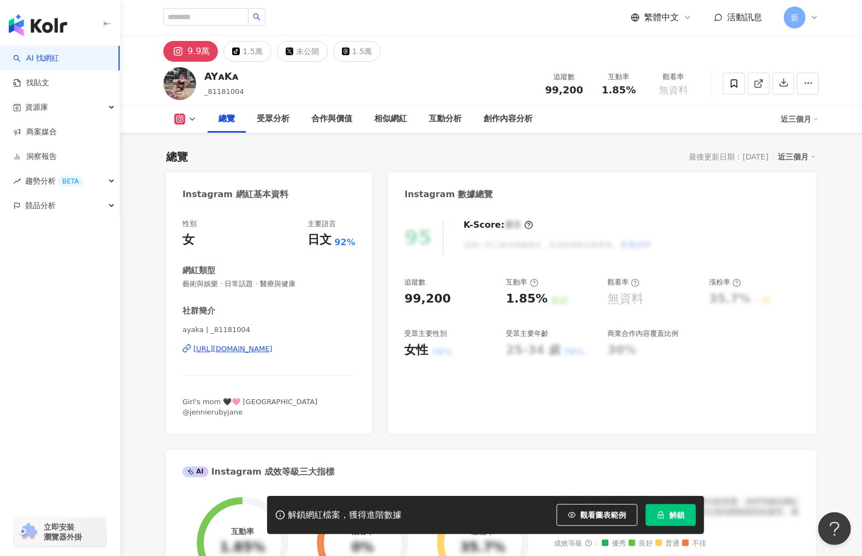
click at [273, 353] on div "https://www.instagram.com/_81181004/" at bounding box center [232, 349] width 79 height 10
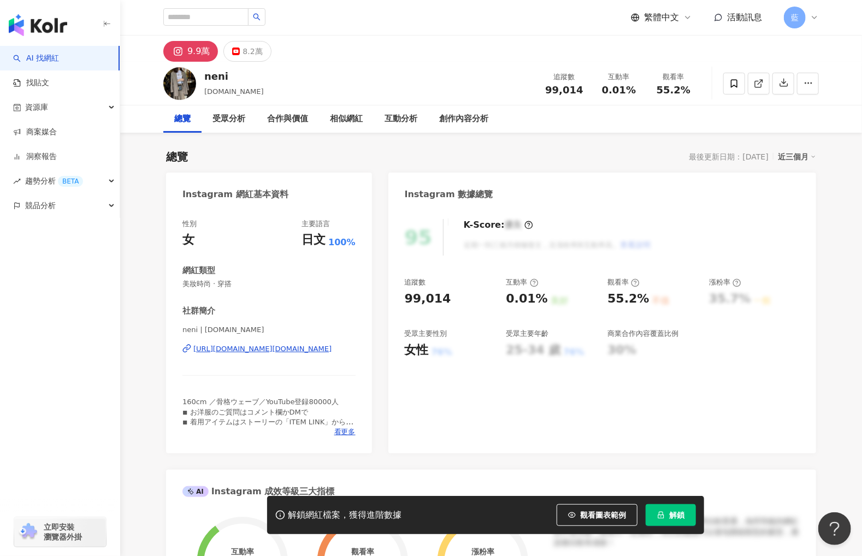
scroll to position [55, 0]
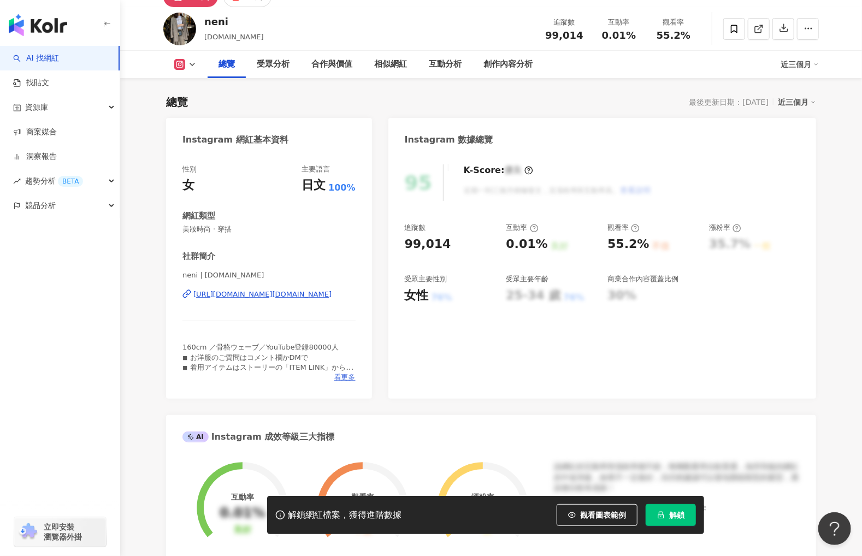
click at [336, 377] on span "看更多" at bounding box center [344, 378] width 21 height 10
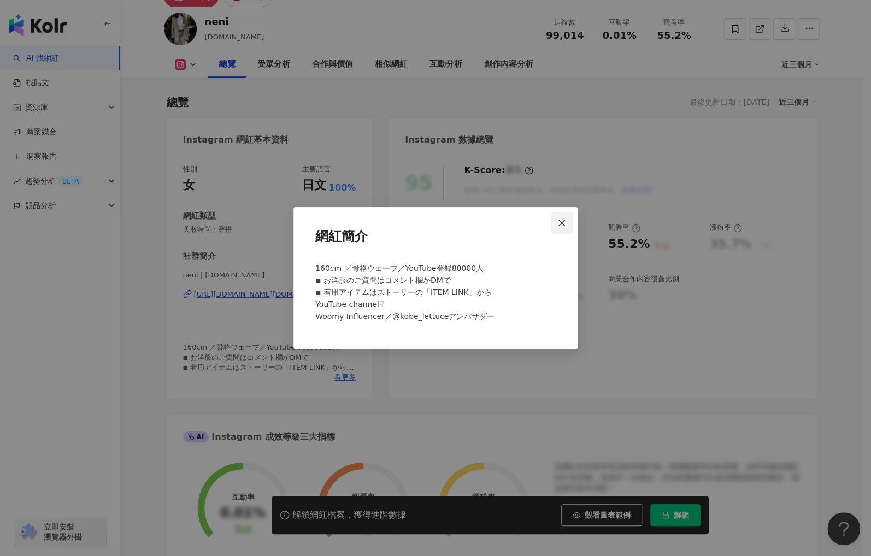
click at [563, 218] on icon "close" at bounding box center [561, 222] width 9 height 9
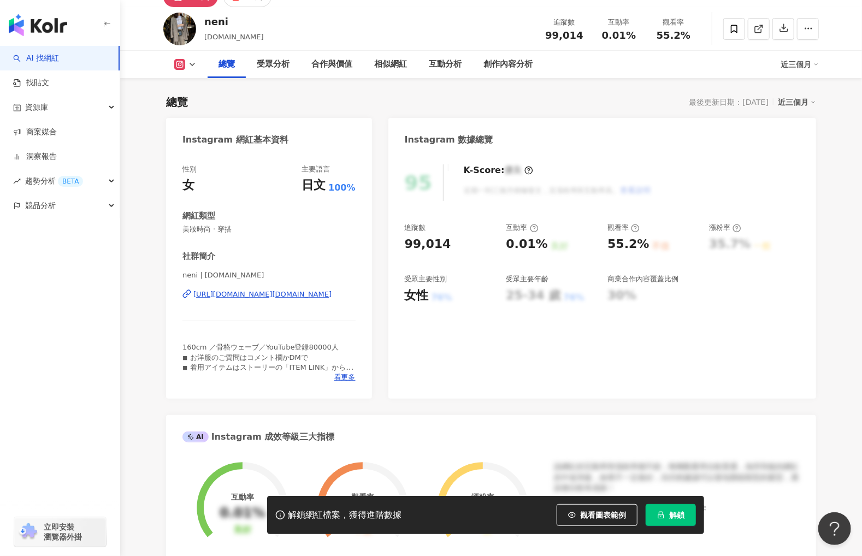
click at [267, 293] on div "https://www.instagram.com/neni.mo/" at bounding box center [262, 294] width 138 height 10
click at [239, 298] on div "https://www.instagram.com/neni.mo/" at bounding box center [262, 294] width 138 height 10
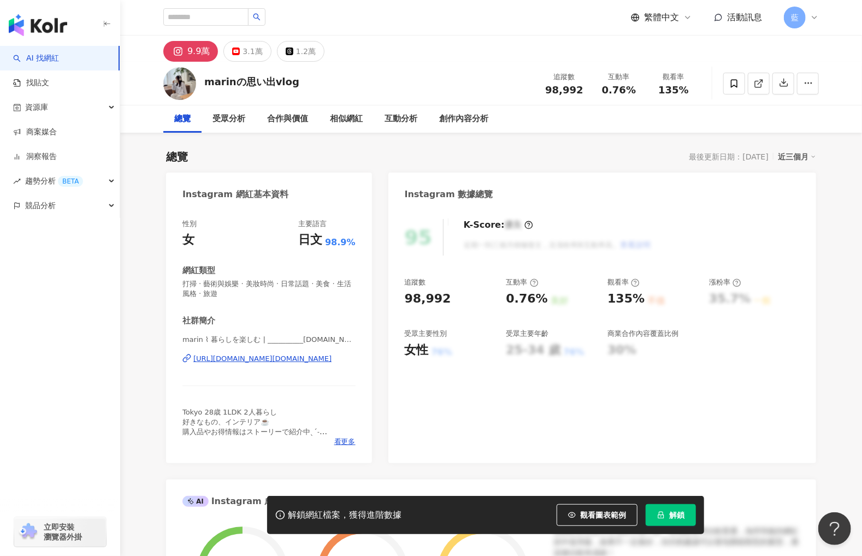
click at [274, 358] on div "[URL][DOMAIN_NAME][DOMAIN_NAME]" at bounding box center [262, 359] width 138 height 10
click at [342, 442] on span "看更多" at bounding box center [344, 442] width 21 height 10
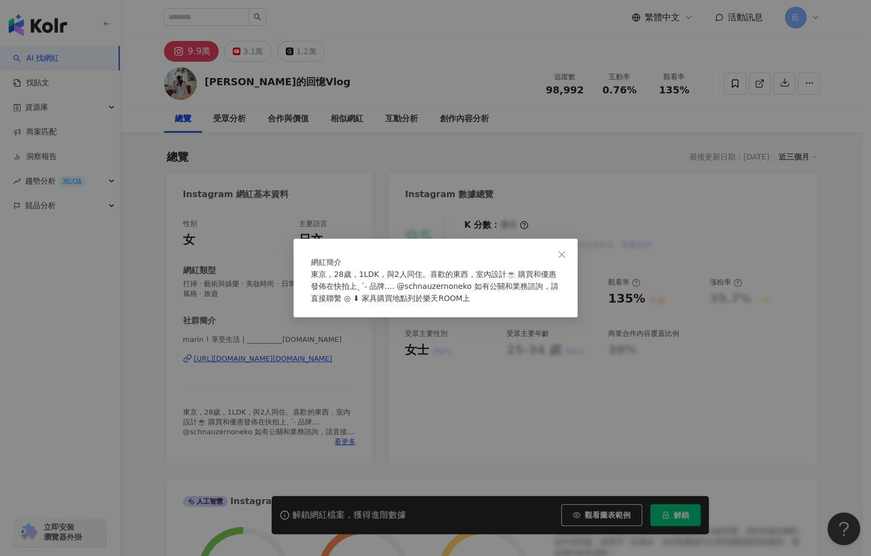
drag, startPoint x: 563, startPoint y: 233, endPoint x: 477, endPoint y: 302, distance: 109.9
click at [482, 302] on div "網紅簡介 東京，28歲，1LDK，與2人同住。喜歡的東西，室內設計☕️ 購買和優惠發佈在快拍上ˎˊ˗ 品牌.... @schnauzernoneko 如有公關…" at bounding box center [435, 278] width 284 height 79
click at [457, 303] on font "東京，28歲，1LDK，與2人同住。喜歡的東西，室內設計☕️ 購買和優惠發佈在快拍上ˎˊ˗ 品牌.... @schnauzernoneko 如有公關和業務諮詢…" at bounding box center [434, 286] width 247 height 33
click at [570, 244] on button "關閉" at bounding box center [562, 255] width 22 height 22
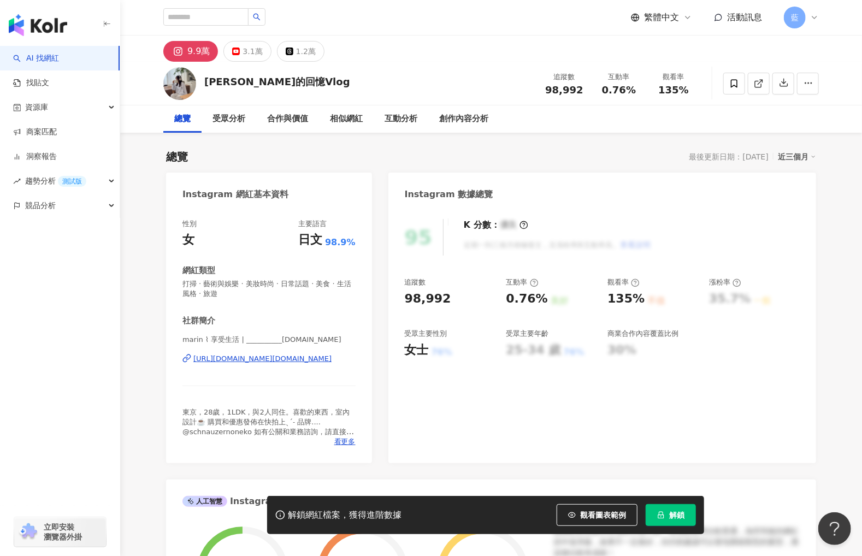
click at [246, 362] on font "https://www.instagram.com/__________m.room/" at bounding box center [262, 358] width 138 height 8
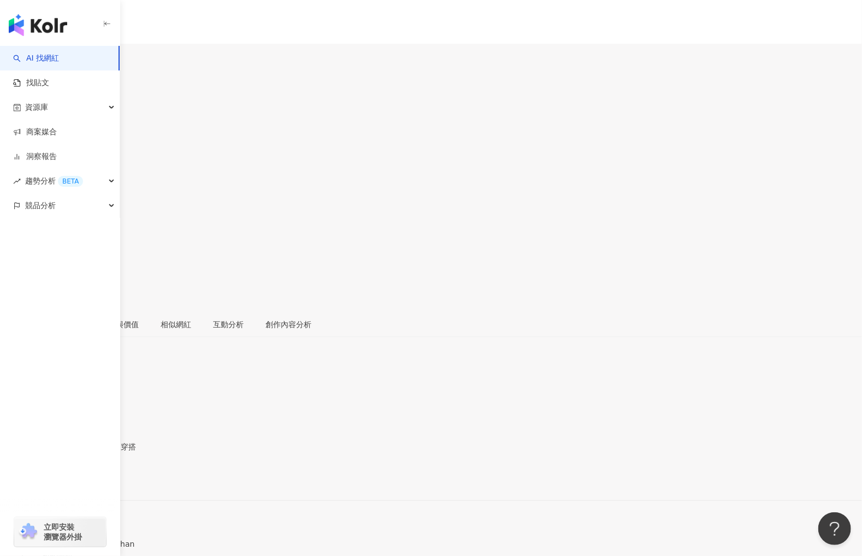
click at [96, 477] on div "[URL][DOMAIN_NAME]" at bounding box center [53, 481] width 85 height 9
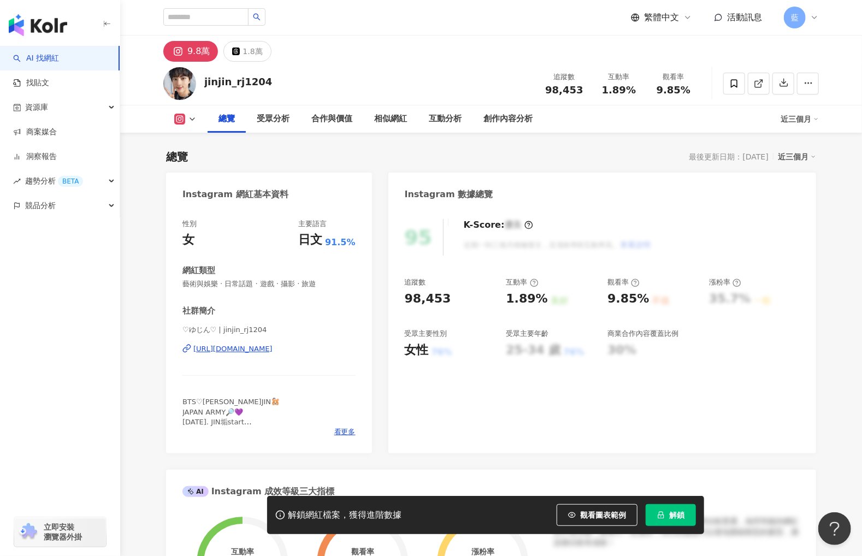
click at [271, 347] on div "[URL][DOMAIN_NAME]" at bounding box center [232, 349] width 79 height 10
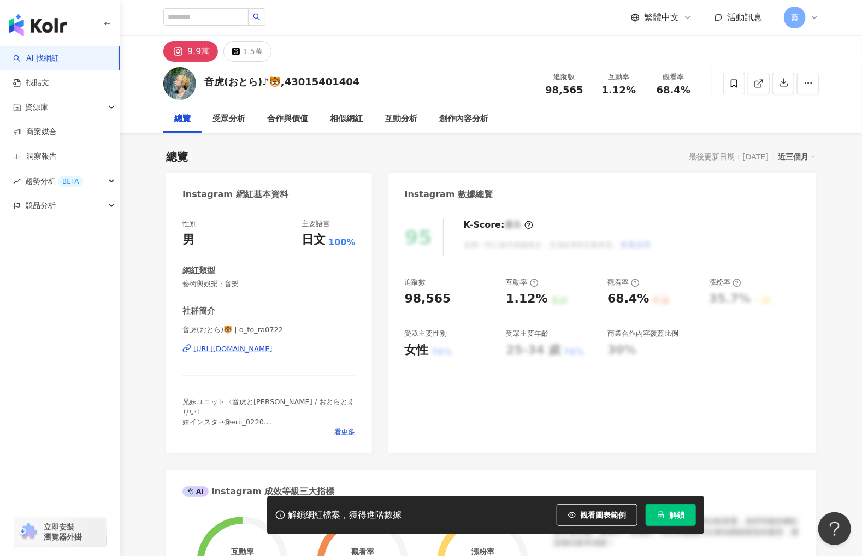
click at [273, 348] on div "[URL][DOMAIN_NAME]" at bounding box center [232, 349] width 79 height 10
click at [273, 346] on div "[URL][DOMAIN_NAME]" at bounding box center [232, 349] width 79 height 10
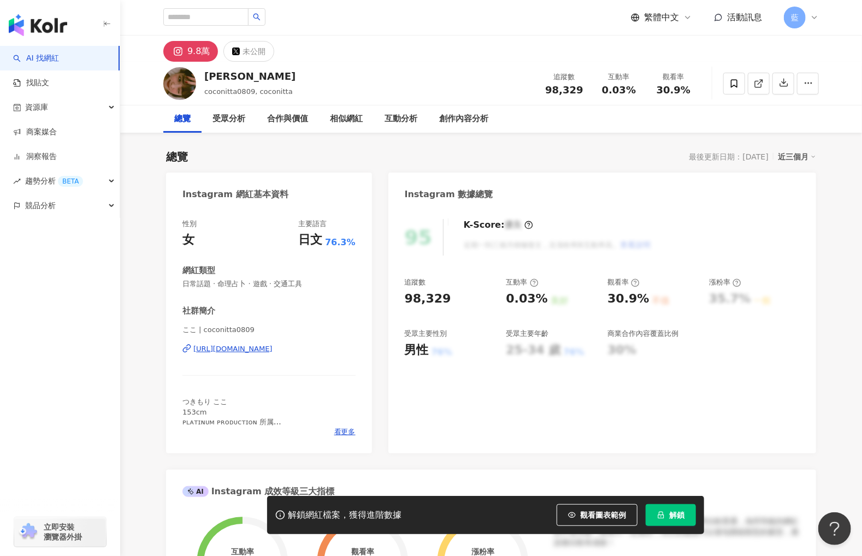
click at [273, 348] on div "[URL][DOMAIN_NAME]" at bounding box center [232, 349] width 79 height 10
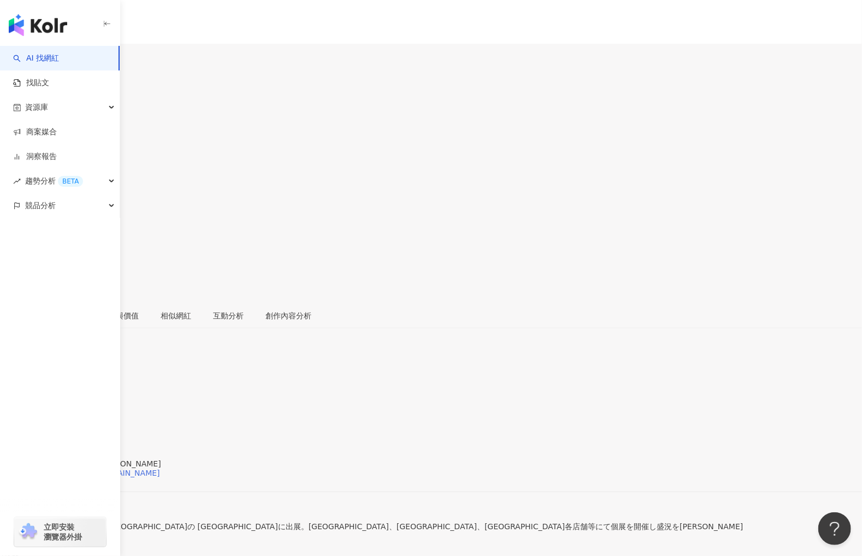
click at [160, 469] on div "https://www.instagram.com/souun.takeda/" at bounding box center [85, 473] width 149 height 9
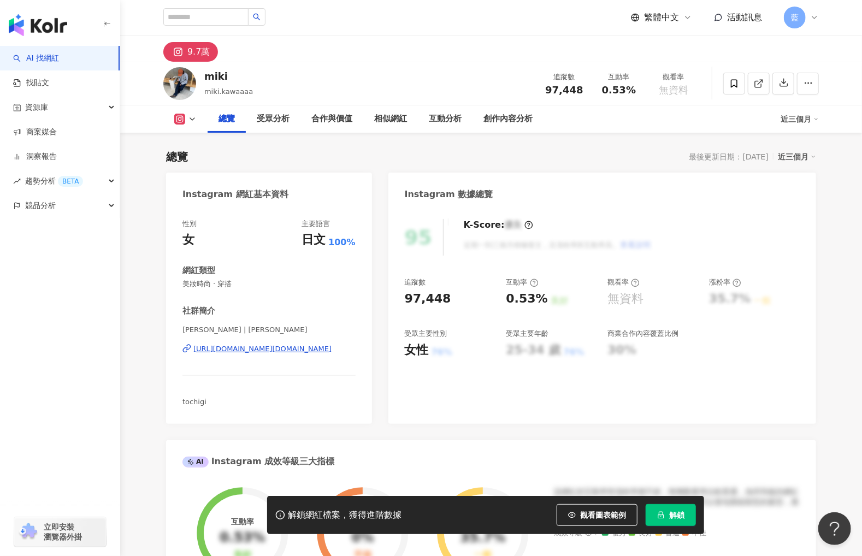
click at [283, 346] on div "[URL][DOMAIN_NAME][DOMAIN_NAME]" at bounding box center [262, 349] width 138 height 10
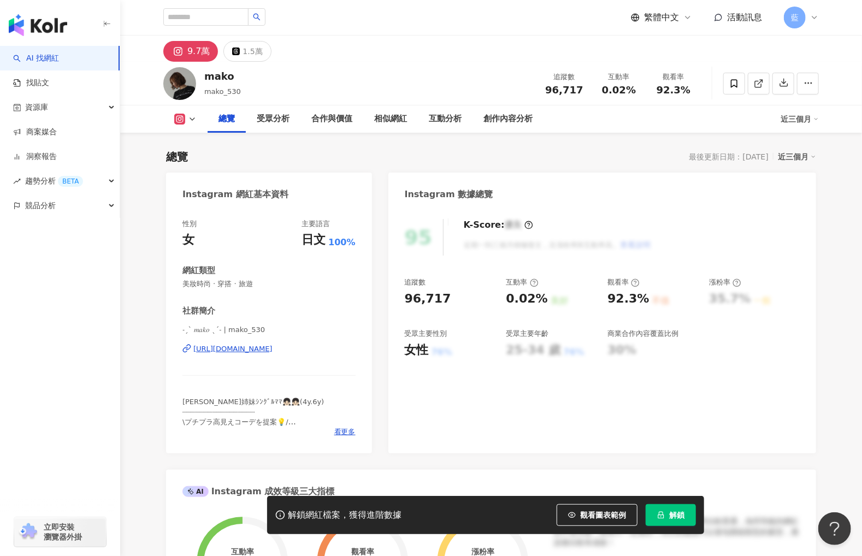
click at [273, 350] on div "https://www.instagram.com/mako_530/" at bounding box center [232, 349] width 79 height 10
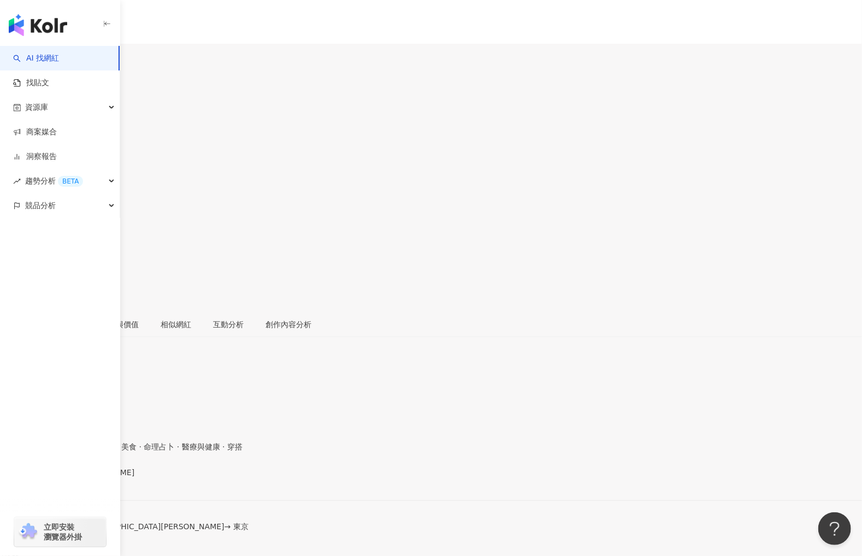
click at [96, 477] on div "[URL][DOMAIN_NAME]" at bounding box center [53, 481] width 85 height 9
drag, startPoint x: 188, startPoint y: 192, endPoint x: 350, endPoint y: 379, distance: 247.8
click at [350, 381] on div "Instagram 網紅基本資料 性別 女 主要語言 日文 96.6% 網紅類型 藝術與娛樂 · 美妝時尚 · 日常話題 · 美食 · 命理占卜 · 醫療與健…" at bounding box center [431, 469] width 862 height 176
copy div "nstagram 網紅基本資料 性別 女 主要語言 日文 96.6% 網紅類型 藝術與娛樂 · 美妝時尚 · 日常話題 · 美食 · 命理占卜 · 醫療與健康…"
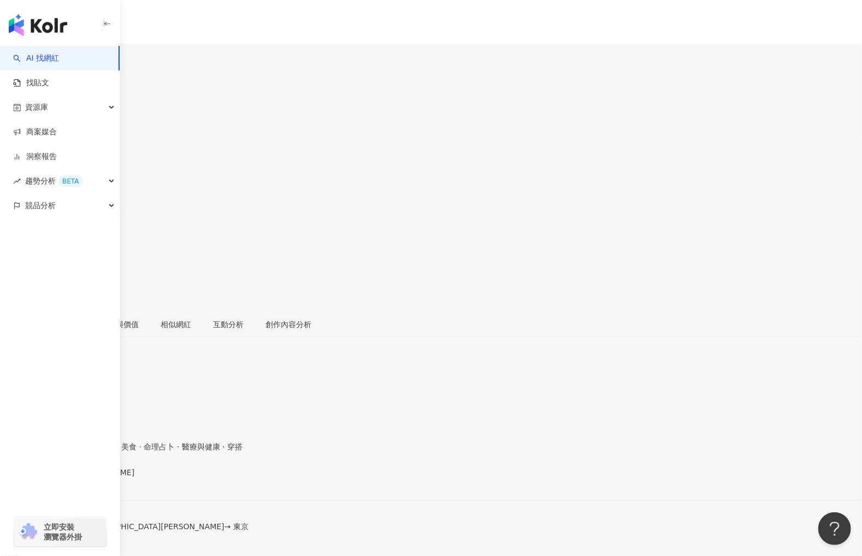
click at [96, 477] on div "[URL][DOMAIN_NAME]" at bounding box center [53, 481] width 85 height 9
